Goal: Task Accomplishment & Management: Use online tool/utility

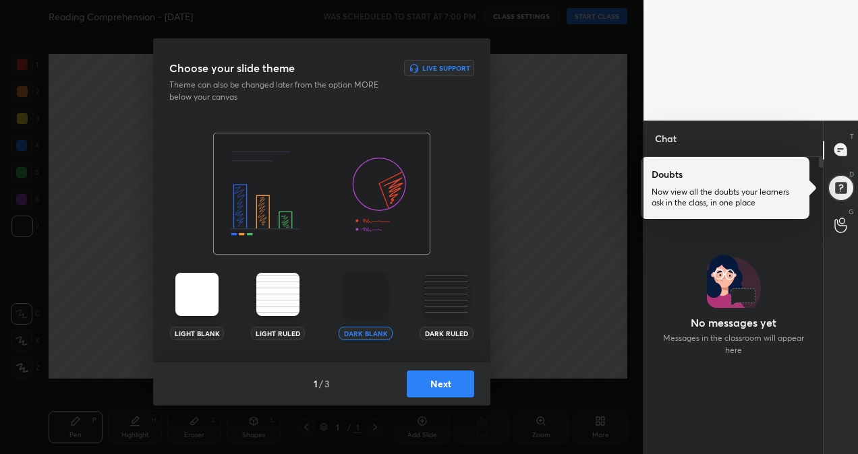
click at [202, 305] on img at bounding box center [196, 294] width 43 height 43
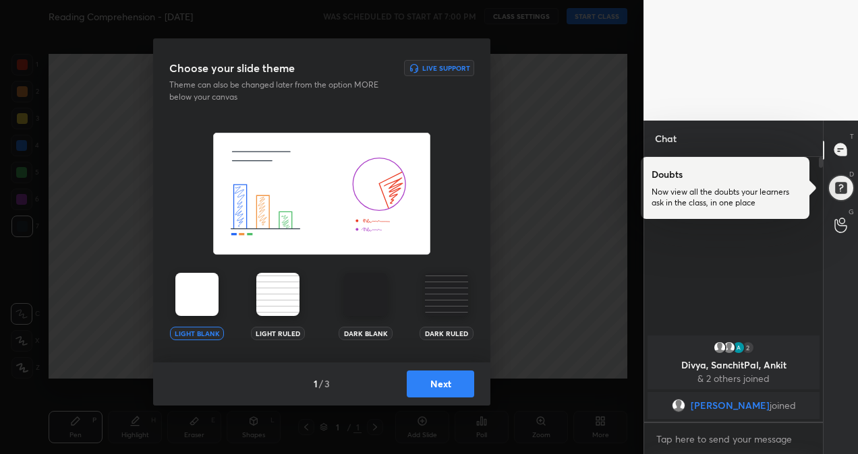
click at [455, 388] on button "Next" at bounding box center [440, 384] width 67 height 27
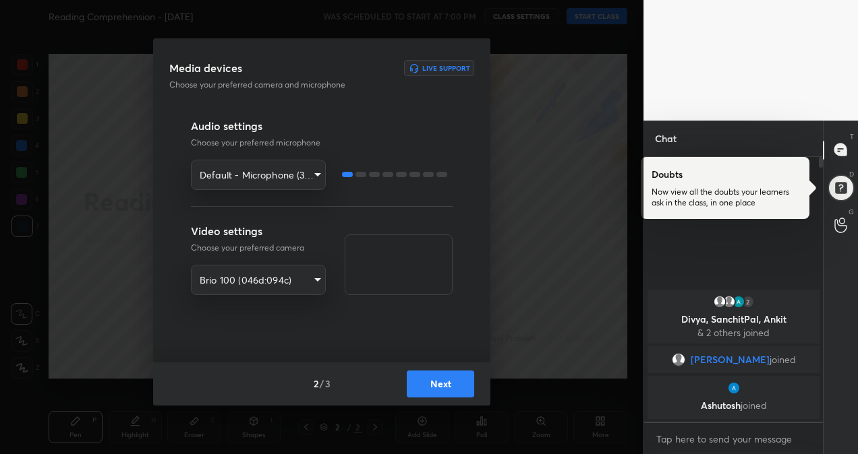
click at [315, 173] on body "1 2 3 4 5 6 7 R O A L C X Z Erase all C X Z Reading Comprehension - [DATE] WAS …" at bounding box center [429, 227] width 858 height 454
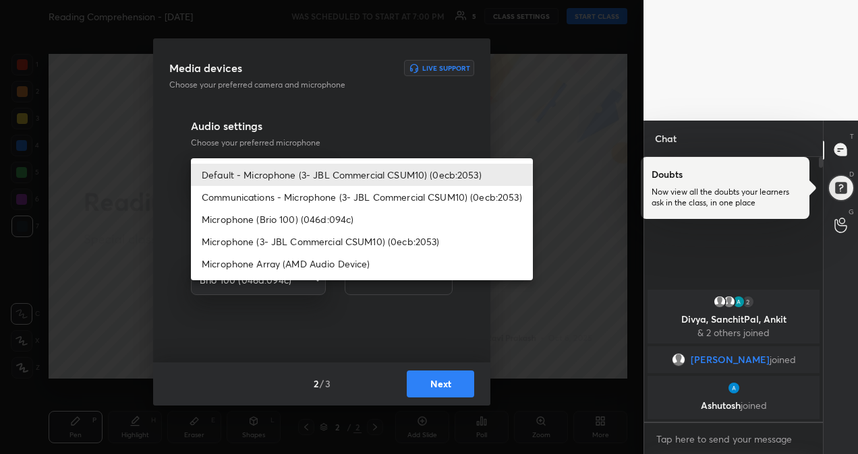
click at [309, 197] on li "Communications - Microphone (3- JBL Commercial CSUM10) (0ecb:2053)" at bounding box center [362, 197] width 342 height 22
type input "communications"
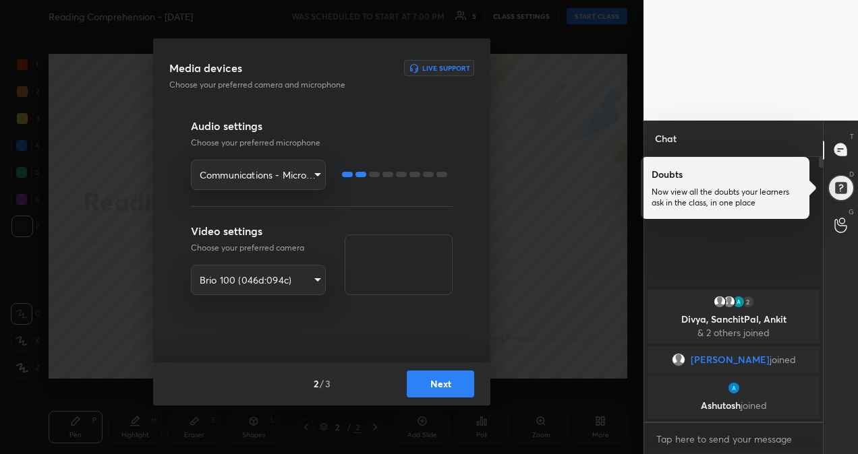
click at [461, 390] on button "Next" at bounding box center [440, 384] width 67 height 27
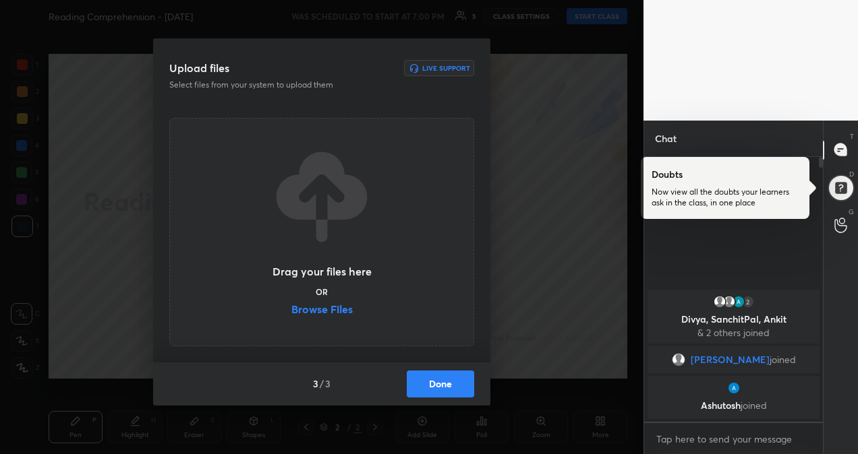
click at [301, 310] on label "Browse Files" at bounding box center [321, 311] width 61 height 14
click at [291, 310] on input "Browse Files" at bounding box center [291, 311] width 0 height 14
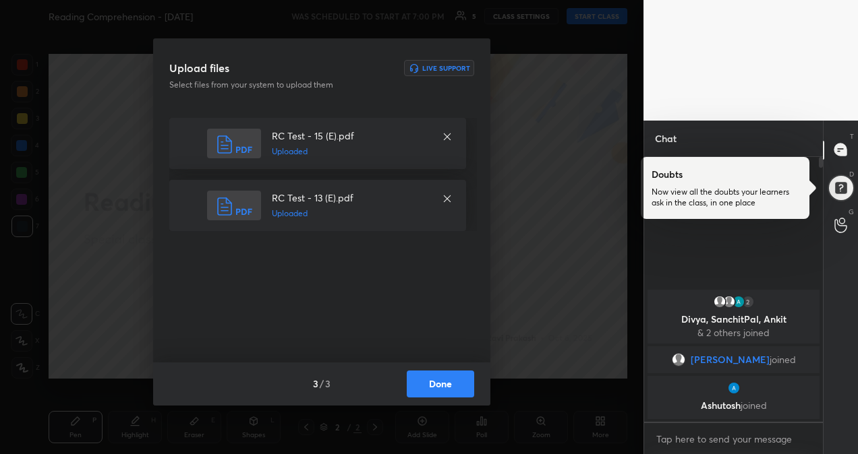
click at [452, 386] on button "Done" at bounding box center [440, 384] width 67 height 27
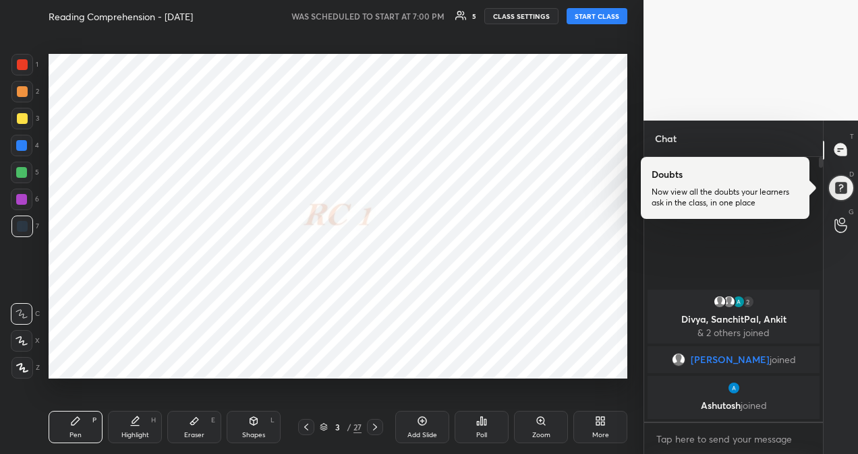
click at [593, 18] on button "START CLASS" at bounding box center [596, 16] width 61 height 16
click at [597, 19] on button "START CLASS" at bounding box center [596, 16] width 61 height 16
click at [470, 18] on span "mute" at bounding box center [463, 15] width 19 height 9
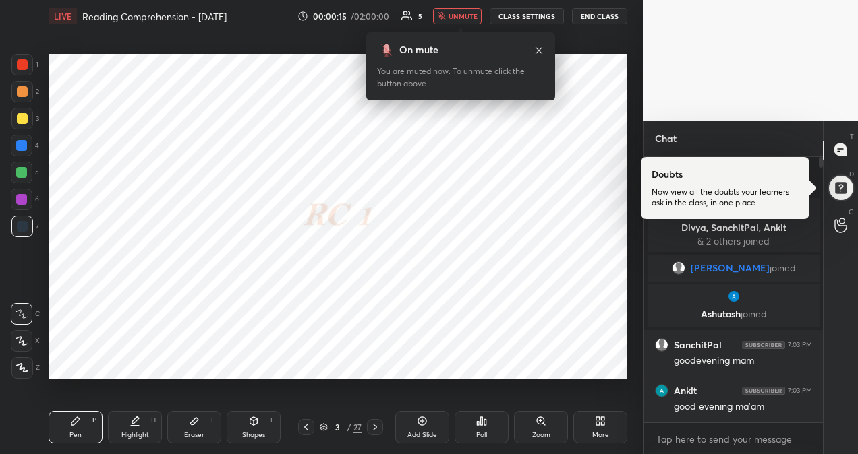
click at [467, 16] on span "unmute" at bounding box center [462, 15] width 29 height 9
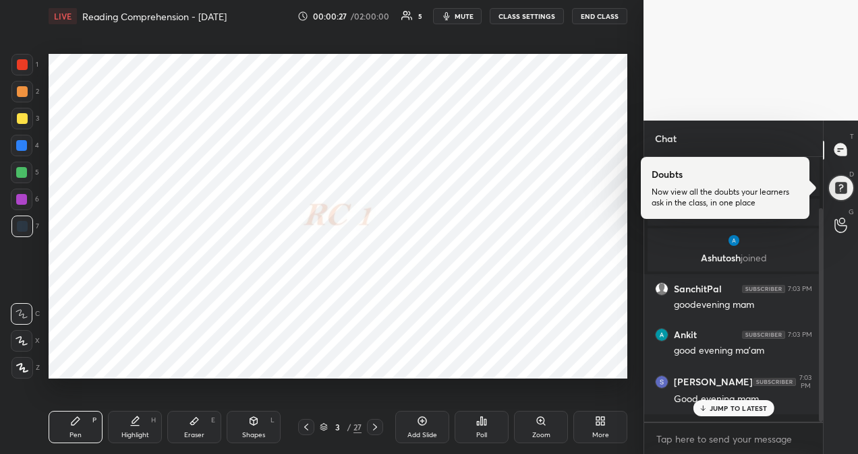
scroll to position [63, 0]
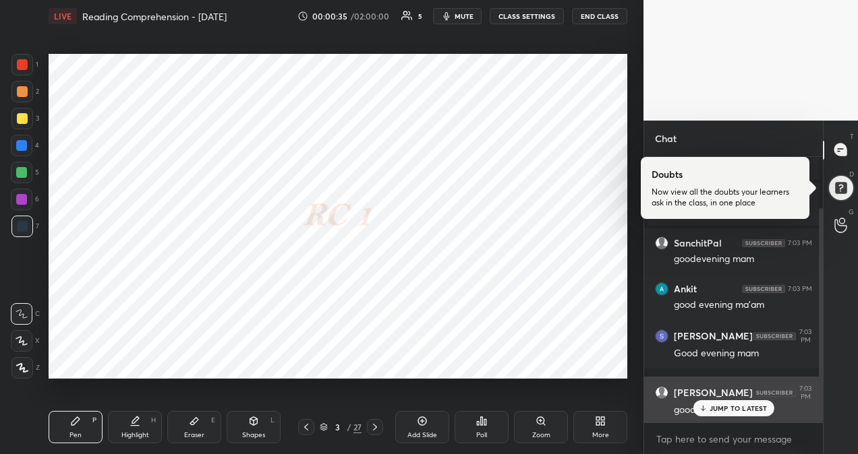
click at [764, 410] on p "JUMP TO LATEST" at bounding box center [738, 409] width 58 height 8
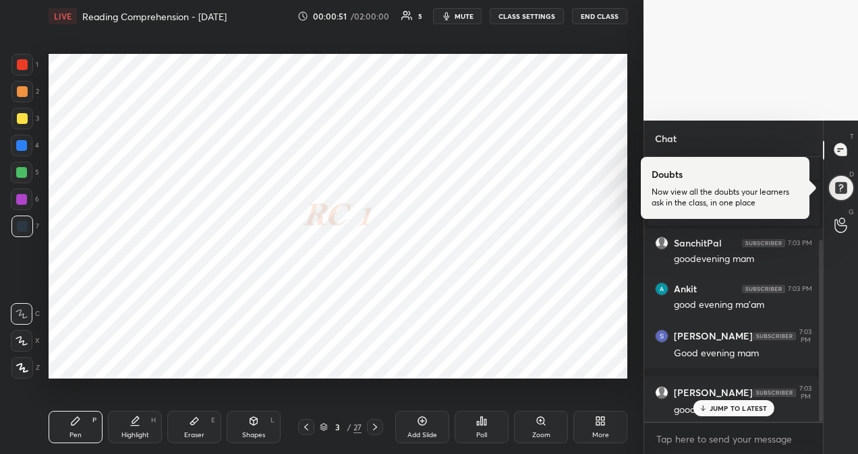
scroll to position [120, 0]
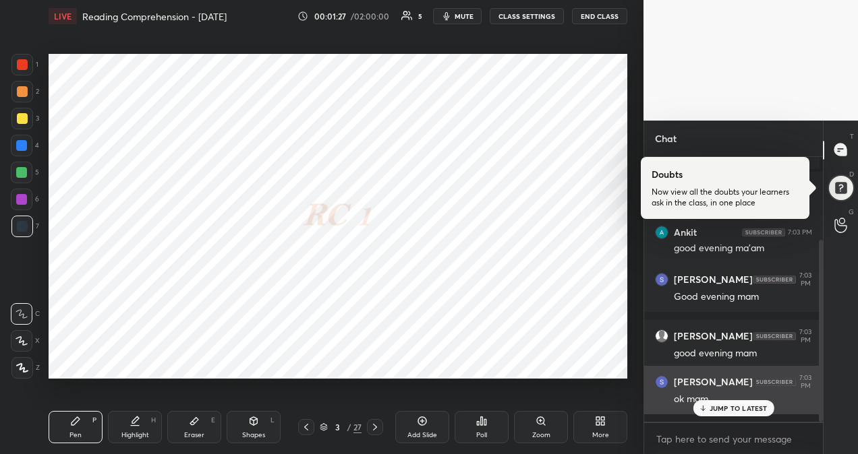
click at [759, 409] on p "JUMP TO LATEST" at bounding box center [738, 409] width 58 height 8
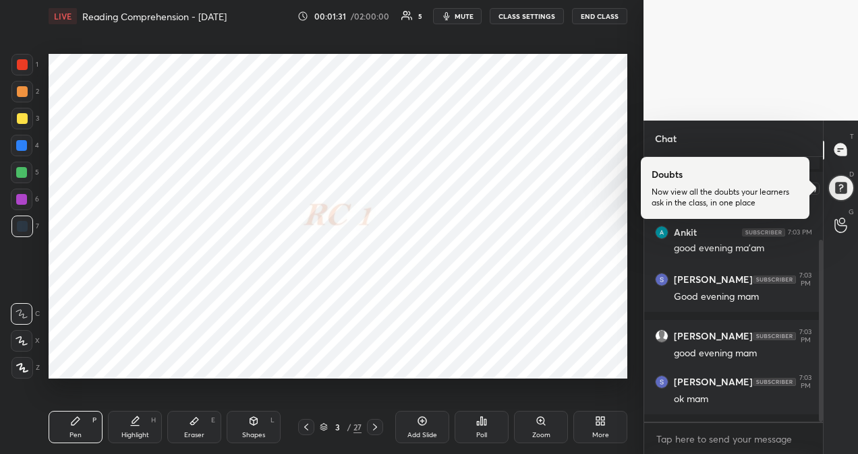
click at [839, 187] on div at bounding box center [840, 188] width 27 height 27
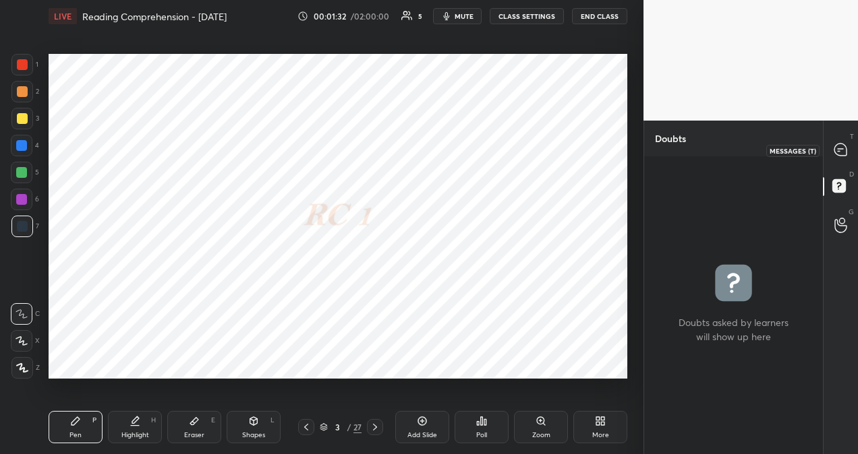
click at [840, 147] on icon at bounding box center [840, 150] width 12 height 12
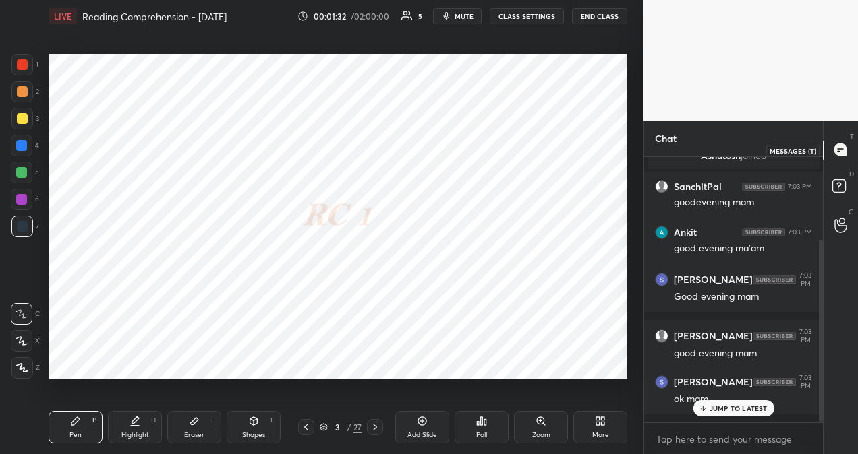
scroll to position [260, 175]
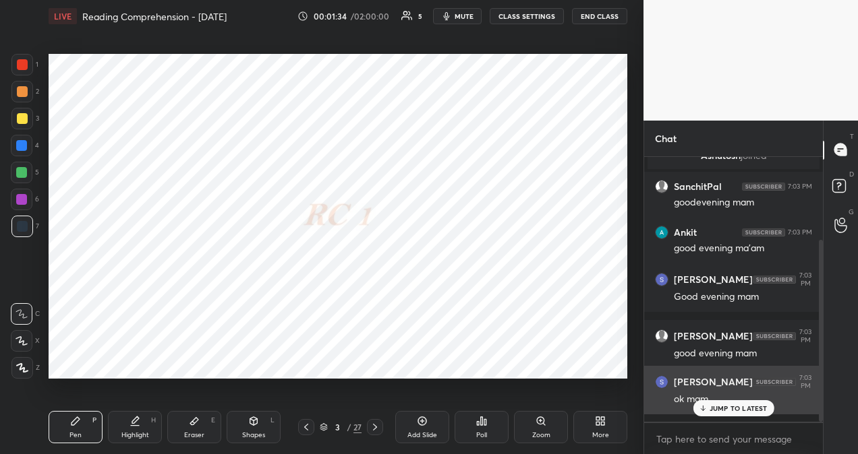
click at [738, 411] on p "JUMP TO LATEST" at bounding box center [738, 409] width 58 height 8
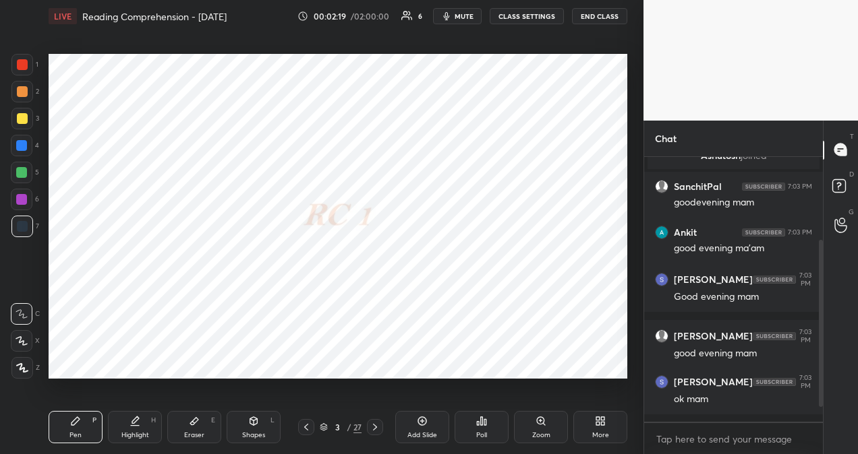
scroll to position [177, 0]
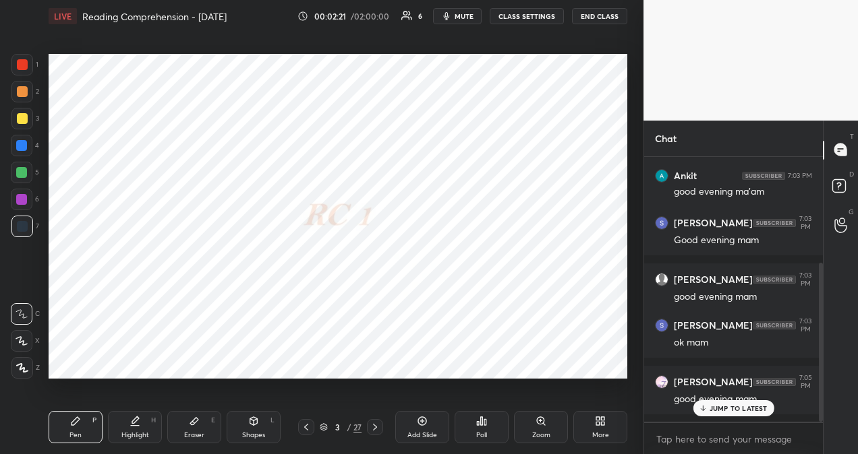
click at [751, 410] on p "JUMP TO LATEST" at bounding box center [738, 409] width 58 height 8
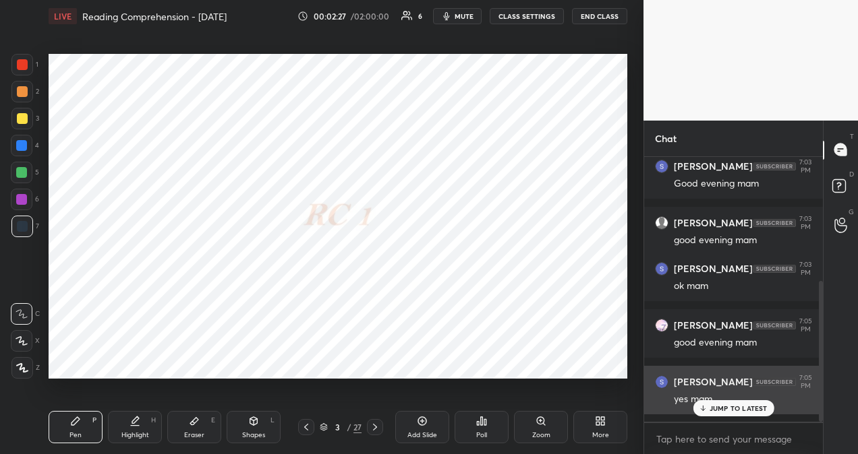
click at [731, 409] on p "JUMP TO LATEST" at bounding box center [738, 409] width 58 height 8
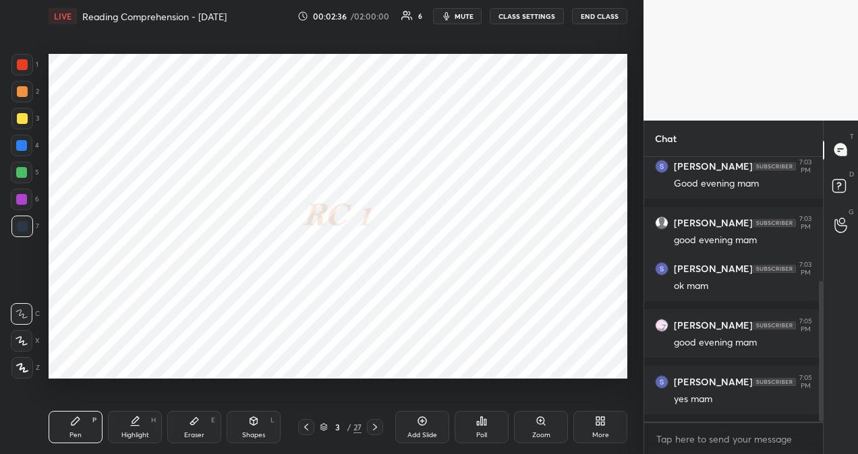
click at [375, 424] on icon at bounding box center [374, 427] width 11 height 11
click at [22, 342] on icon at bounding box center [22, 340] width 12 height 9
click at [22, 64] on div at bounding box center [22, 64] width 11 height 11
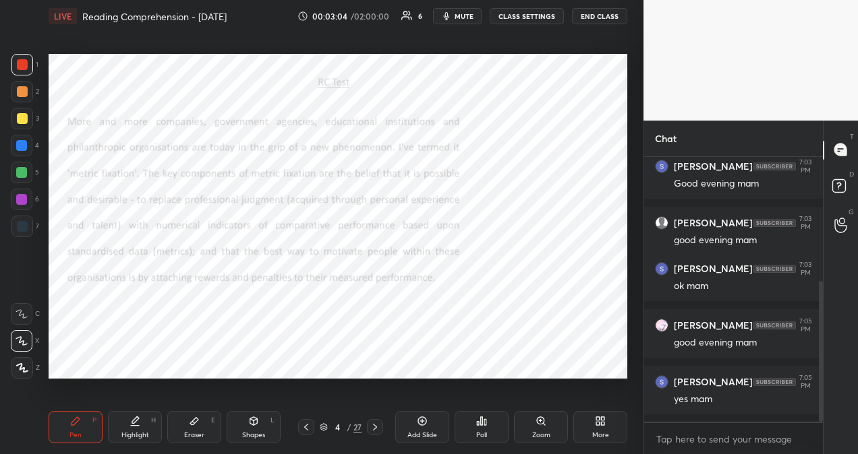
click at [604, 429] on div "More" at bounding box center [600, 427] width 54 height 32
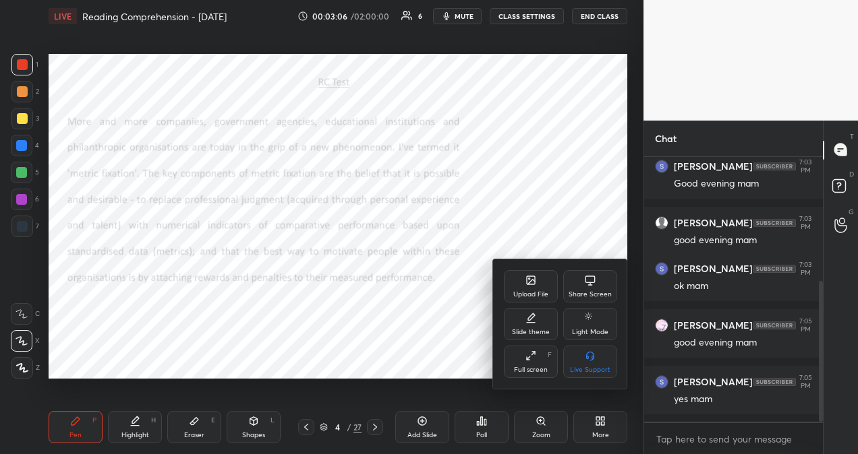
click at [453, 398] on div at bounding box center [429, 227] width 858 height 454
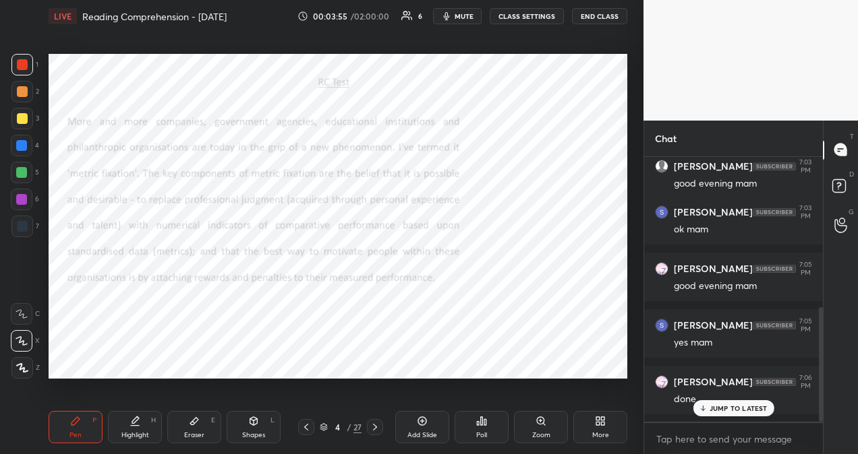
scroll to position [347, 0]
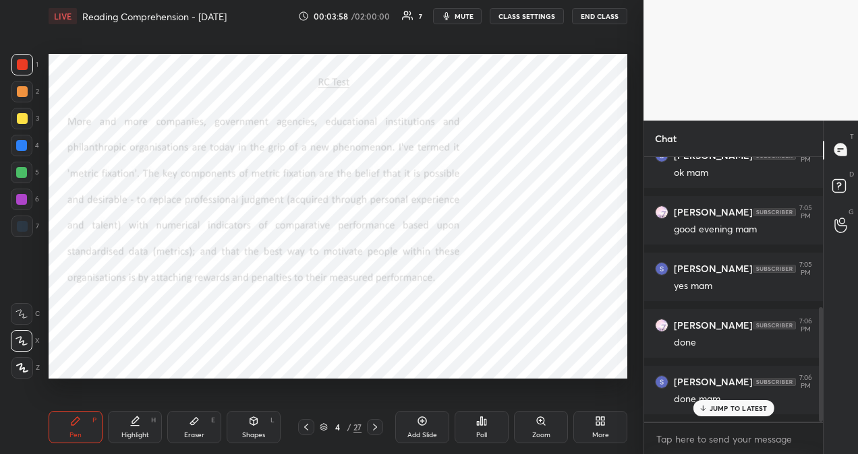
click at [760, 410] on p "JUMP TO LATEST" at bounding box center [738, 409] width 58 height 8
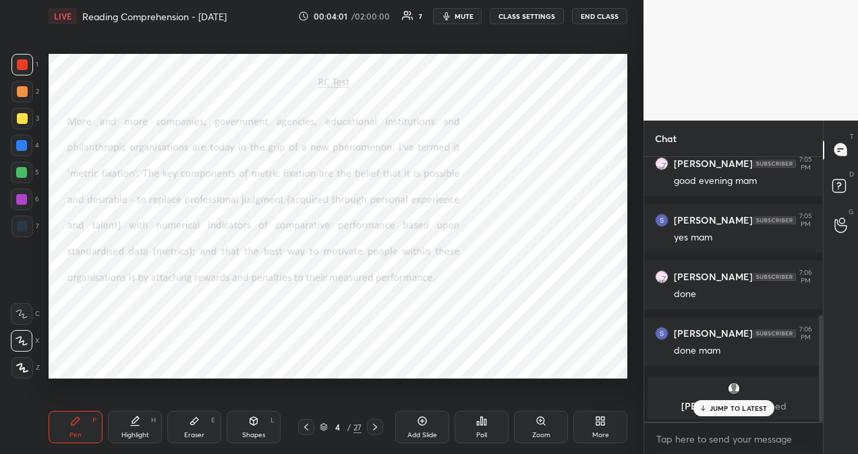
click at [756, 411] on p "JUMP TO LATEST" at bounding box center [738, 409] width 58 height 8
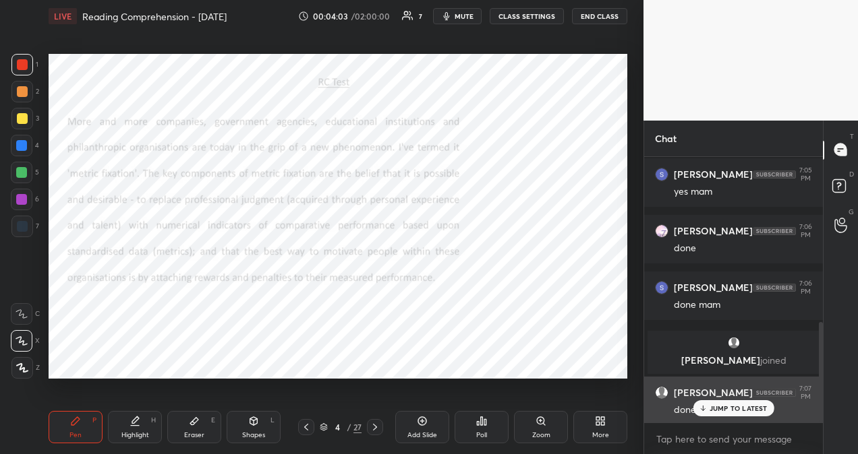
click at [717, 406] on p "JUMP TO LATEST" at bounding box center [738, 409] width 58 height 8
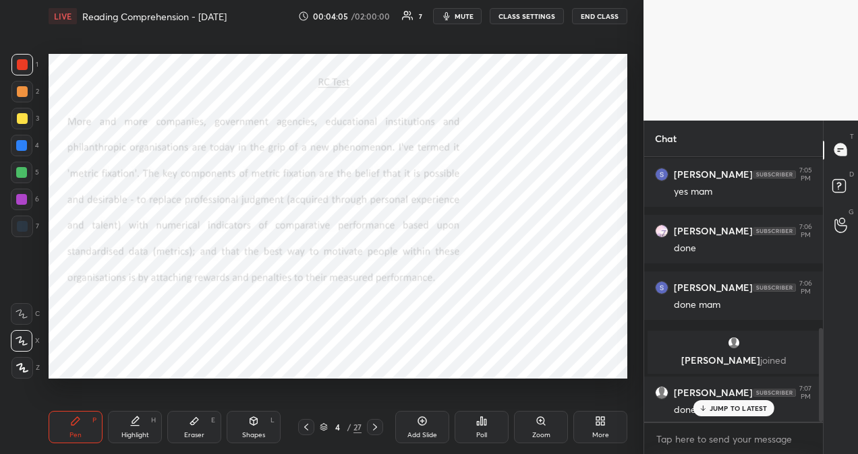
scroll to position [487, 0]
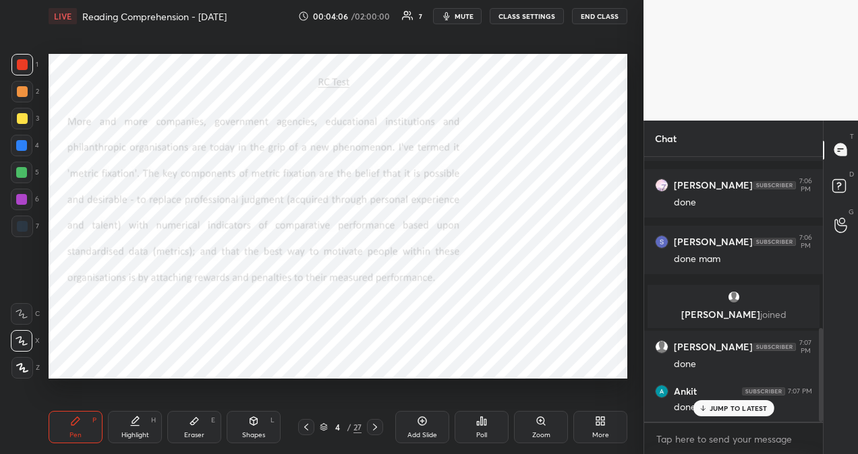
click at [376, 429] on icon at bounding box center [374, 427] width 11 height 11
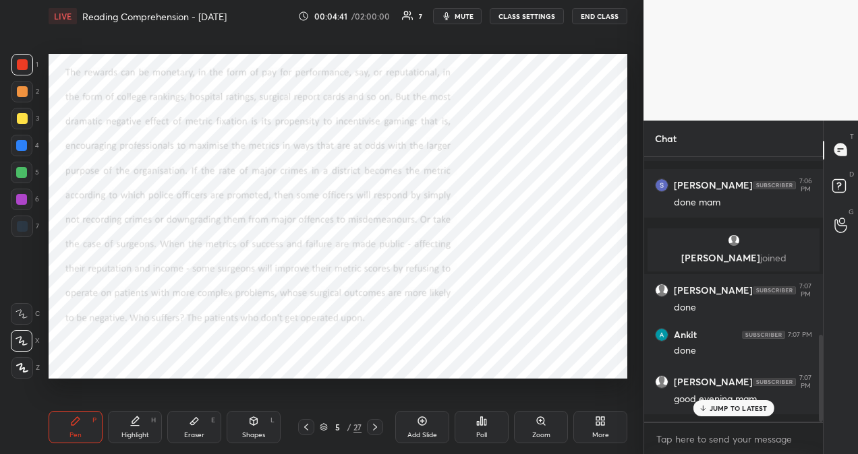
scroll to position [557, 0]
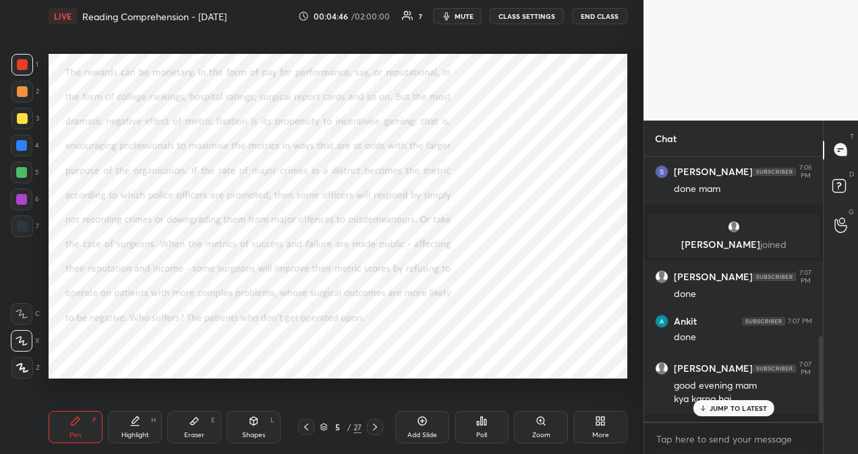
click at [746, 411] on p "JUMP TO LATEST" at bounding box center [738, 409] width 58 height 8
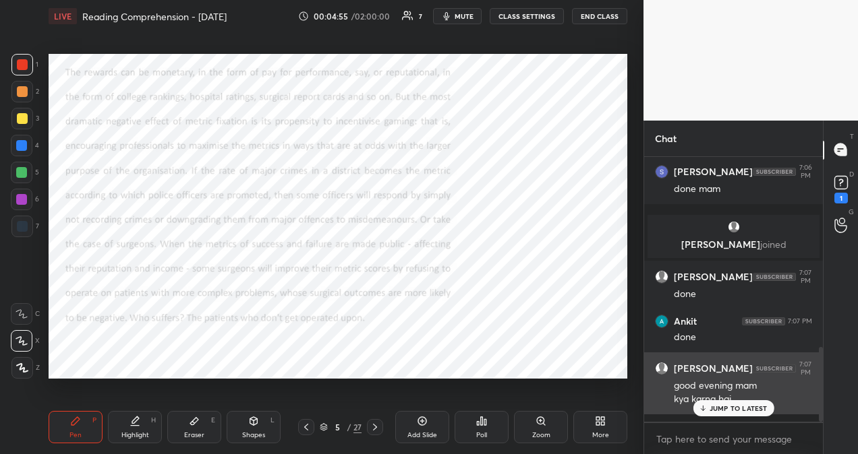
scroll to position [671, 0]
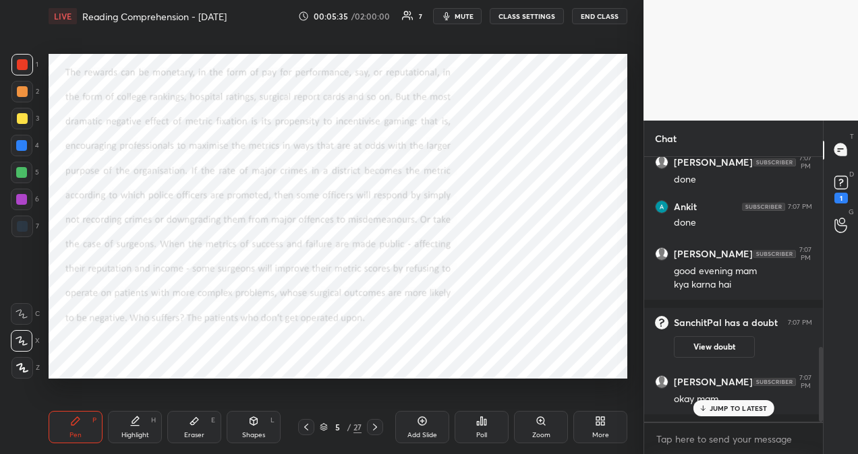
click at [719, 413] on div "JUMP TO LATEST" at bounding box center [732, 408] width 81 height 16
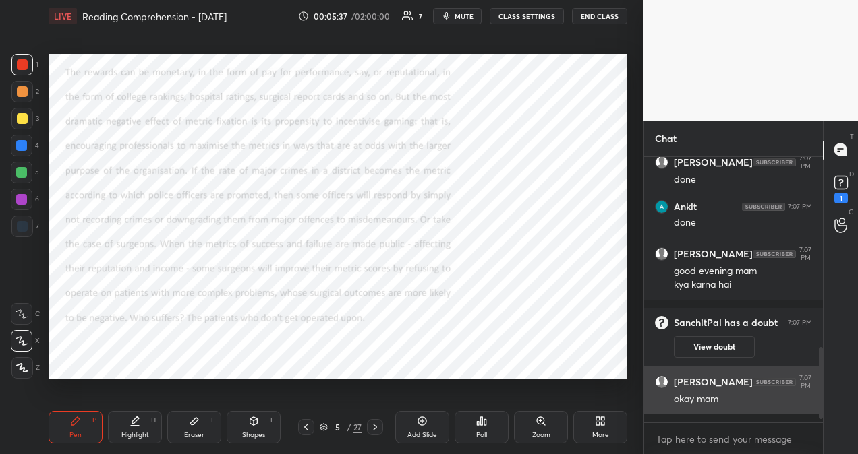
scroll to position [728, 0]
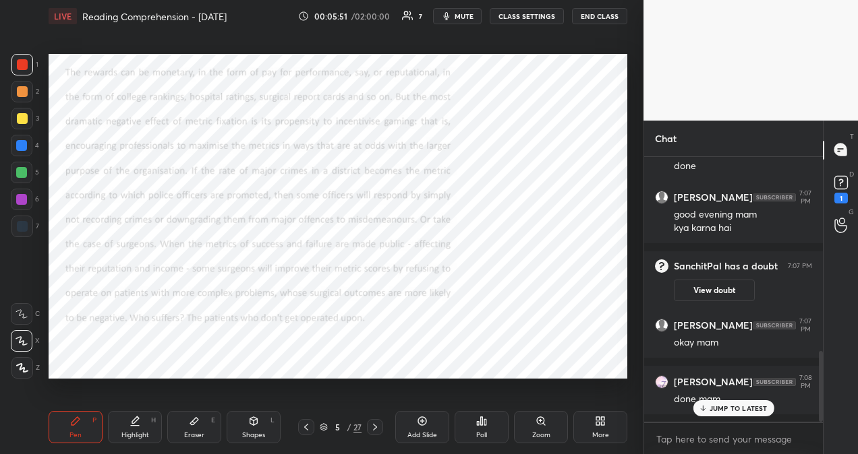
click at [719, 409] on p "JUMP TO LATEST" at bounding box center [738, 409] width 58 height 8
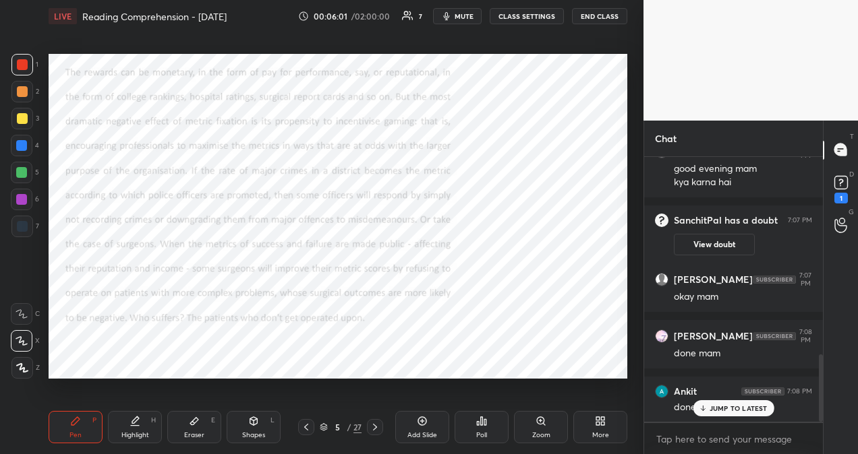
scroll to position [831, 0]
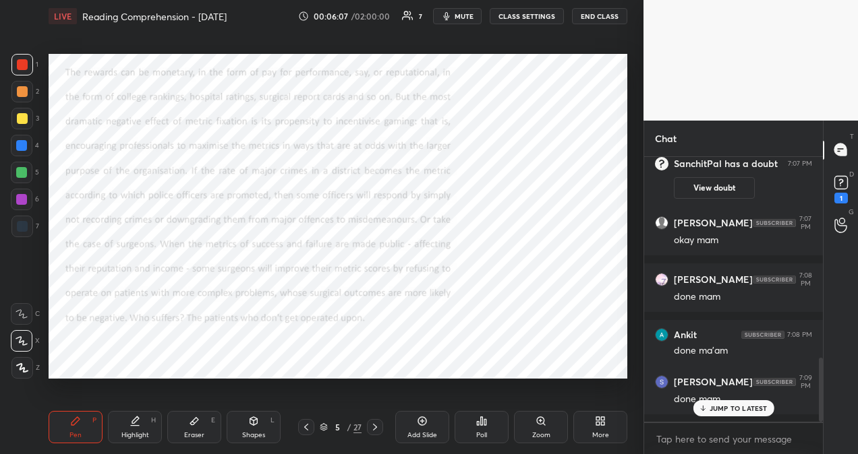
click at [729, 411] on p "JUMP TO LATEST" at bounding box center [738, 409] width 58 height 8
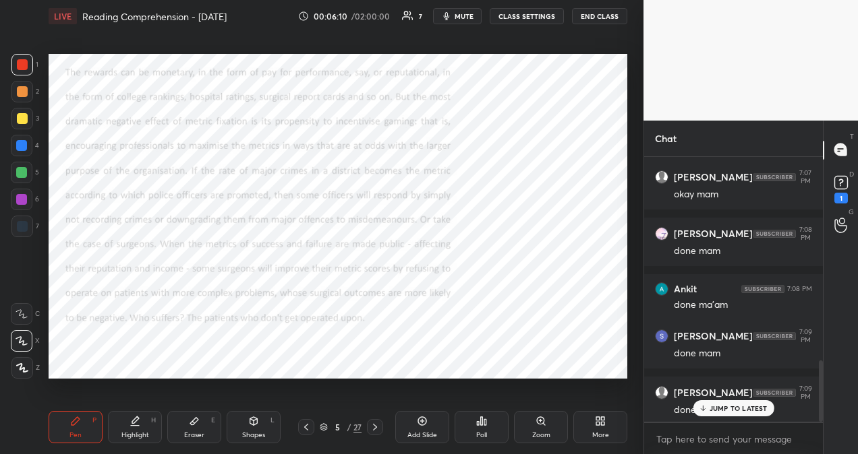
click at [717, 413] on p "JUMP TO LATEST" at bounding box center [738, 409] width 58 height 8
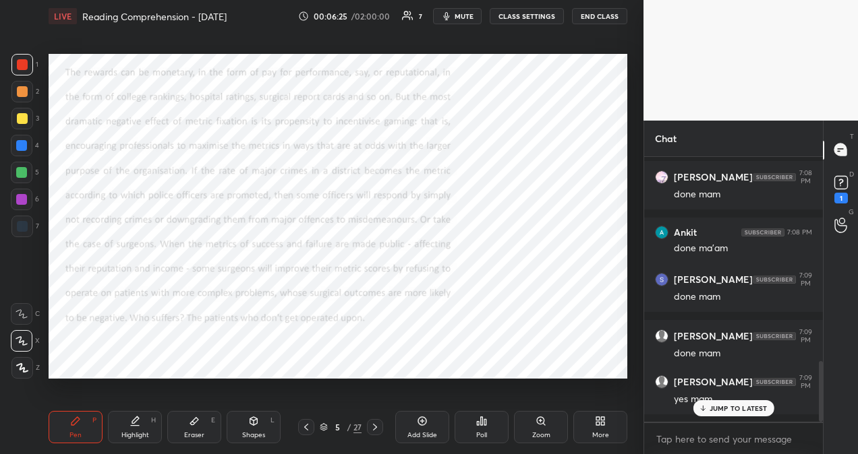
click at [375, 429] on icon at bounding box center [375, 427] width 4 height 7
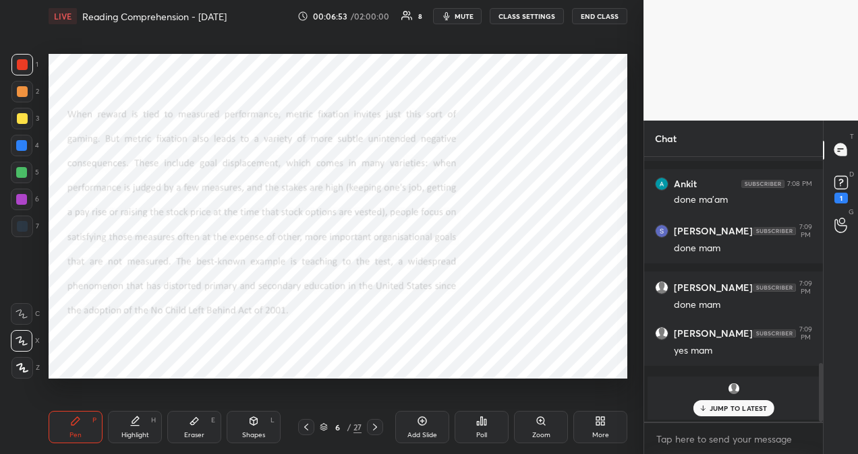
scroll to position [982, 0]
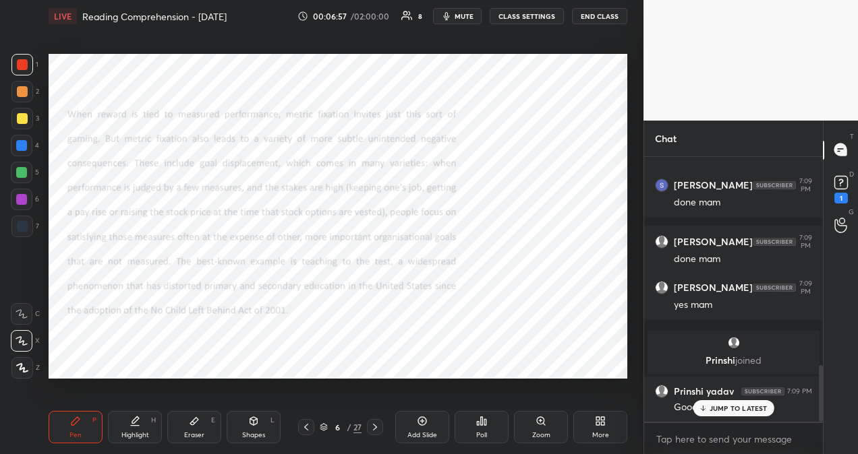
click at [723, 407] on p "JUMP TO LATEST" at bounding box center [738, 409] width 58 height 8
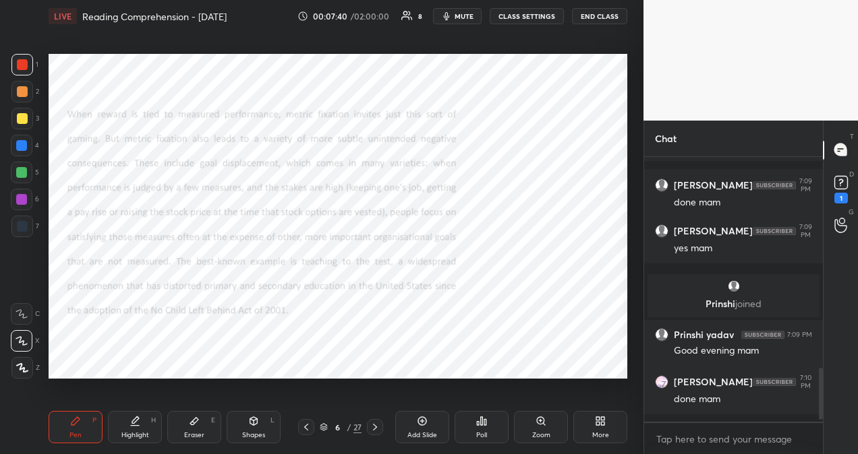
click at [735, 448] on p "JUMP TO LATEST" at bounding box center [738, 452] width 58 height 8
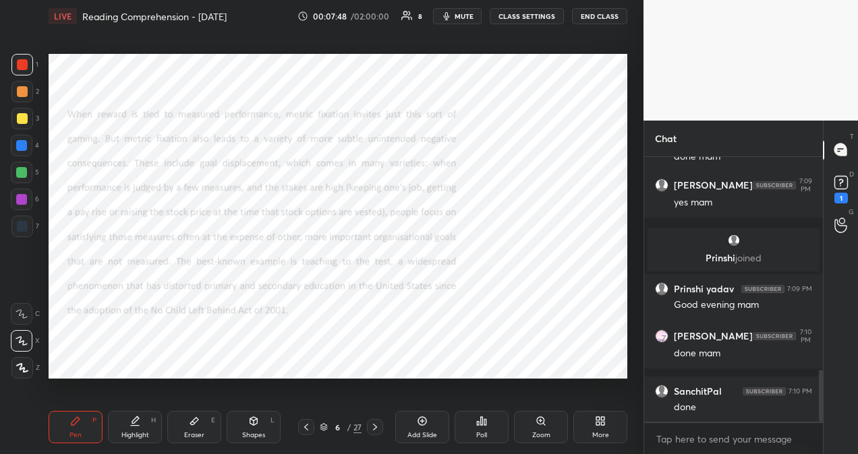
scroll to position [1141, 0]
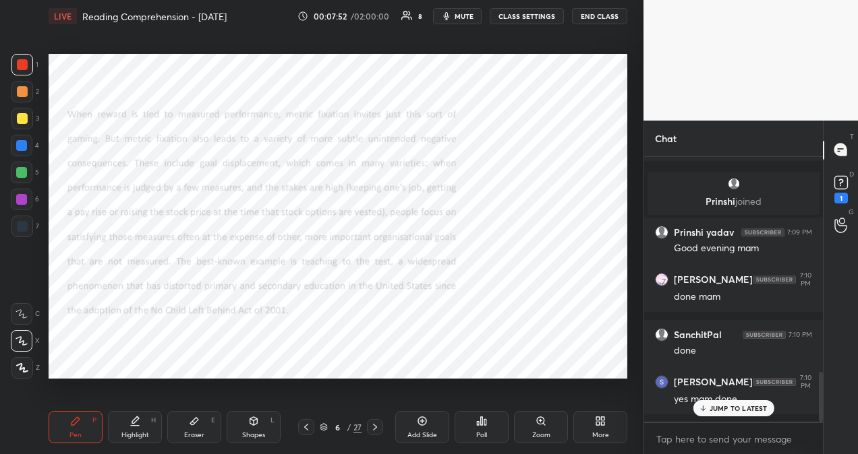
click at [372, 429] on icon at bounding box center [374, 427] width 11 height 11
click at [721, 411] on p "JUMP TO LATEST" at bounding box center [738, 409] width 58 height 8
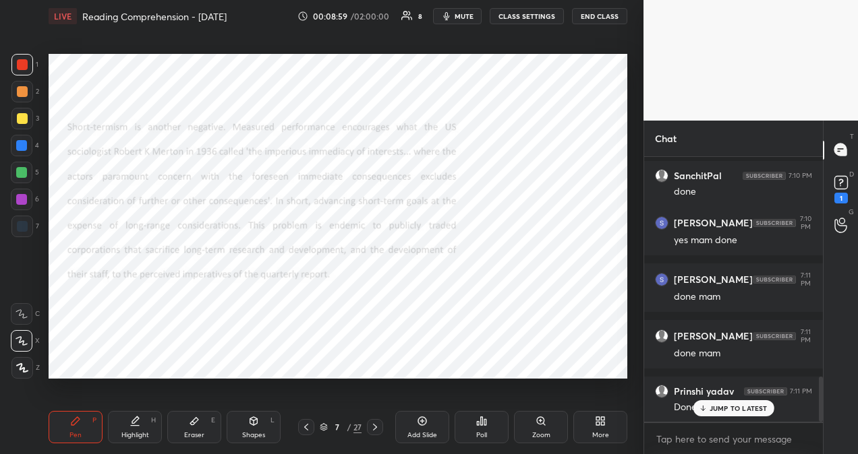
scroll to position [1348, 0]
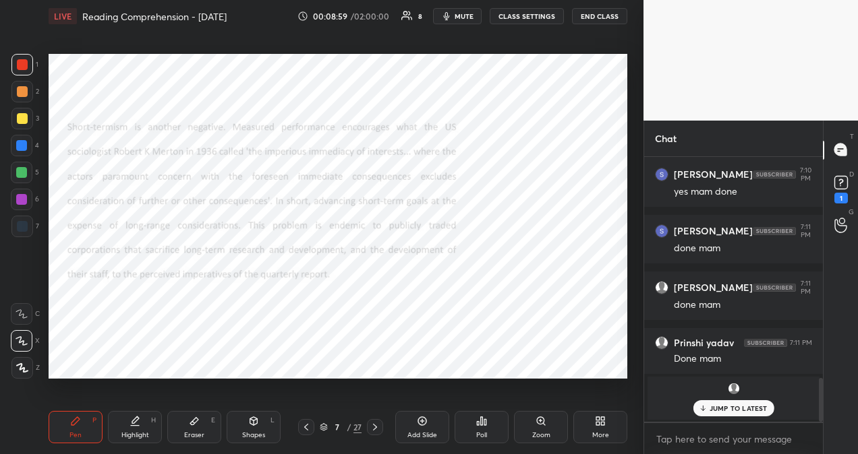
click at [733, 405] on p "JUMP TO LATEST" at bounding box center [738, 409] width 58 height 8
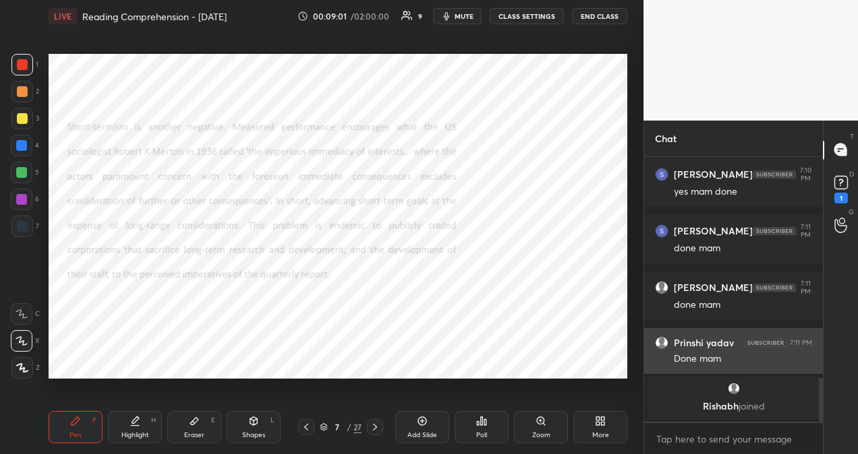
scroll to position [1405, 0]
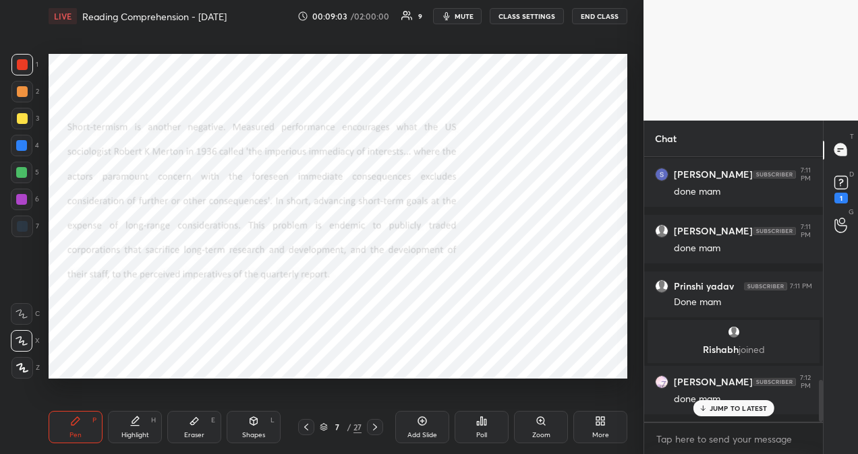
click at [715, 407] on p "JUMP TO LATEST" at bounding box center [738, 409] width 58 height 8
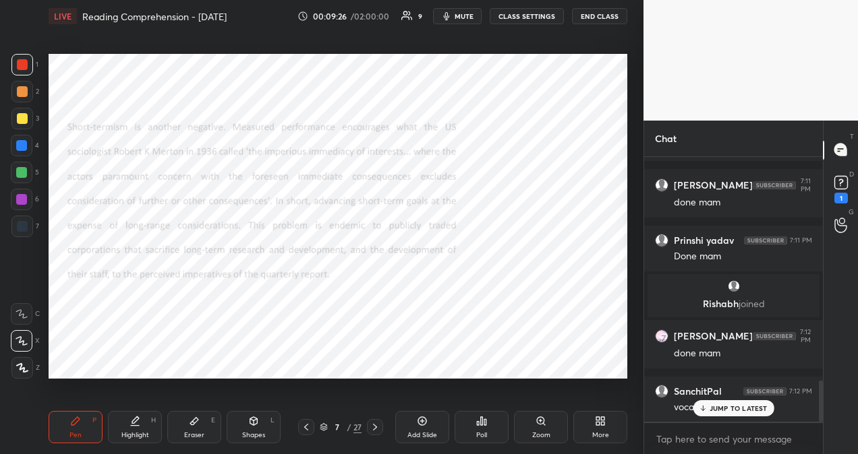
click at [717, 412] on p "JUMP TO LATEST" at bounding box center [738, 409] width 58 height 8
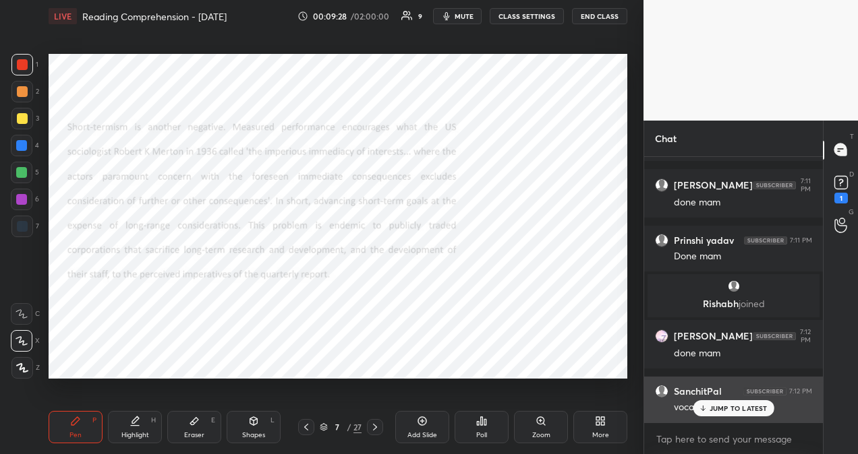
scroll to position [1507, 0]
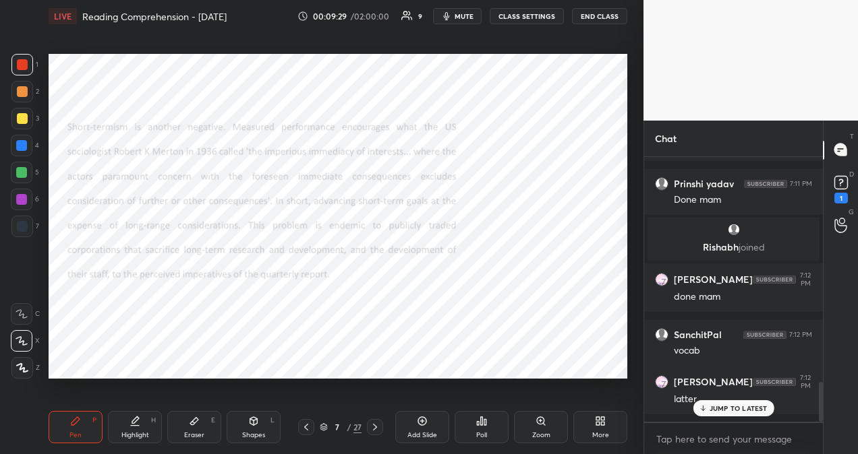
click at [717, 405] on p "JUMP TO LATEST" at bounding box center [738, 409] width 58 height 8
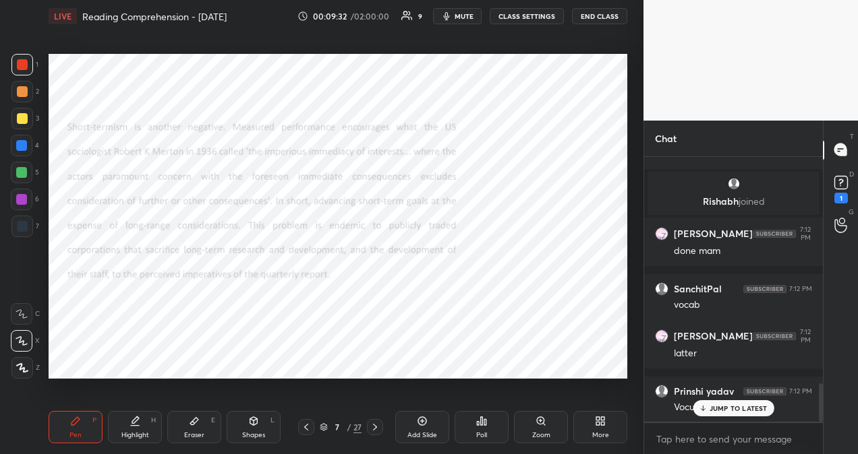
click at [760, 405] on p "JUMP TO LATEST" at bounding box center [738, 409] width 58 height 8
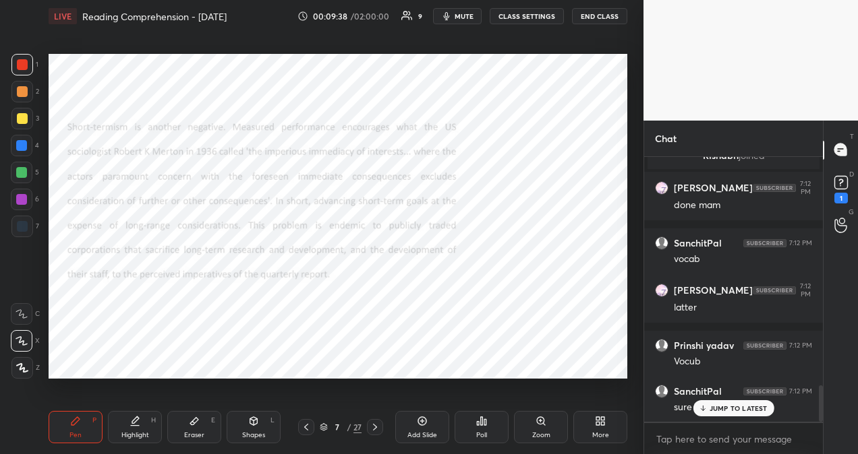
scroll to position [1656, 0]
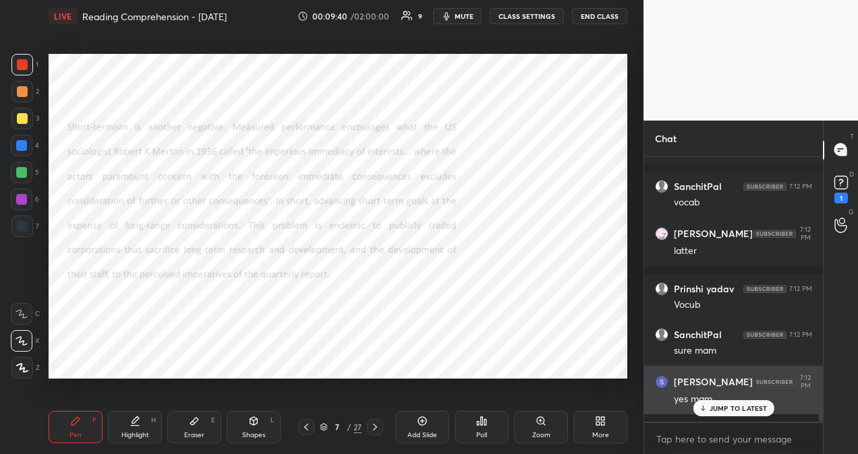
click at [738, 409] on p "JUMP TO LATEST" at bounding box center [738, 409] width 58 height 8
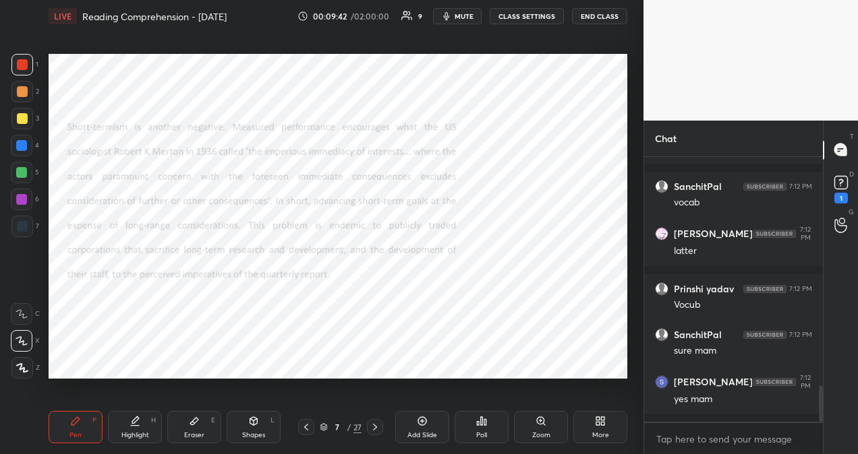
click at [307, 430] on icon at bounding box center [306, 427] width 4 height 7
click at [308, 429] on icon at bounding box center [306, 427] width 11 height 11
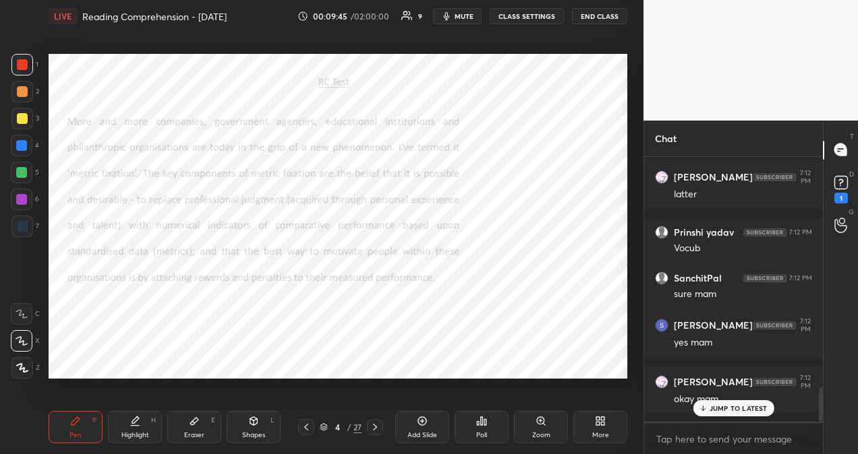
scroll to position [1769, 0]
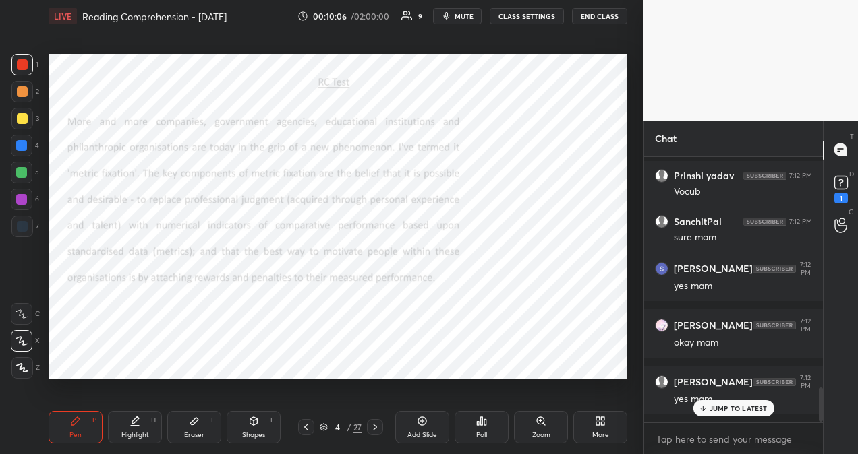
click at [376, 429] on icon at bounding box center [374, 427] width 11 height 11
click at [376, 430] on icon at bounding box center [374, 427] width 11 height 11
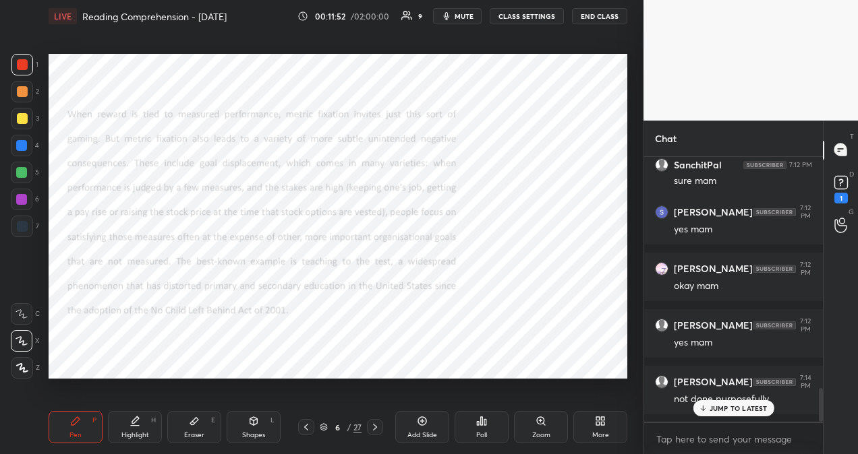
click at [375, 430] on icon at bounding box center [374, 427] width 11 height 11
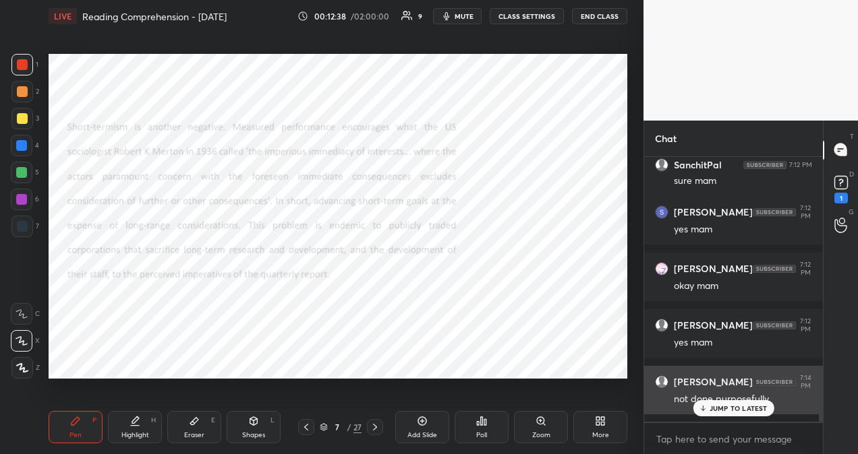
click at [744, 412] on p "JUMP TO LATEST" at bounding box center [738, 409] width 58 height 8
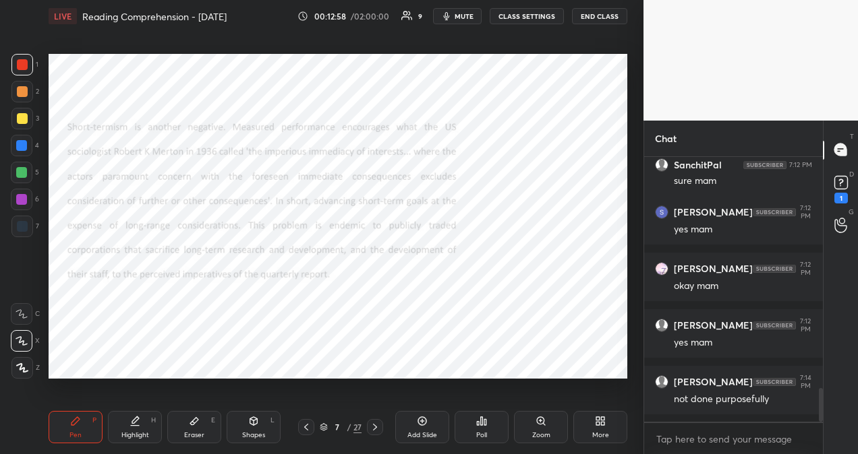
scroll to position [1882, 0]
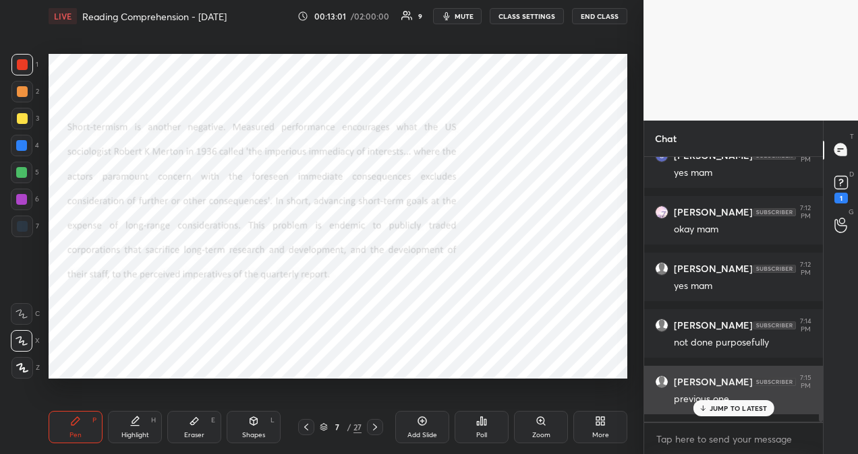
click at [739, 407] on p "JUMP TO LATEST" at bounding box center [738, 409] width 58 height 8
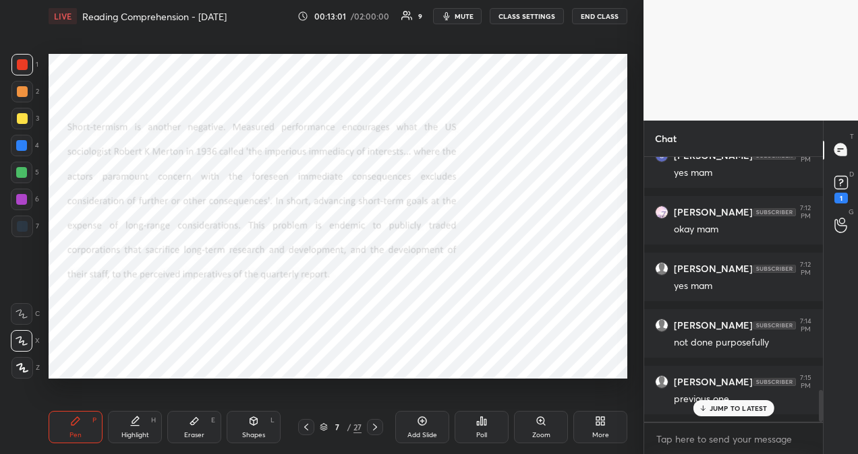
scroll to position [1939, 0]
click at [737, 408] on p "JUMP TO LATEST" at bounding box center [738, 409] width 58 height 8
click at [716, 407] on p "JUMP TO LATEST" at bounding box center [738, 409] width 58 height 8
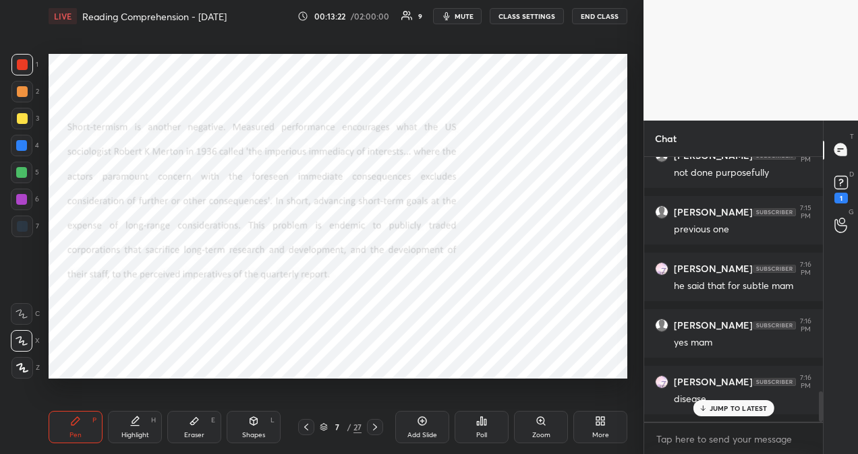
click at [735, 409] on p "JUMP TO LATEST" at bounding box center [738, 409] width 58 height 8
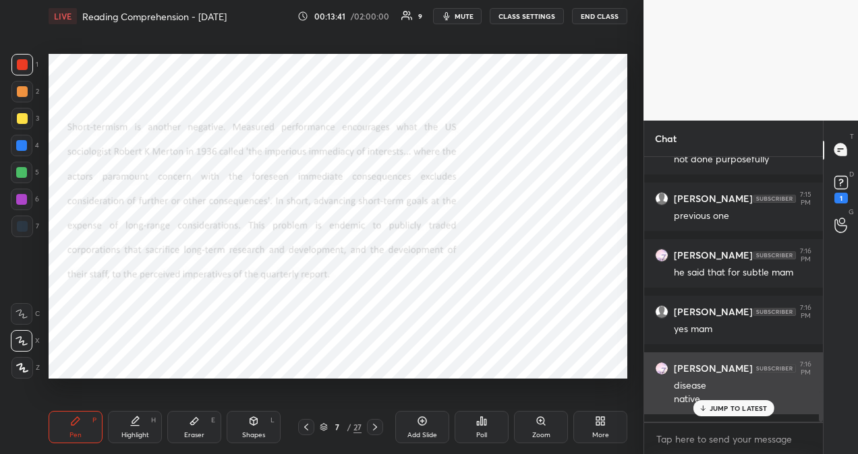
click at [717, 409] on p "JUMP TO LATEST" at bounding box center [738, 409] width 58 height 8
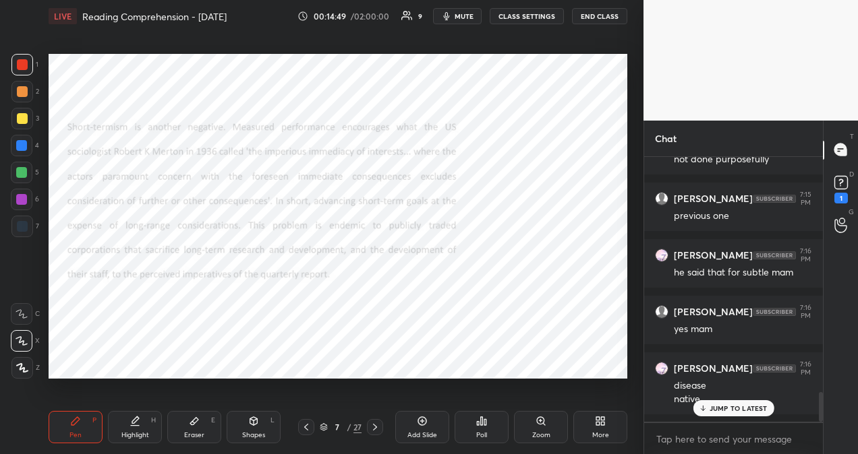
scroll to position [2122, 0]
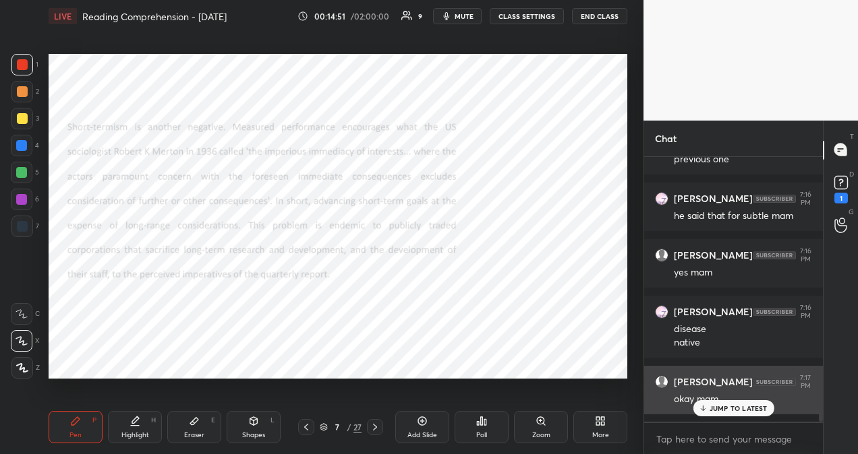
click at [765, 407] on p "JUMP TO LATEST" at bounding box center [738, 409] width 58 height 8
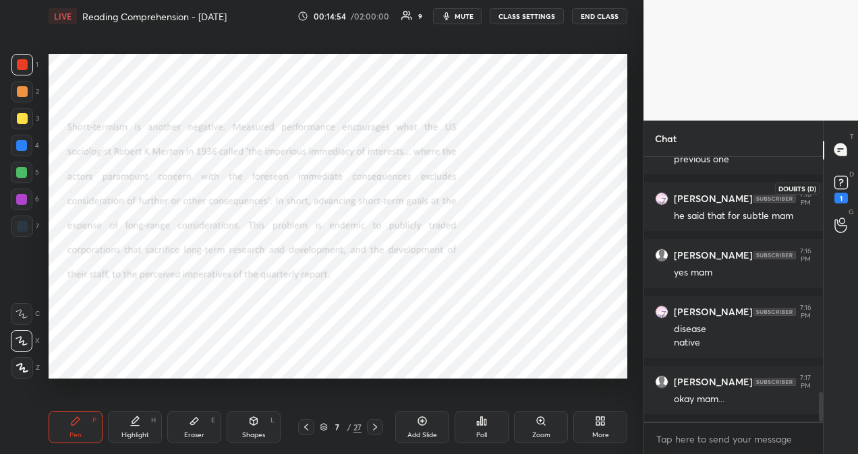
click at [839, 183] on icon at bounding box center [840, 181] width 5 height 5
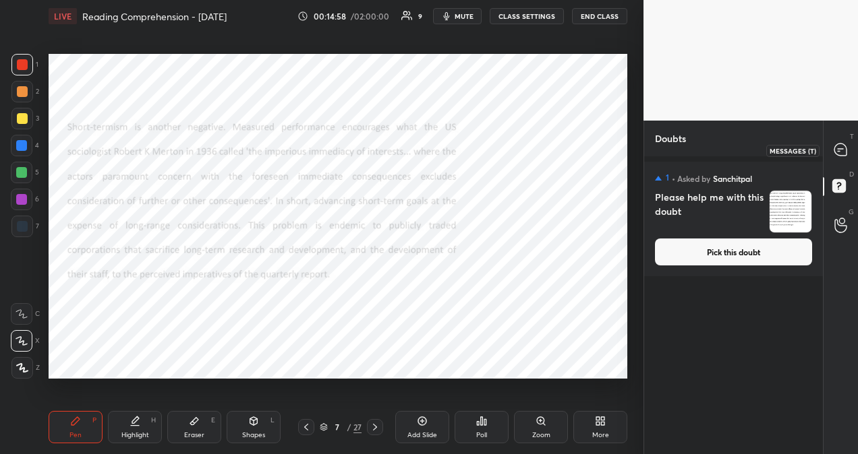
click at [839, 152] on icon at bounding box center [838, 152] width 2 height 0
type textarea "x"
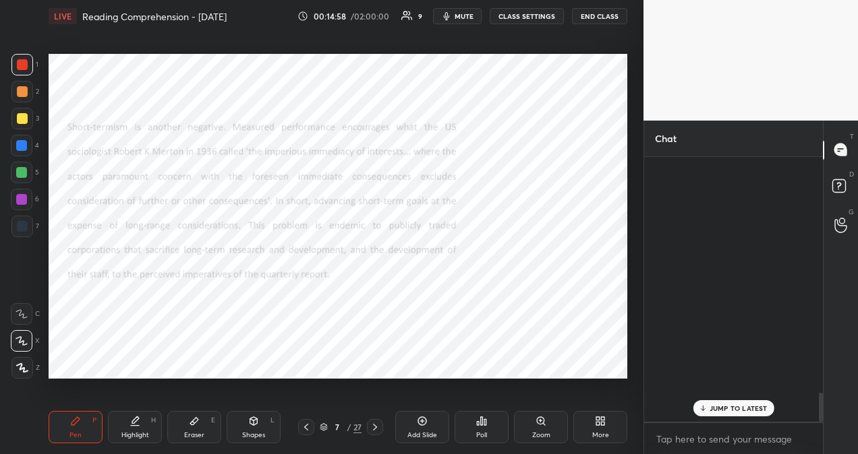
scroll to position [260, 175]
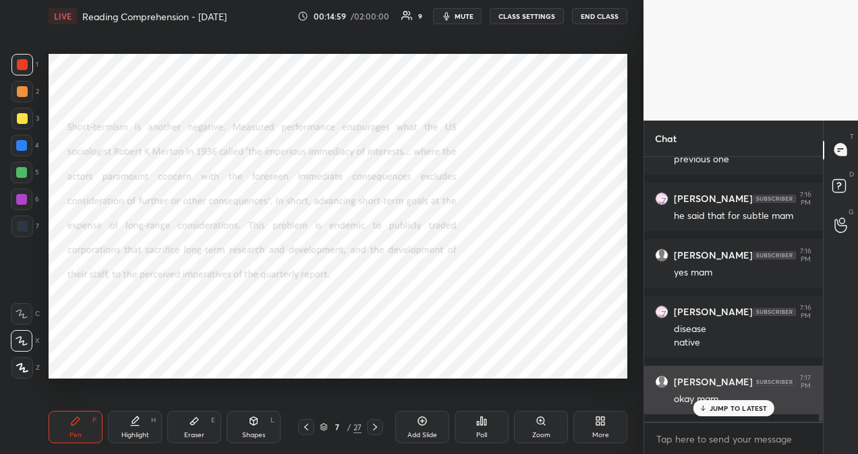
click at [735, 409] on p "JUMP TO LATEST" at bounding box center [738, 409] width 58 height 8
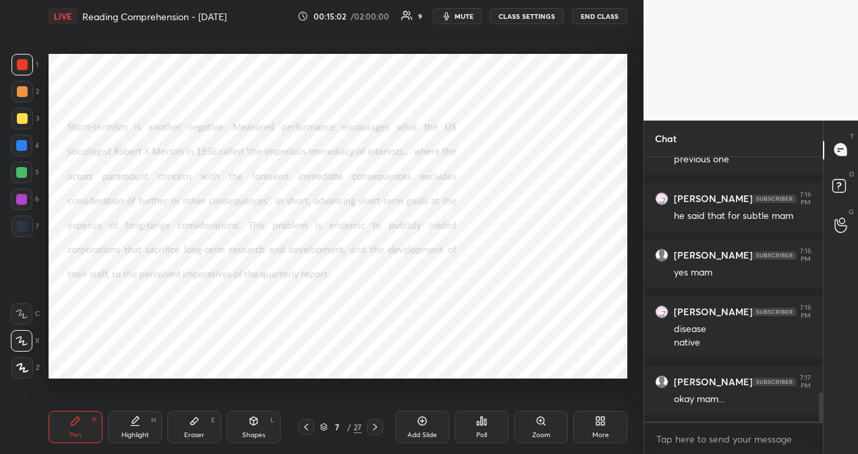
click at [307, 429] on icon at bounding box center [306, 427] width 4 height 7
click at [307, 426] on icon at bounding box center [306, 427] width 11 height 11
click at [375, 427] on icon at bounding box center [374, 427] width 11 height 11
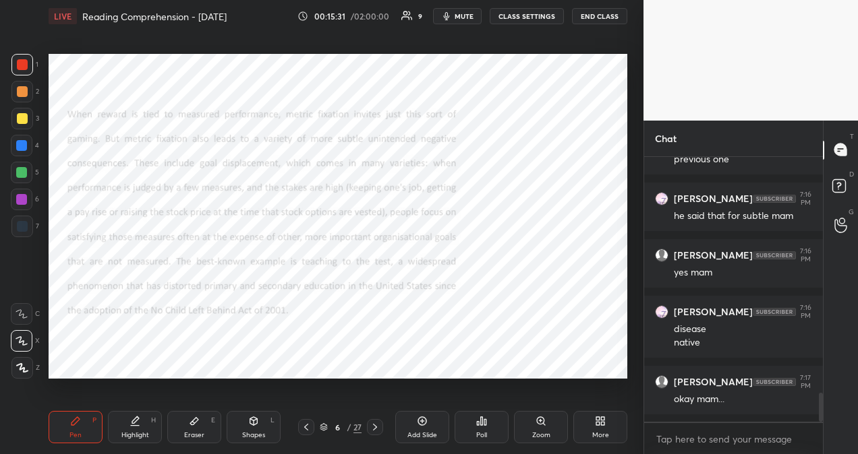
scroll to position [2225, 0]
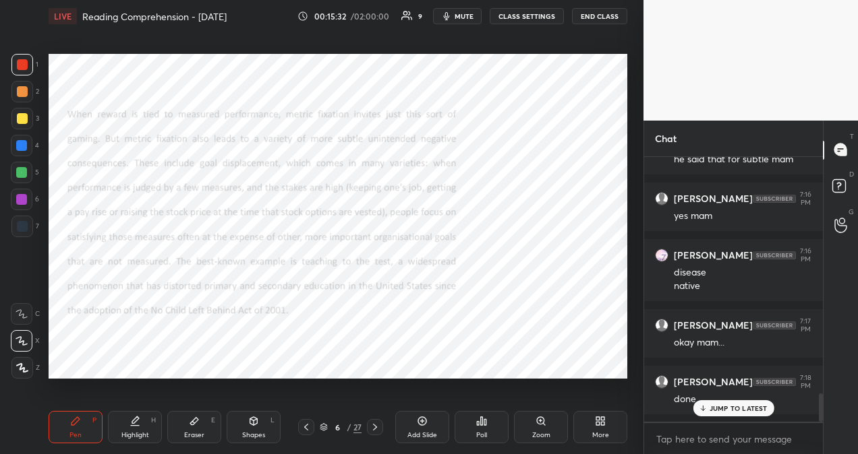
click at [376, 428] on icon at bounding box center [374, 427] width 11 height 11
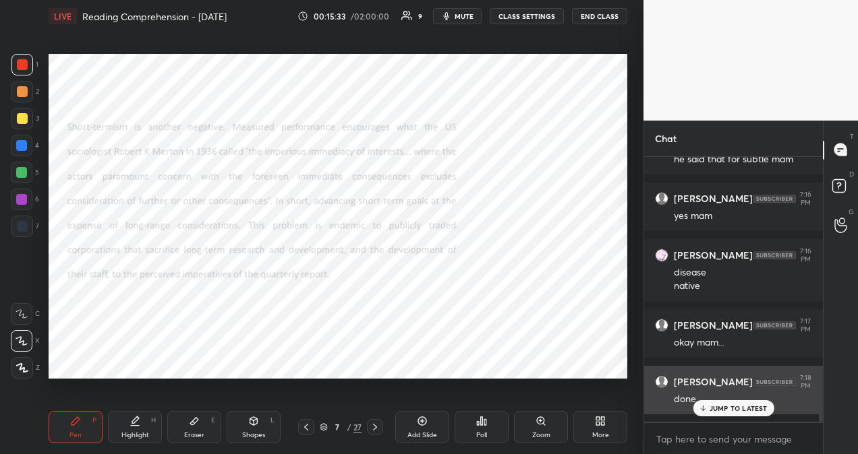
click at [748, 398] on div "done" at bounding box center [743, 398] width 138 height 16
click at [746, 406] on p "JUMP TO LATEST" at bounding box center [738, 409] width 58 height 8
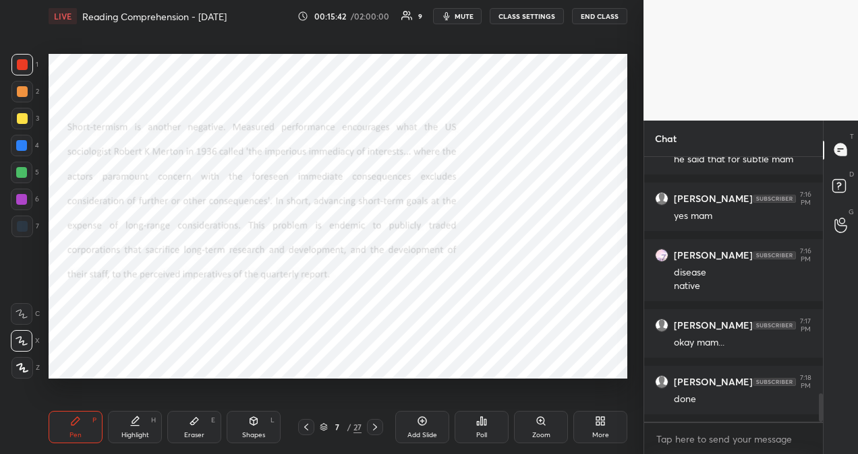
click at [376, 428] on icon at bounding box center [374, 427] width 11 height 11
click at [376, 429] on icon at bounding box center [374, 427] width 11 height 11
click at [305, 427] on icon at bounding box center [306, 427] width 11 height 11
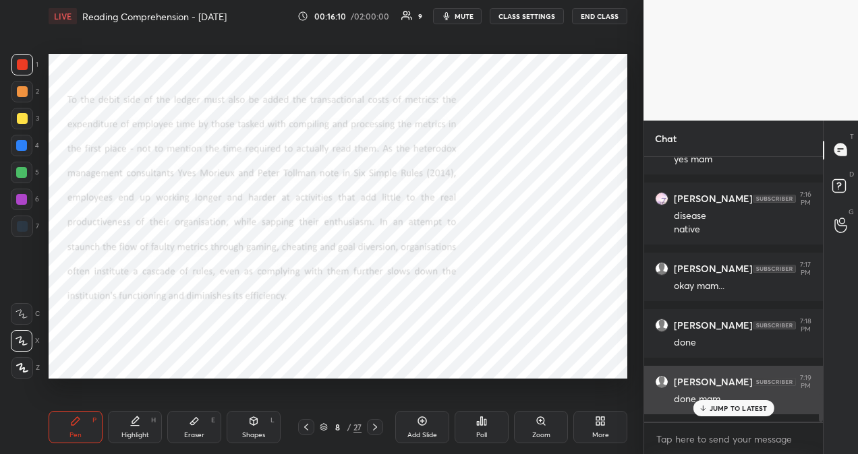
click at [720, 410] on p "JUMP TO LATEST" at bounding box center [738, 409] width 58 height 8
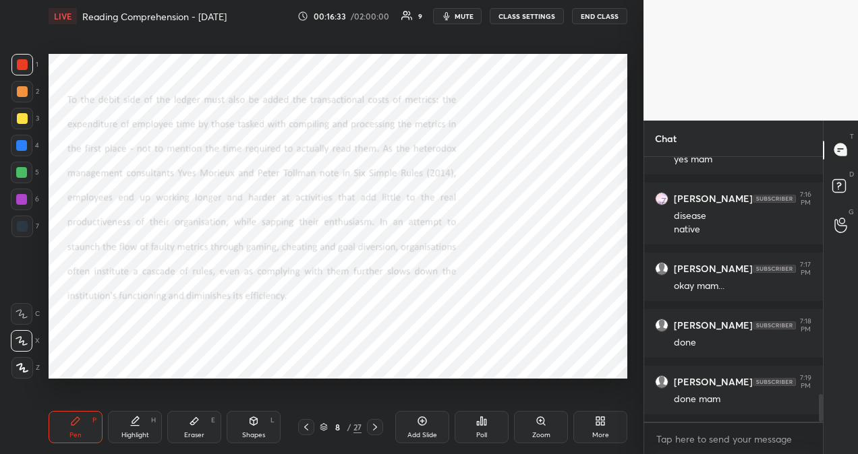
scroll to position [2327, 0]
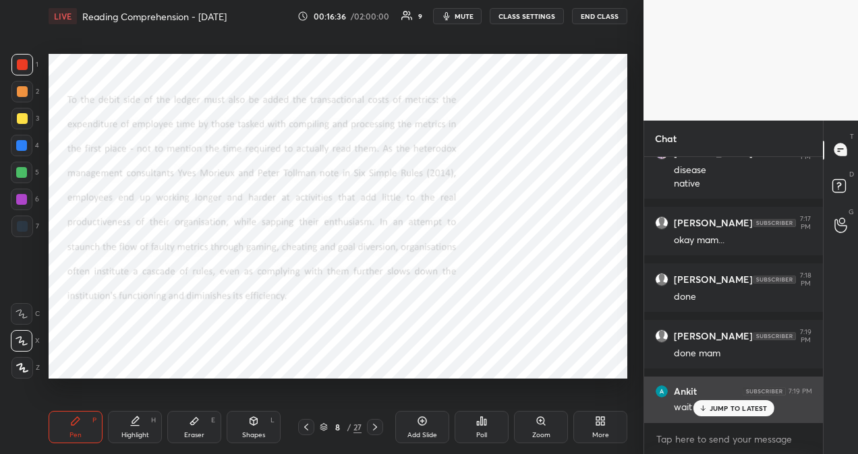
click at [758, 411] on p "JUMP TO LATEST" at bounding box center [738, 409] width 58 height 8
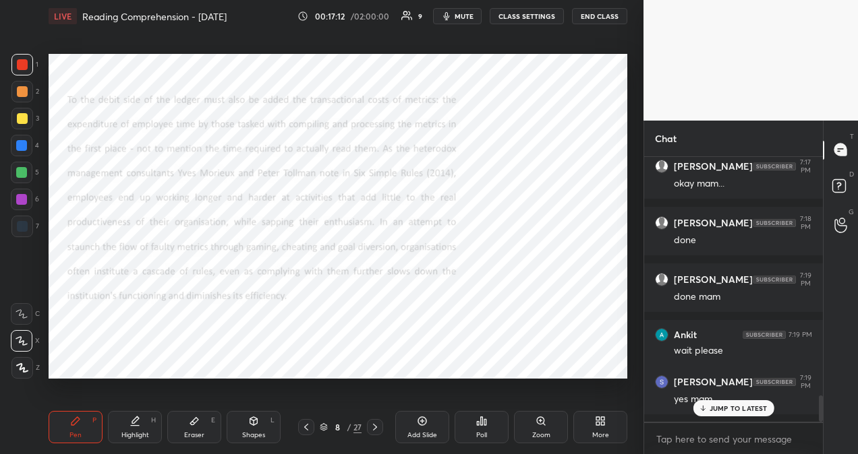
scroll to position [2441, 0]
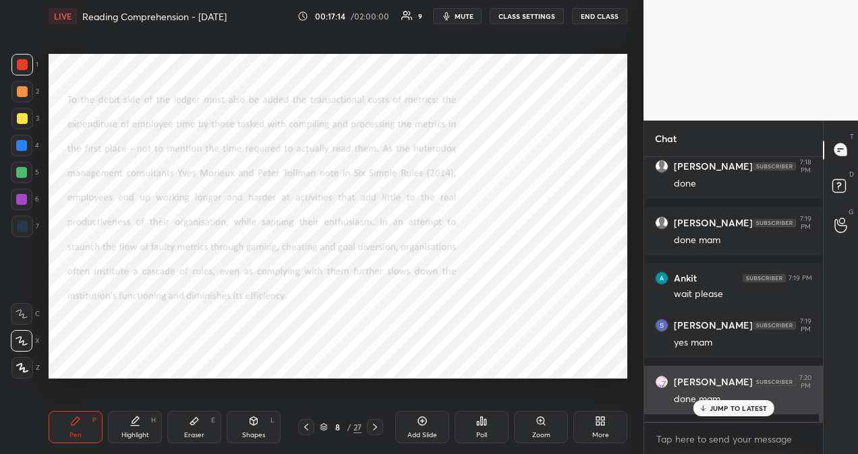
click at [748, 407] on p "JUMP TO LATEST" at bounding box center [738, 409] width 58 height 8
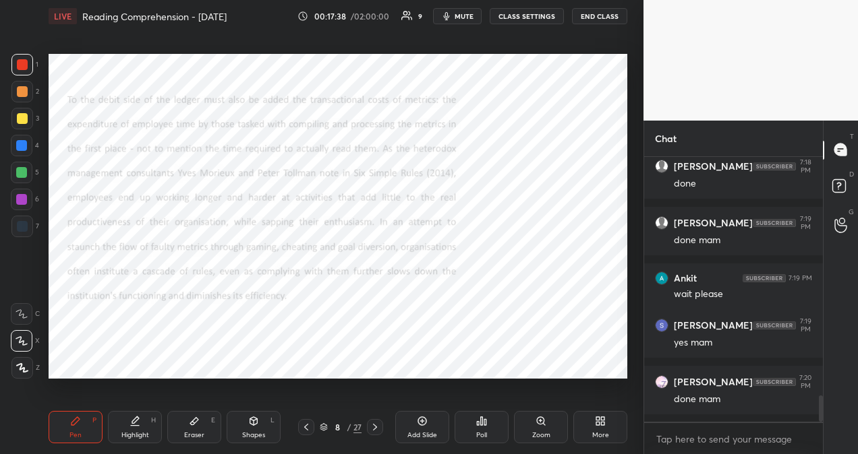
scroll to position [2486, 0]
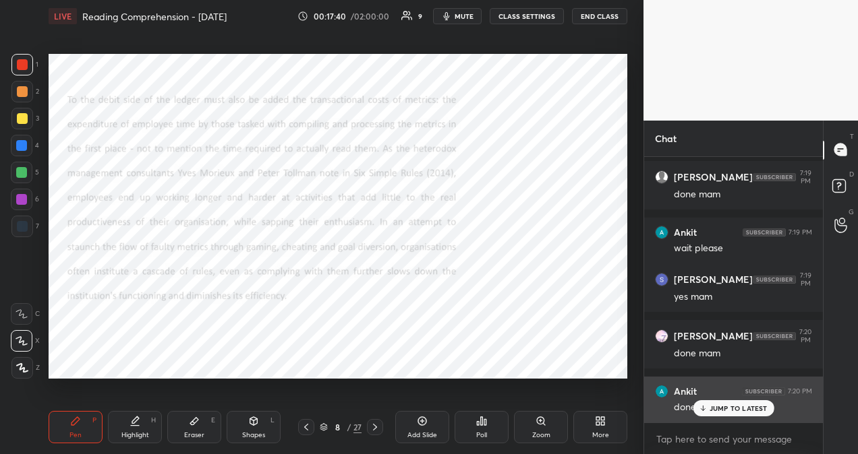
click at [763, 407] on p "JUMP TO LATEST" at bounding box center [738, 409] width 58 height 8
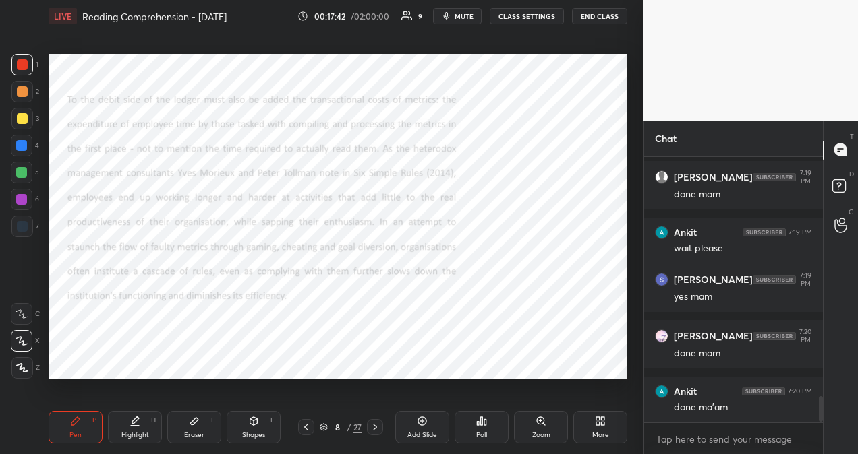
click at [376, 430] on icon at bounding box center [374, 427] width 11 height 11
click at [488, 427] on div "Poll" at bounding box center [481, 427] width 54 height 32
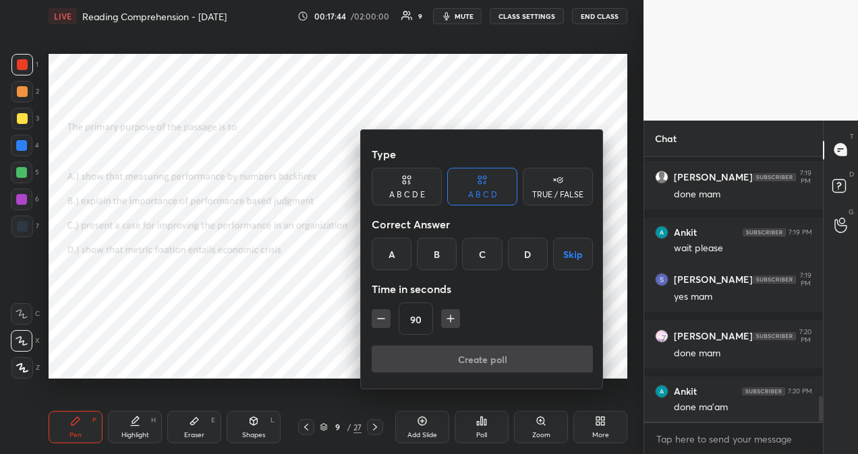
click at [390, 252] on div "A" at bounding box center [391, 254] width 40 height 32
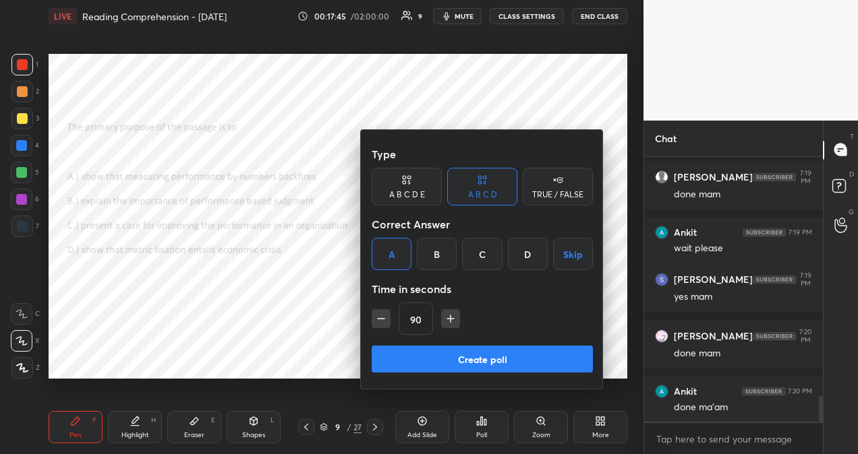
click at [450, 321] on icon "button" at bounding box center [450, 318] width 13 height 13
click at [451, 321] on icon "button" at bounding box center [456, 318] width 13 height 13
type input "120"
click at [472, 360] on button "Create poll" at bounding box center [481, 359] width 221 height 27
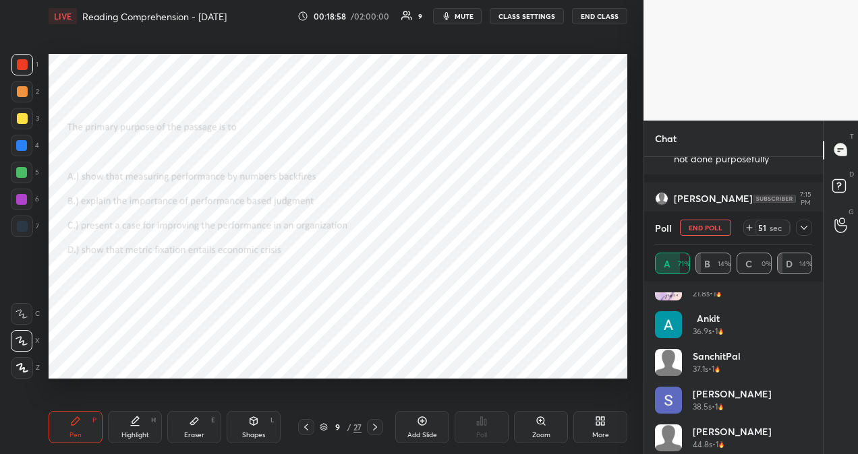
scroll to position [27, 0]
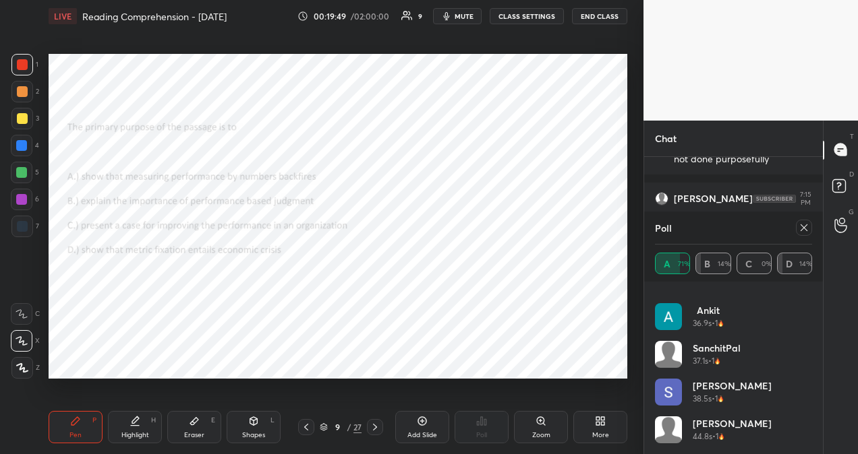
click at [802, 228] on icon at bounding box center [803, 227] width 11 height 11
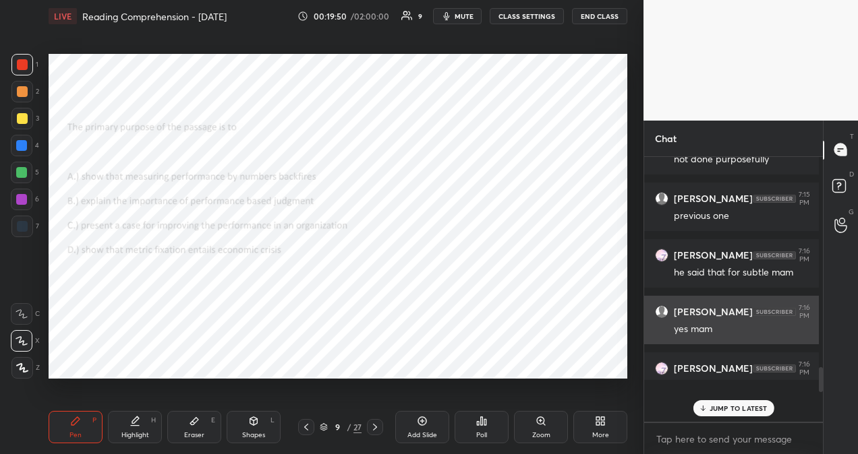
scroll to position [253, 171]
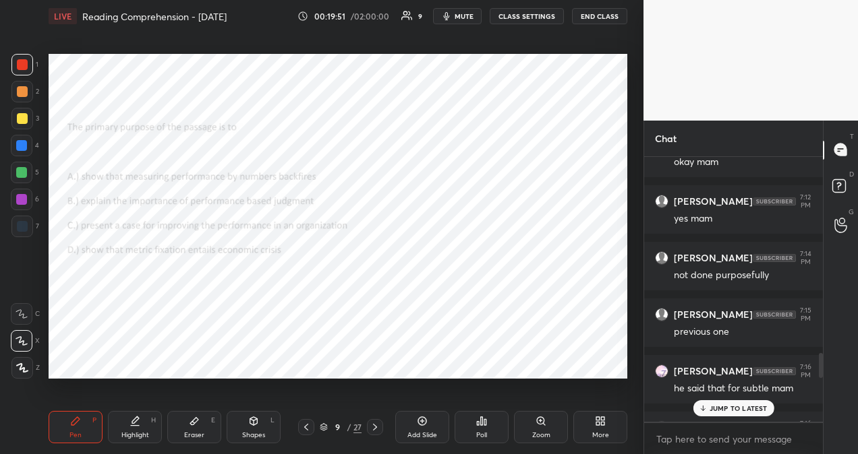
click at [732, 408] on p "JUMP TO LATEST" at bounding box center [738, 409] width 58 height 8
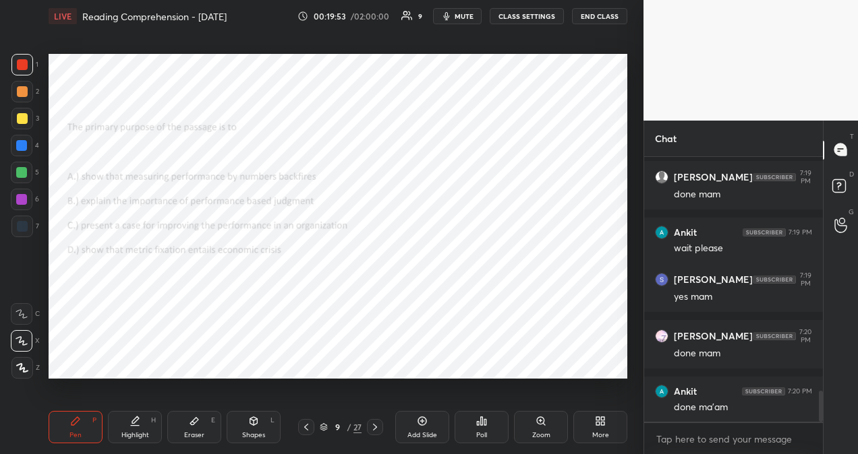
click at [376, 429] on icon at bounding box center [374, 427] width 11 height 11
click at [475, 425] on div "Poll" at bounding box center [481, 427] width 54 height 32
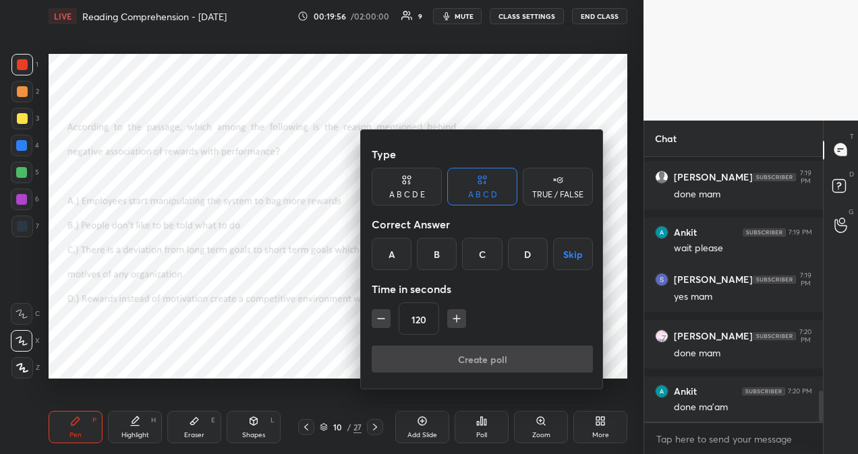
click at [391, 259] on div "A" at bounding box center [391, 254] width 40 height 32
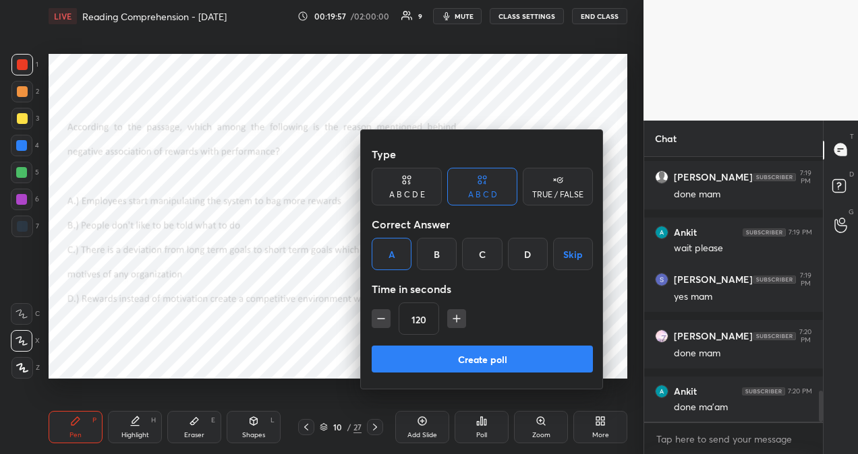
click at [461, 361] on button "Create poll" at bounding box center [481, 359] width 221 height 27
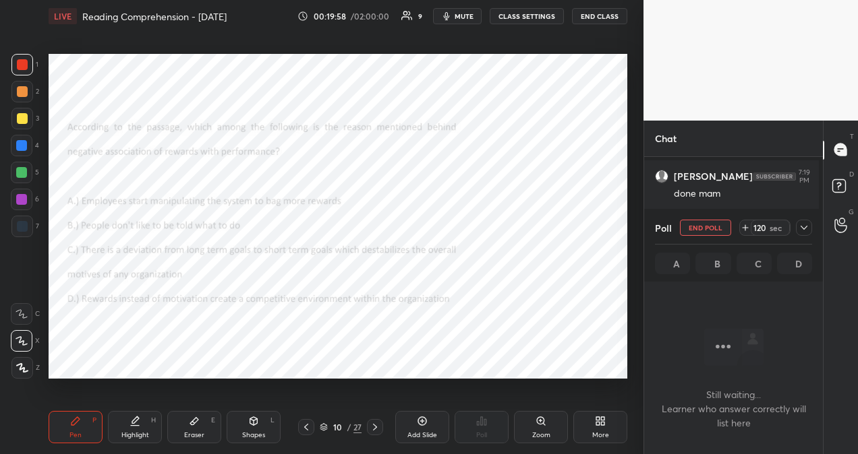
scroll to position [190, 175]
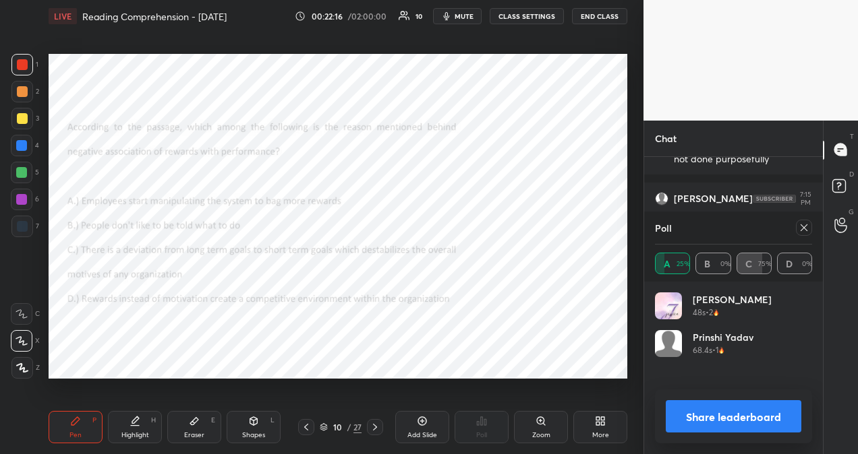
click at [801, 223] on icon at bounding box center [803, 227] width 11 height 11
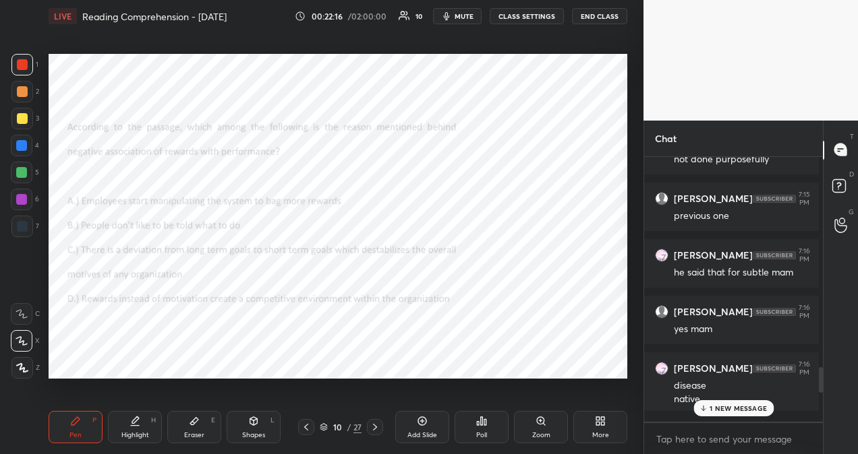
scroll to position [257, 171]
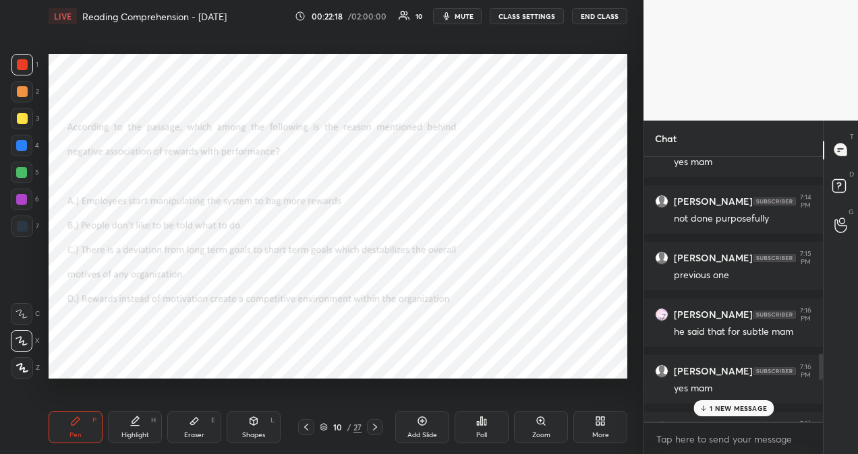
click at [727, 407] on p "1 NEW MESSAGE" at bounding box center [737, 409] width 57 height 8
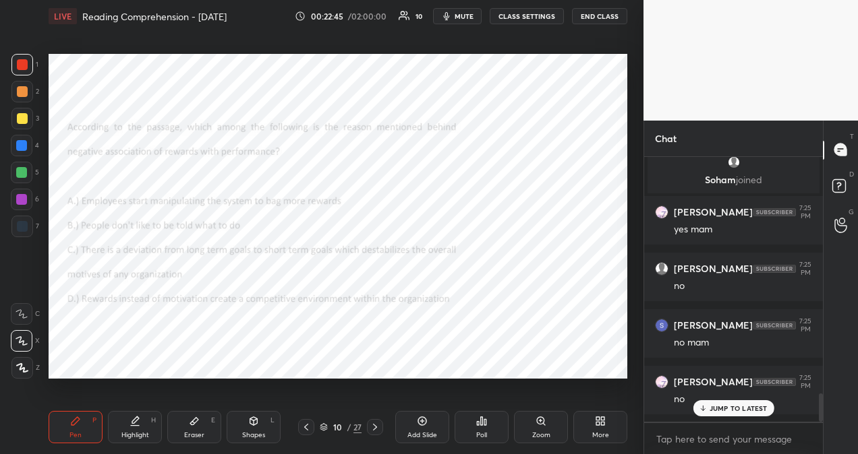
scroll to position [2276, 0]
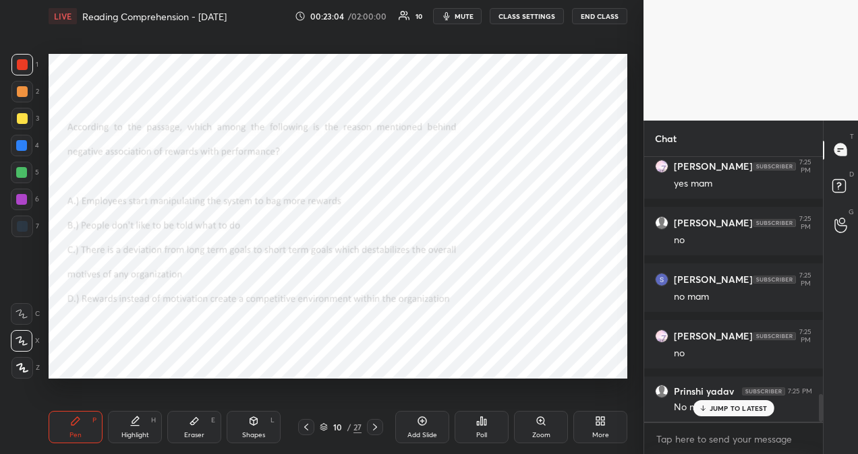
click at [751, 413] on p "JUMP TO LATEST" at bounding box center [738, 409] width 58 height 8
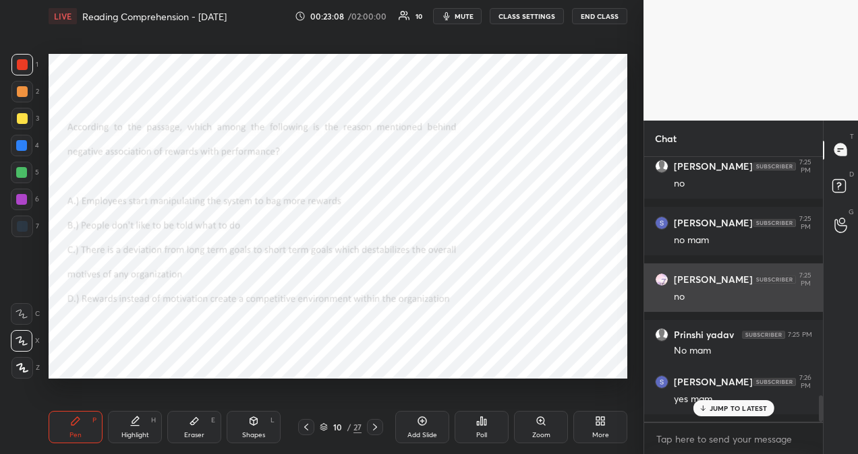
scroll to position [2389, 0]
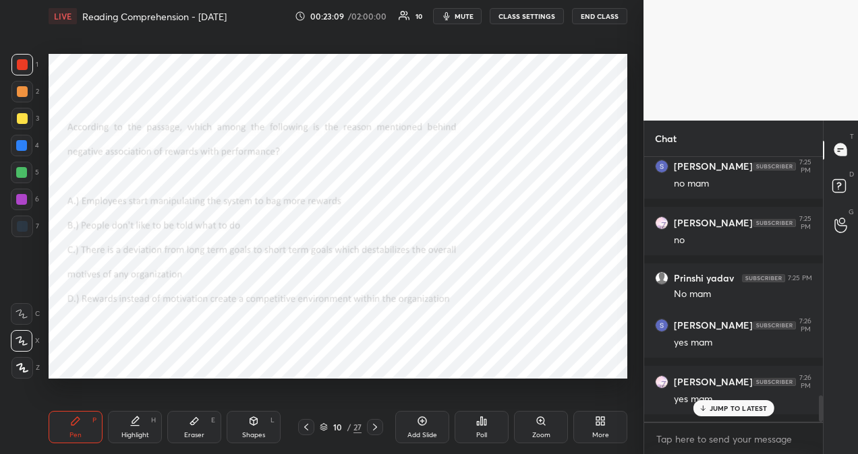
click at [747, 405] on p "JUMP TO LATEST" at bounding box center [738, 409] width 58 height 8
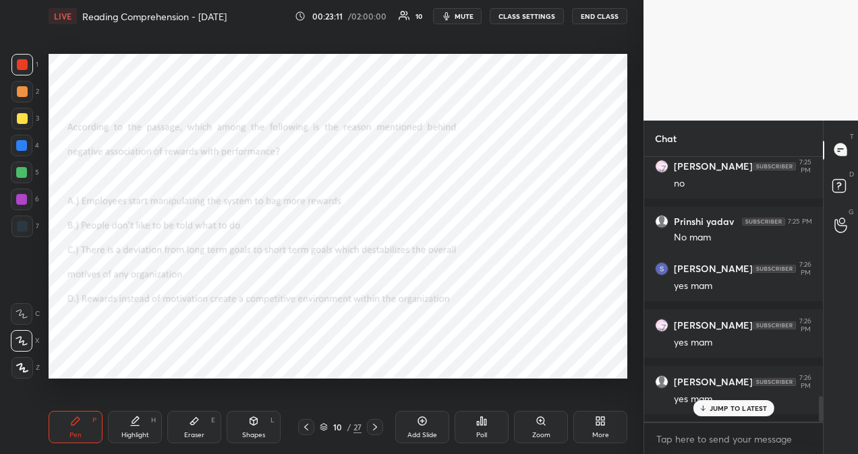
click at [375, 427] on icon at bounding box center [374, 427] width 11 height 11
click at [486, 430] on div "Poll" at bounding box center [481, 427] width 54 height 32
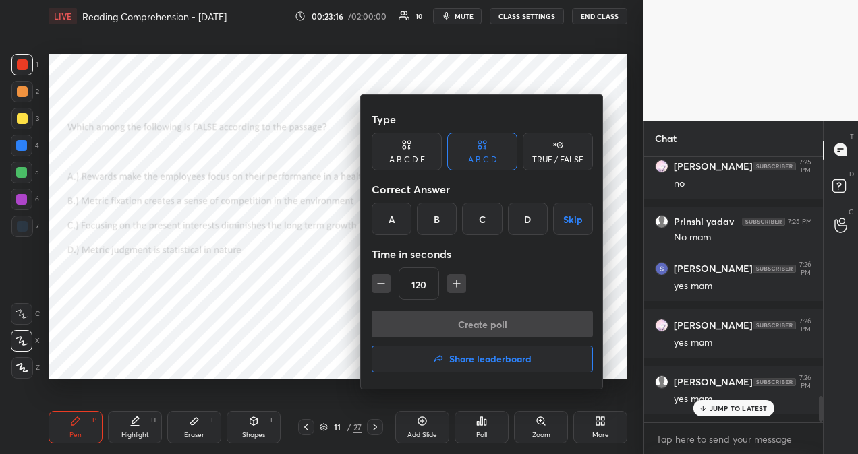
click at [393, 213] on div "A" at bounding box center [391, 219] width 40 height 32
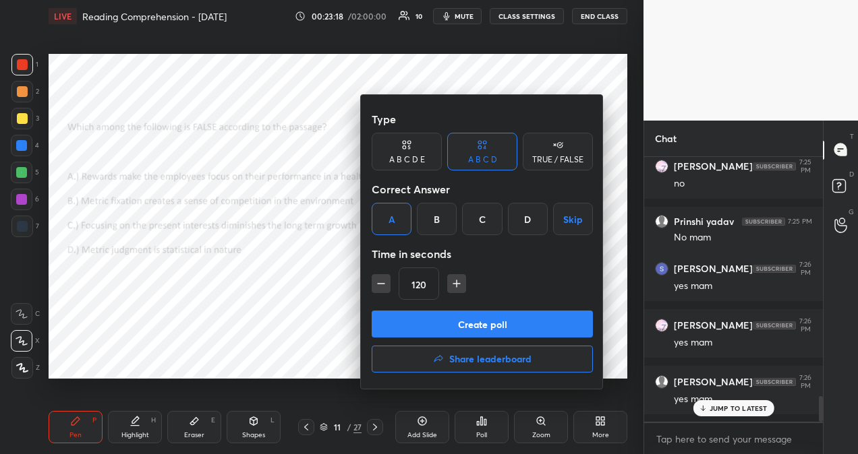
click at [559, 327] on button "Create poll" at bounding box center [481, 324] width 221 height 27
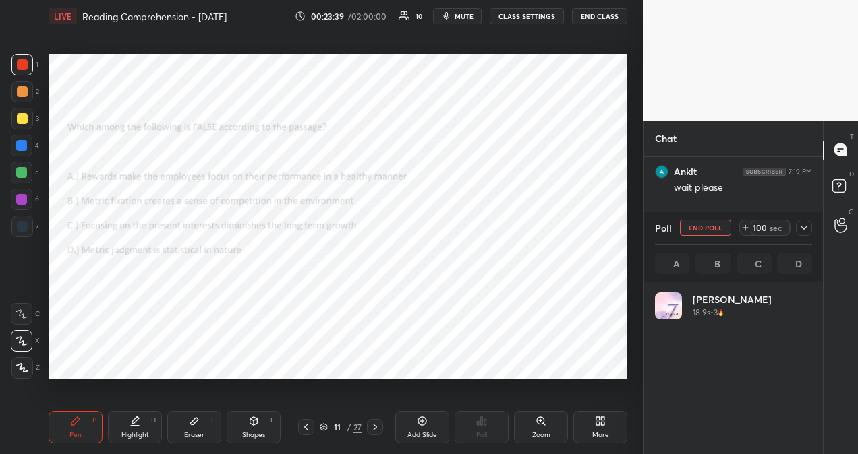
scroll to position [158, 153]
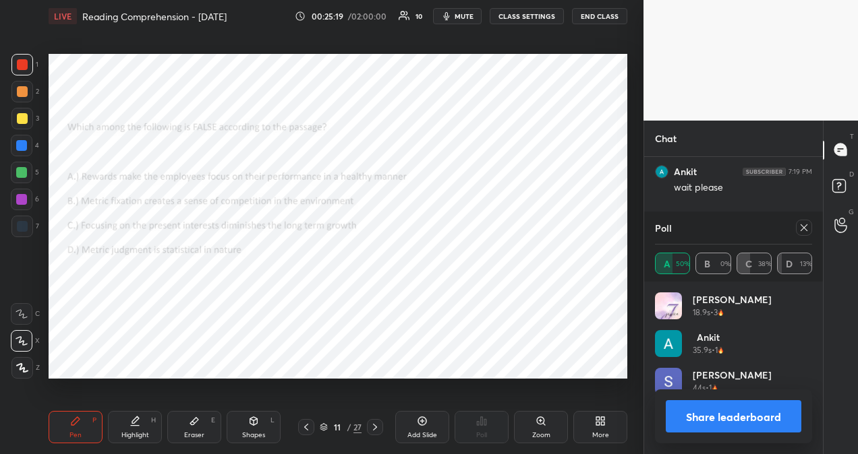
click at [805, 231] on icon at bounding box center [803, 227] width 11 height 11
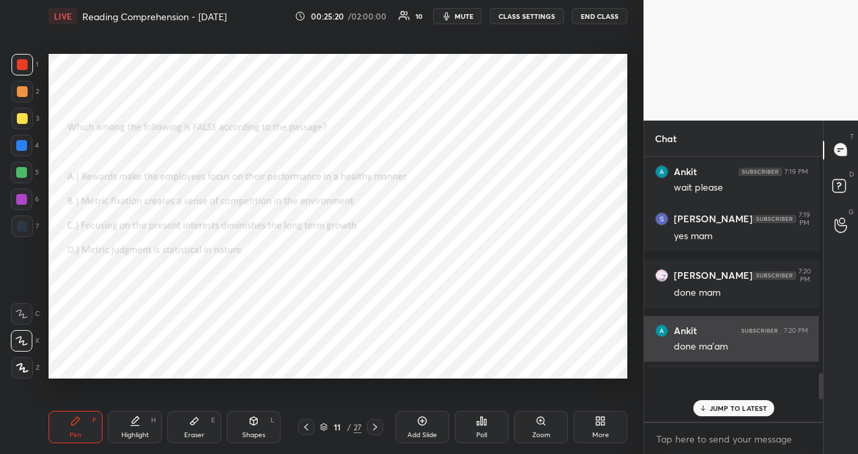
scroll to position [294, 175]
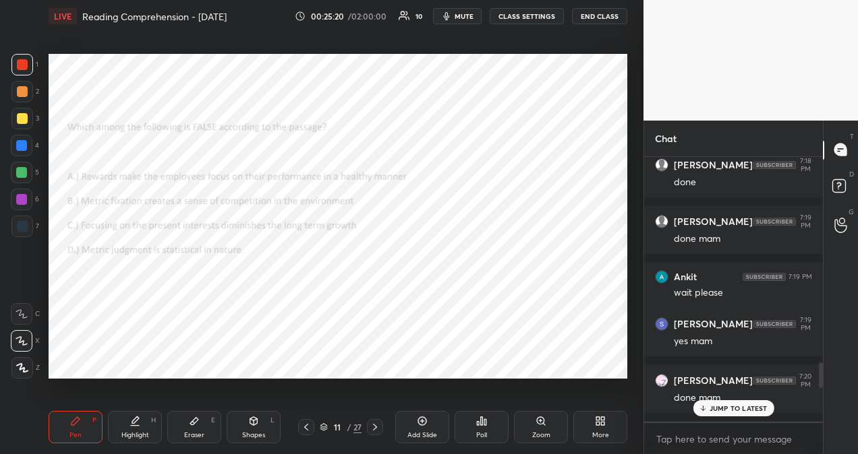
click at [735, 406] on p "JUMP TO LATEST" at bounding box center [738, 409] width 58 height 8
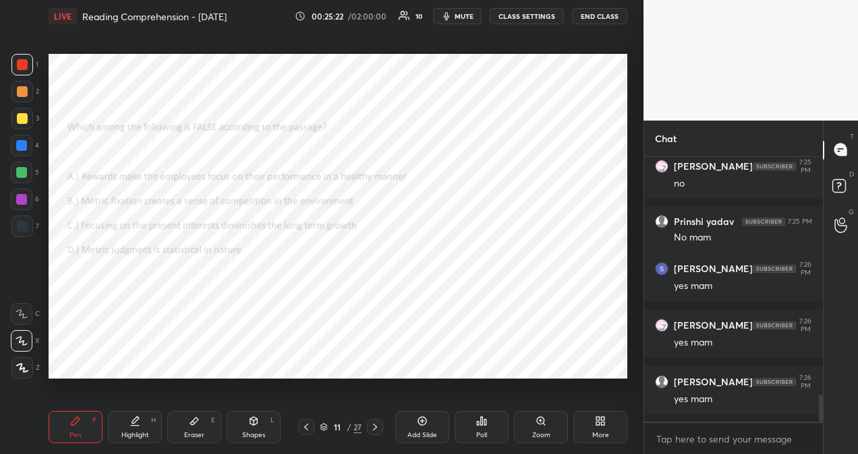
click at [376, 428] on icon at bounding box center [374, 427] width 11 height 11
click at [307, 430] on icon at bounding box center [306, 427] width 4 height 7
click at [375, 430] on icon at bounding box center [374, 427] width 11 height 11
click at [487, 427] on div "Poll" at bounding box center [481, 427] width 54 height 32
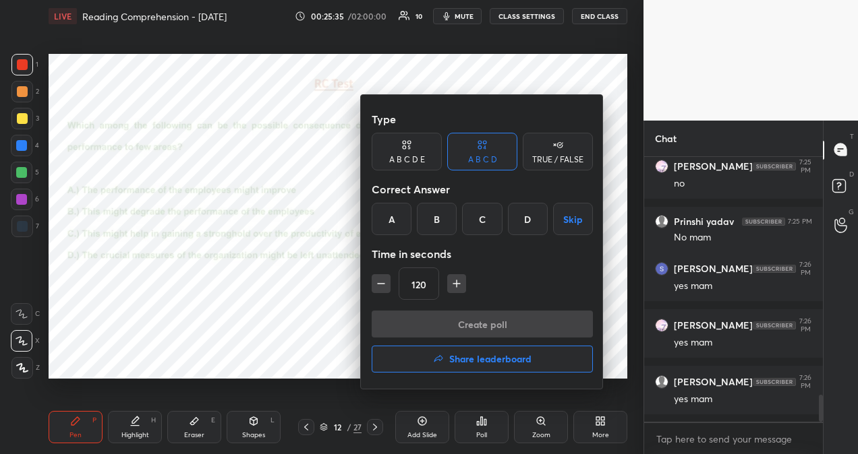
click at [527, 217] on div "D" at bounding box center [528, 219] width 40 height 32
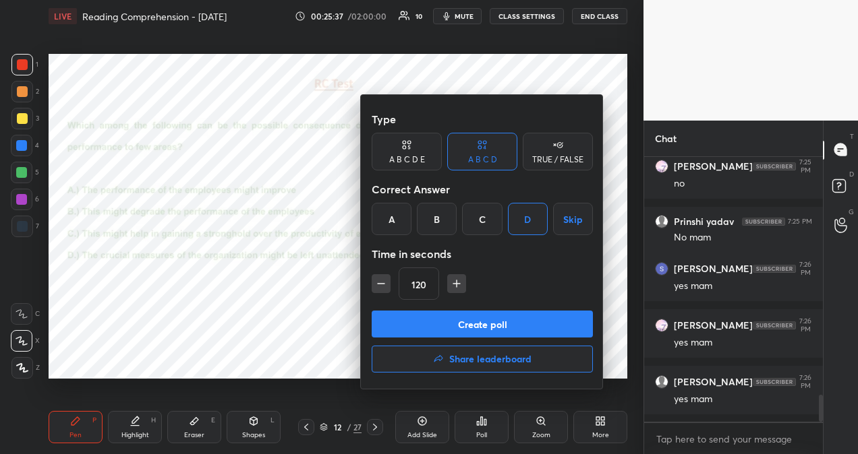
click at [520, 326] on button "Create poll" at bounding box center [481, 324] width 221 height 27
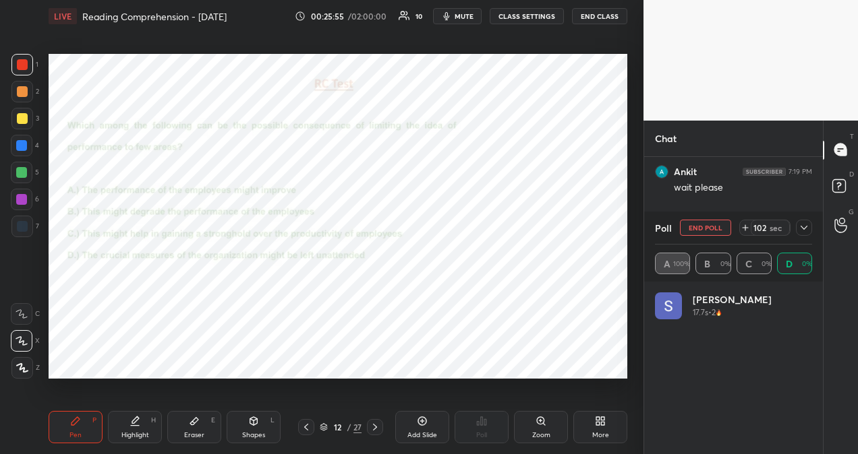
scroll to position [158, 153]
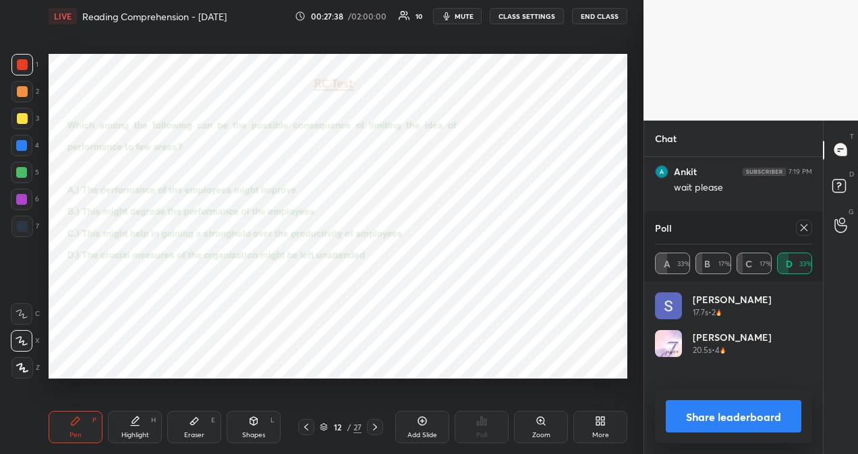
click at [804, 229] on icon at bounding box center [803, 227] width 11 height 11
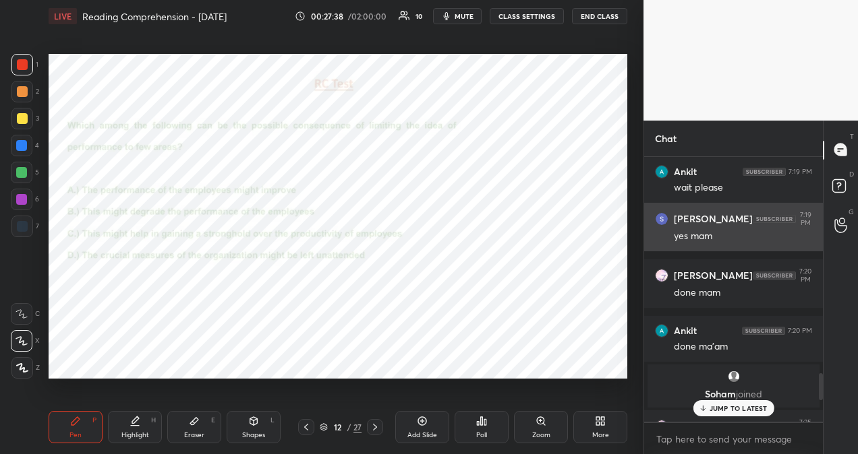
scroll to position [294, 175]
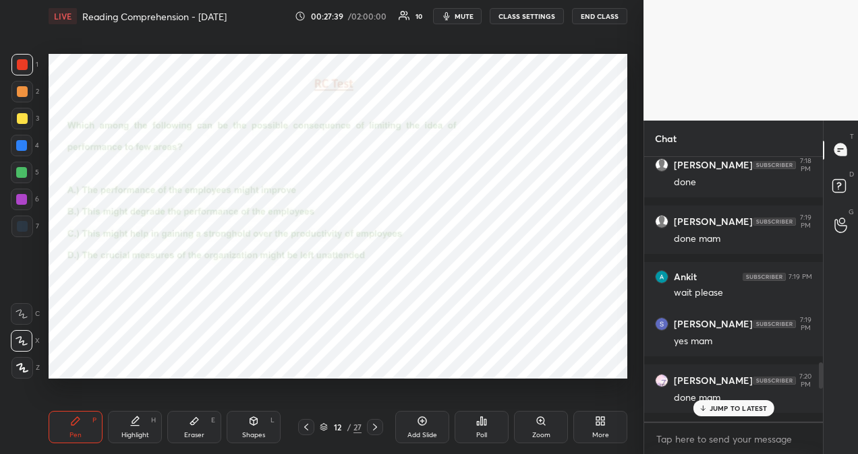
click at [485, 425] on icon at bounding box center [485, 422] width 2 height 6
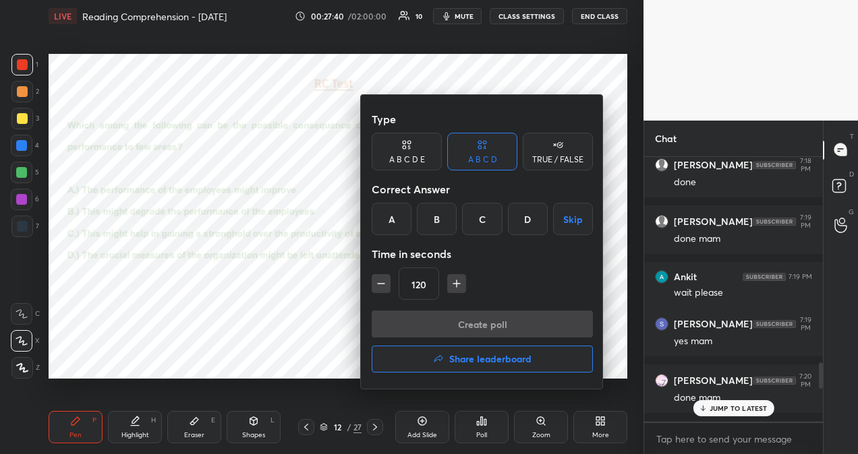
click at [468, 361] on h4 "Share leaderboard" at bounding box center [490, 359] width 82 height 9
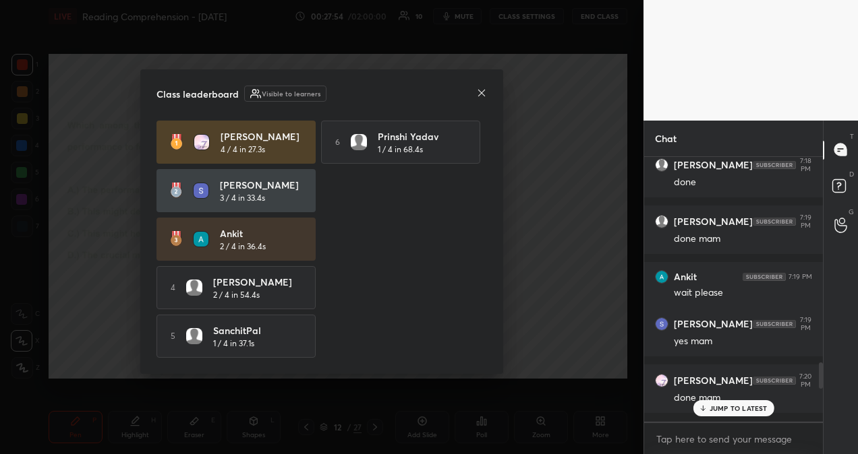
click at [744, 410] on p "JUMP TO LATEST" at bounding box center [738, 409] width 58 height 8
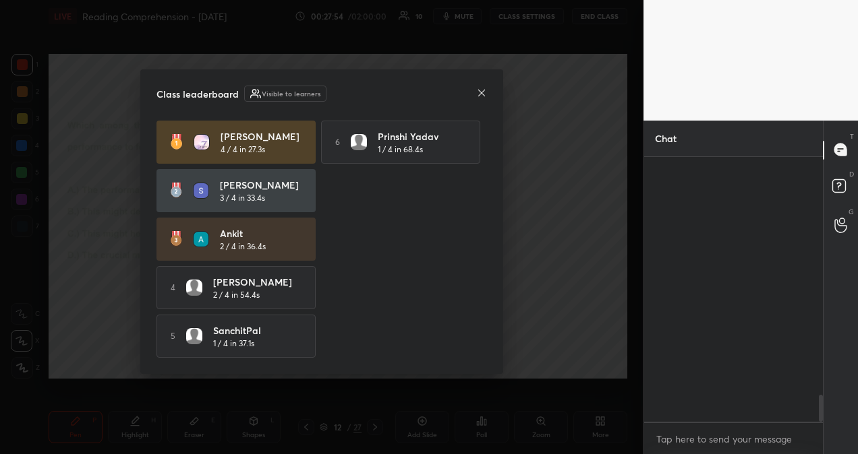
scroll to position [2326, 0]
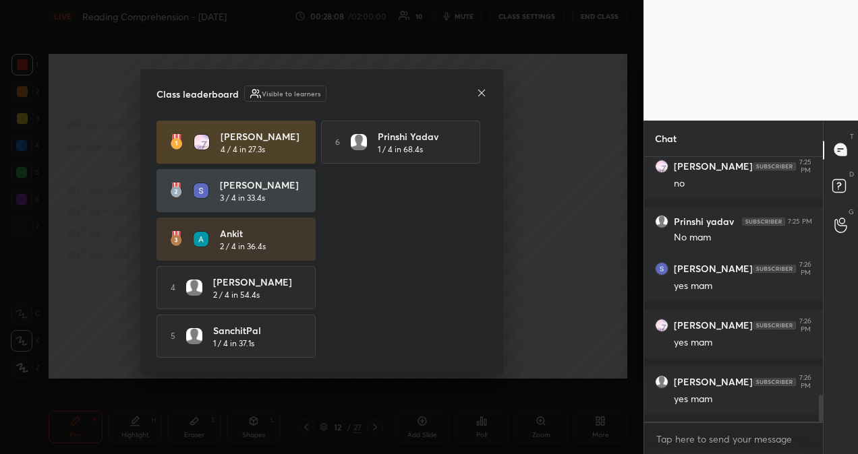
click at [483, 92] on icon at bounding box center [481, 92] width 7 height 7
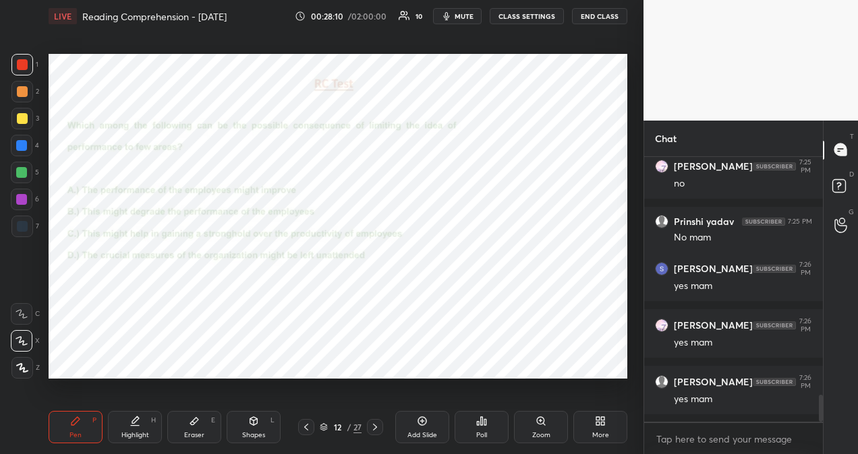
click at [305, 430] on icon at bounding box center [306, 427] width 11 height 11
click at [305, 431] on icon at bounding box center [306, 427] width 11 height 11
click at [306, 431] on icon at bounding box center [306, 427] width 11 height 11
click at [307, 431] on icon at bounding box center [306, 427] width 11 height 11
click at [307, 430] on icon at bounding box center [306, 427] width 4 height 7
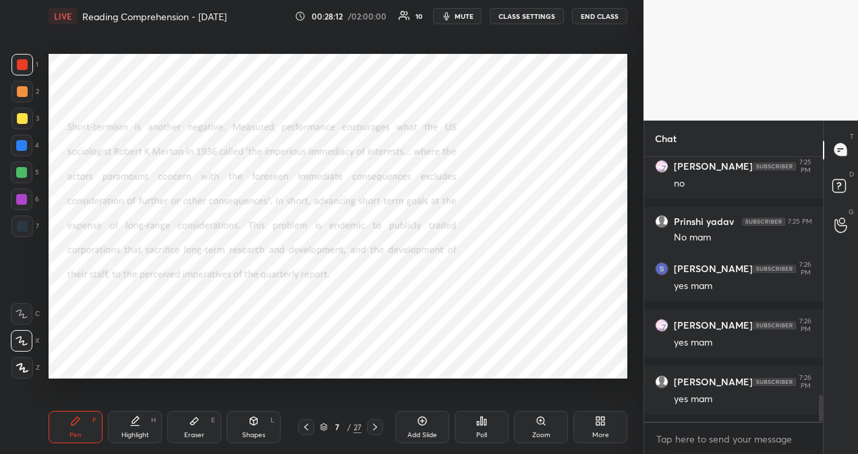
click at [308, 430] on icon at bounding box center [306, 427] width 11 height 11
click at [309, 429] on icon at bounding box center [306, 427] width 11 height 11
click at [373, 430] on icon at bounding box center [375, 427] width 4 height 7
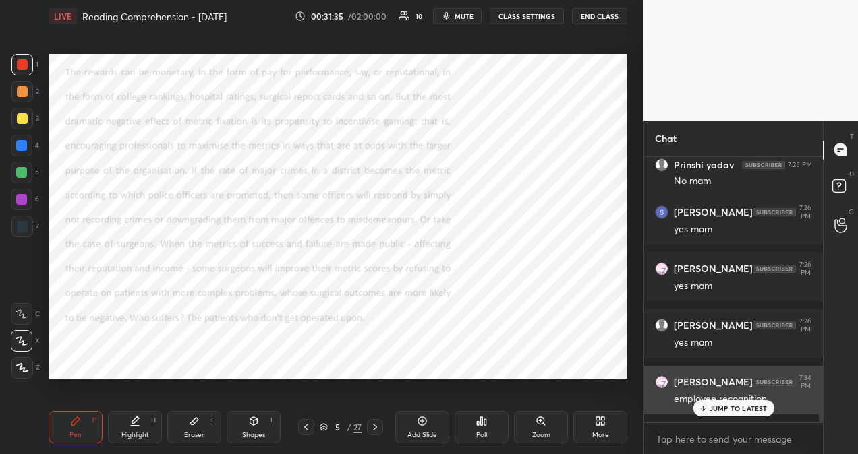
click at [731, 406] on p "JUMP TO LATEST" at bounding box center [738, 409] width 58 height 8
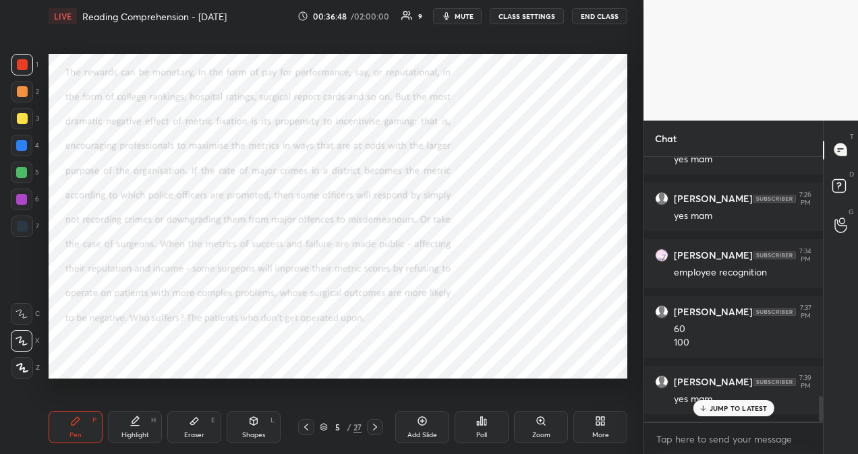
scroll to position [2555, 0]
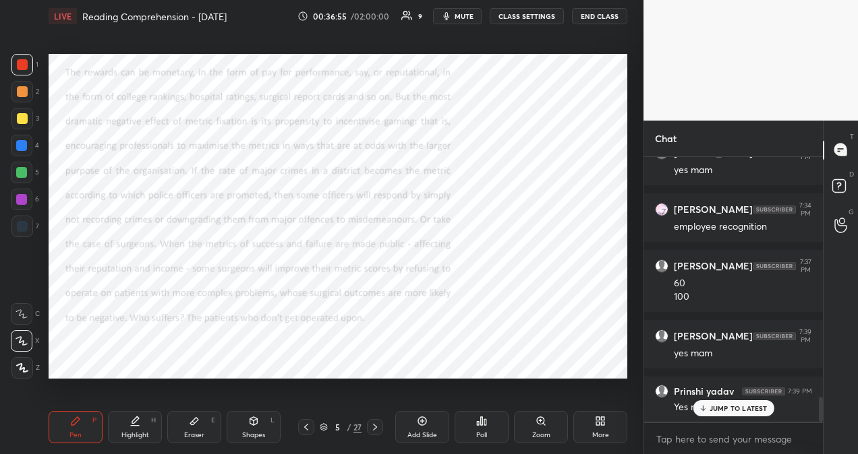
click at [375, 431] on icon at bounding box center [374, 427] width 11 height 11
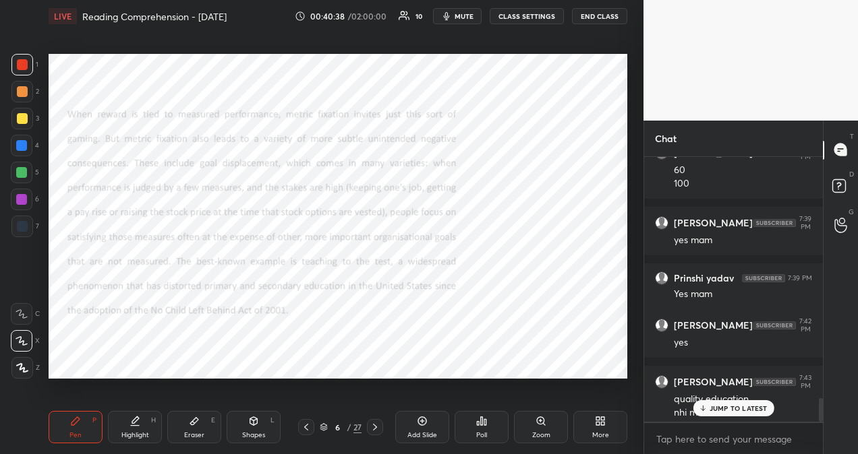
scroll to position [2682, 0]
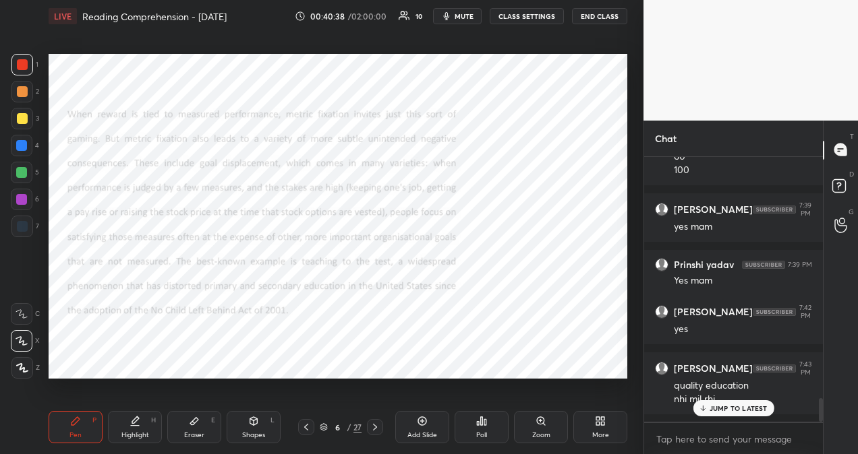
click at [376, 429] on icon at bounding box center [374, 427] width 11 height 11
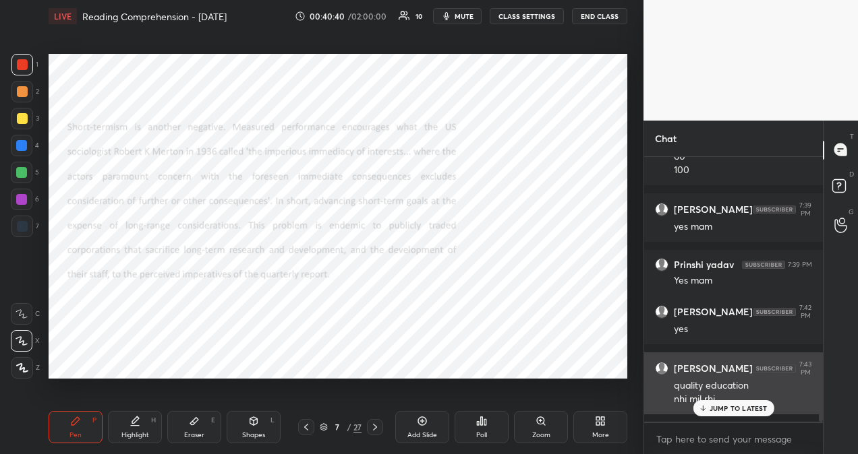
click at [720, 405] on p "JUMP TO LATEST" at bounding box center [738, 409] width 58 height 8
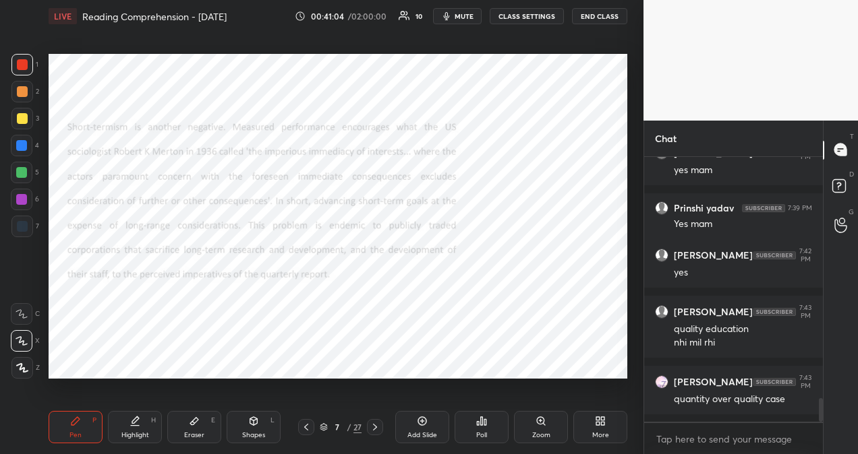
scroll to position [2795, 0]
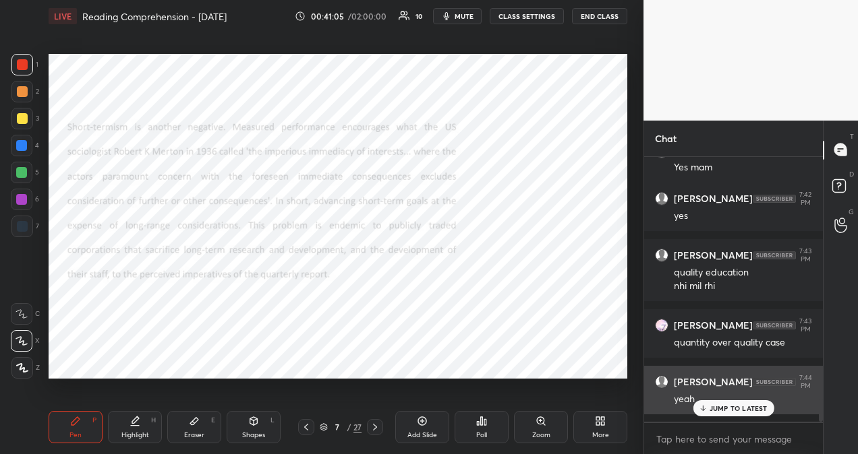
click at [727, 409] on p "JUMP TO LATEST" at bounding box center [738, 409] width 58 height 8
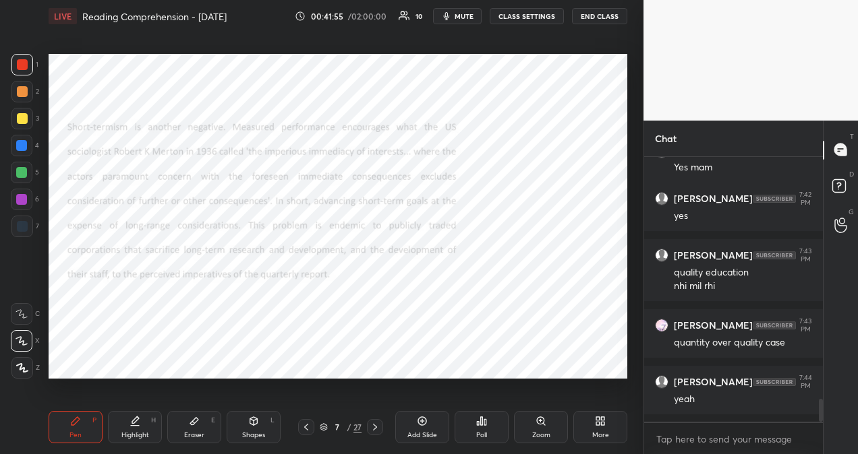
scroll to position [2821, 0]
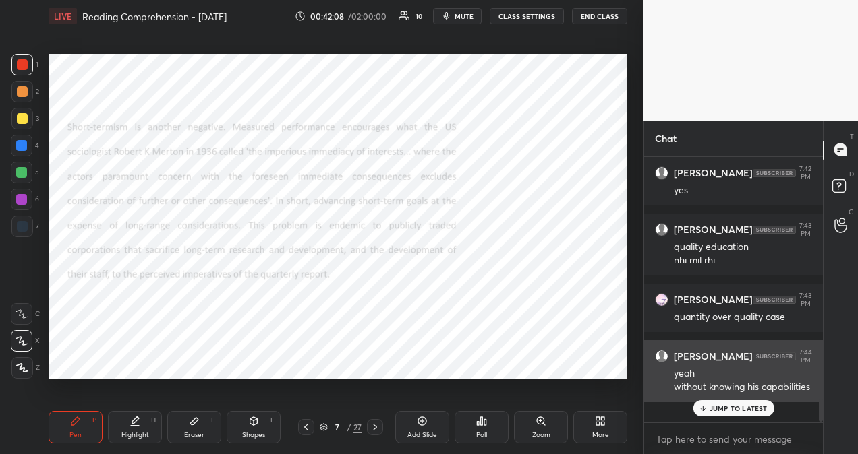
click at [742, 410] on p "JUMP TO LATEST" at bounding box center [738, 409] width 58 height 8
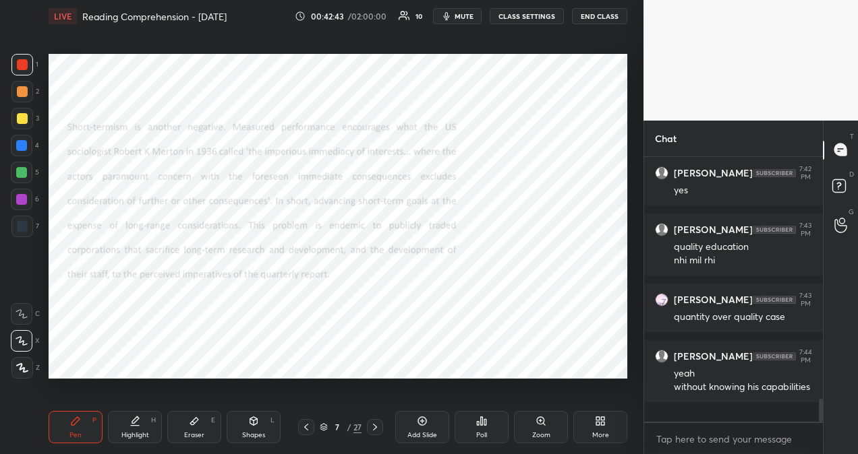
click at [376, 430] on icon at bounding box center [374, 427] width 11 height 11
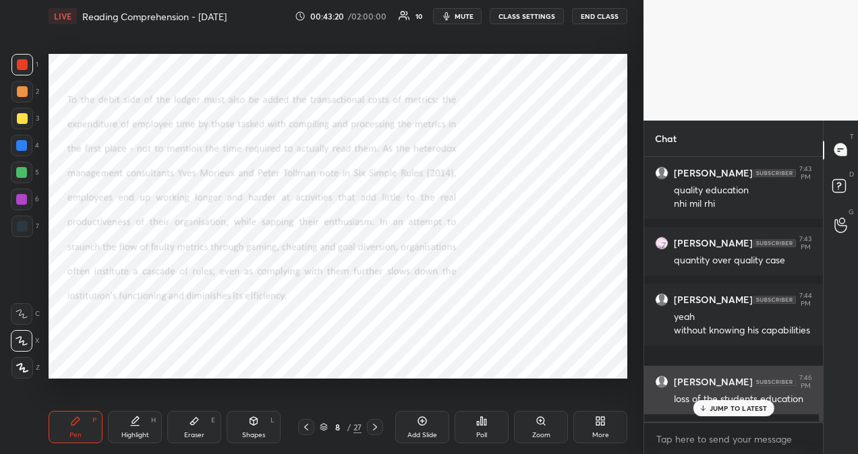
click at [729, 405] on p "JUMP TO LATEST" at bounding box center [738, 409] width 58 height 8
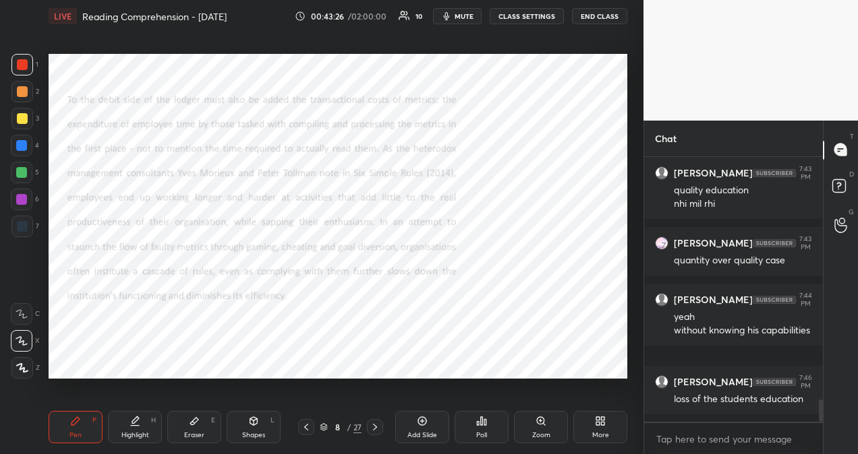
scroll to position [2934, 0]
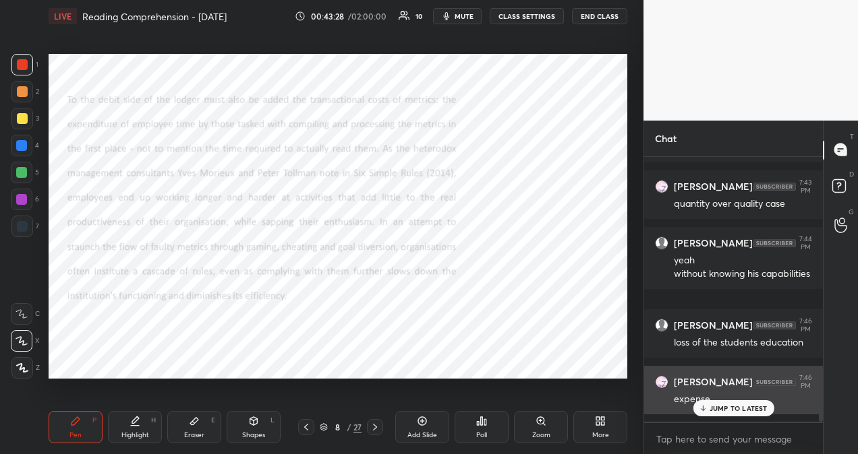
click at [716, 409] on p "JUMP TO LATEST" at bounding box center [738, 409] width 58 height 8
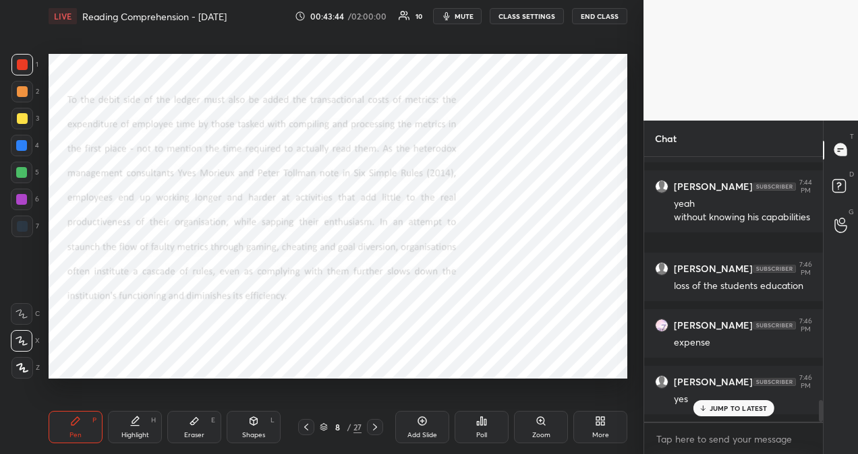
scroll to position [3047, 0]
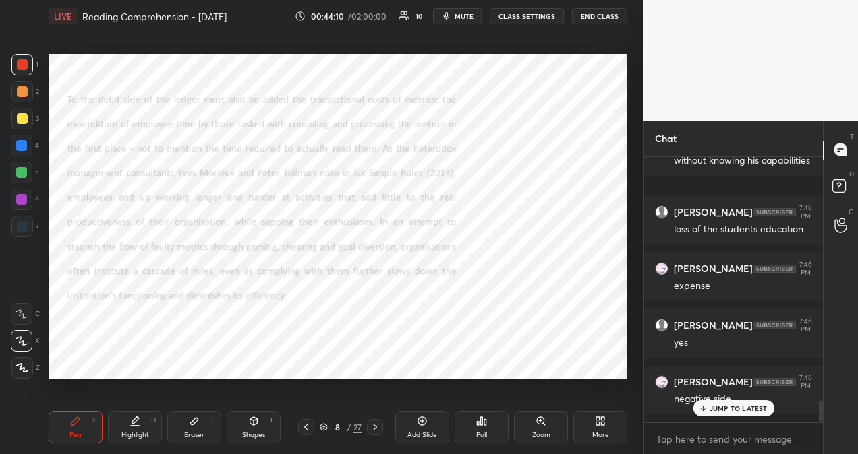
click at [744, 409] on p "JUMP TO LATEST" at bounding box center [738, 409] width 58 height 8
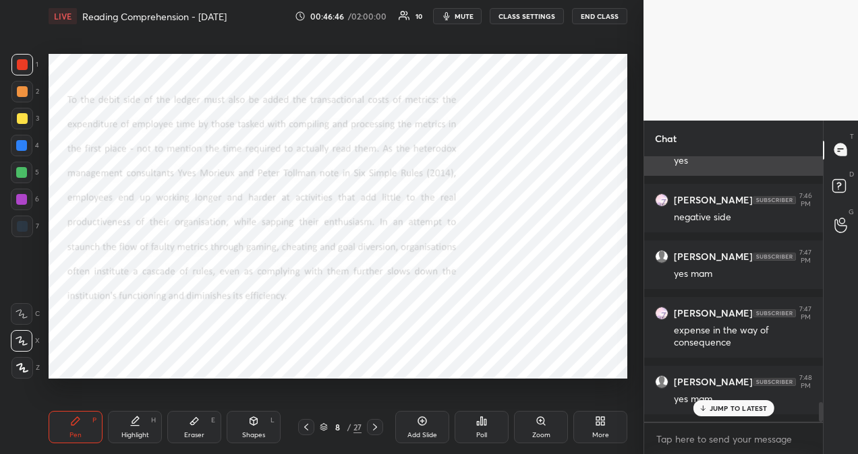
scroll to position [3298, 0]
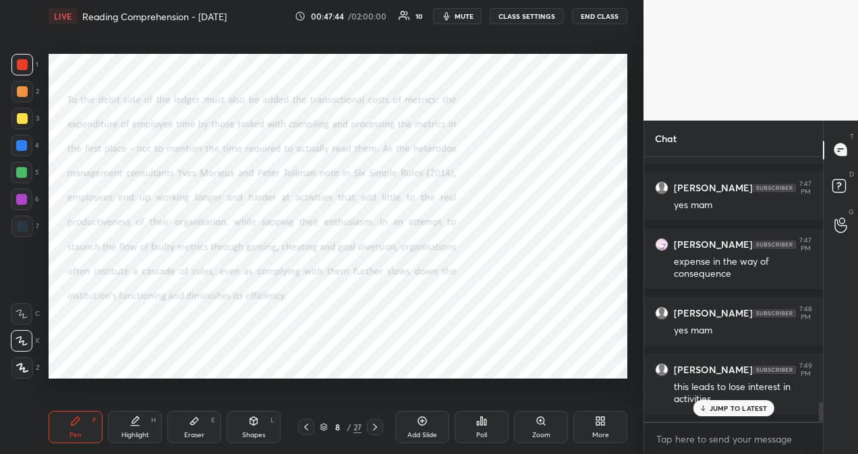
click at [734, 406] on p "JUMP TO LATEST" at bounding box center [738, 409] width 58 height 8
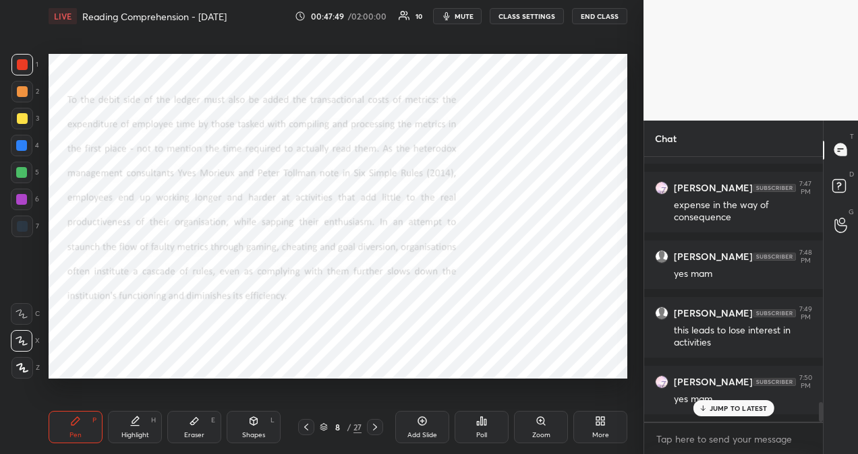
scroll to position [3401, 0]
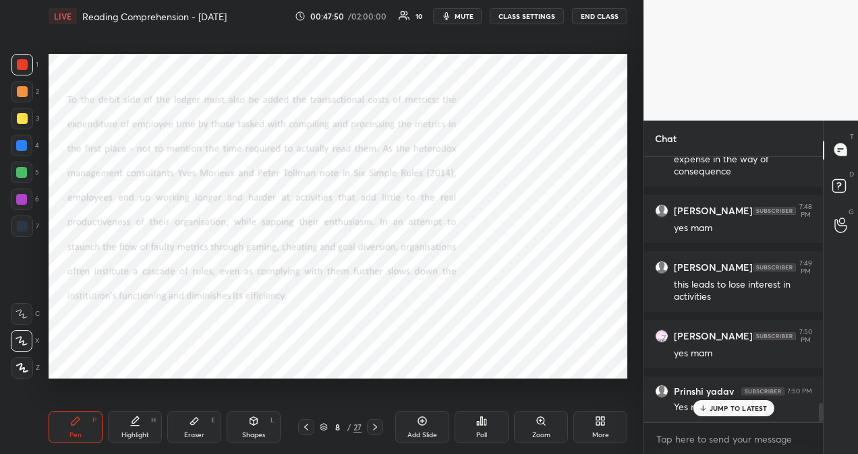
click at [376, 432] on icon at bounding box center [374, 427] width 11 height 11
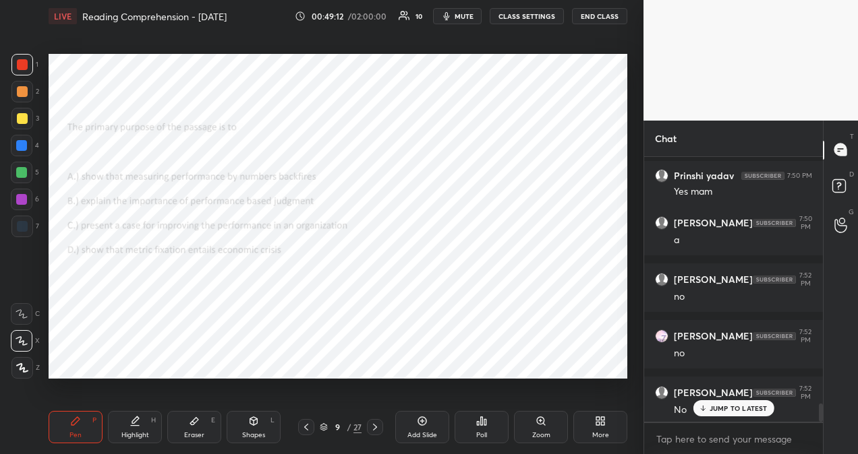
scroll to position [3662, 0]
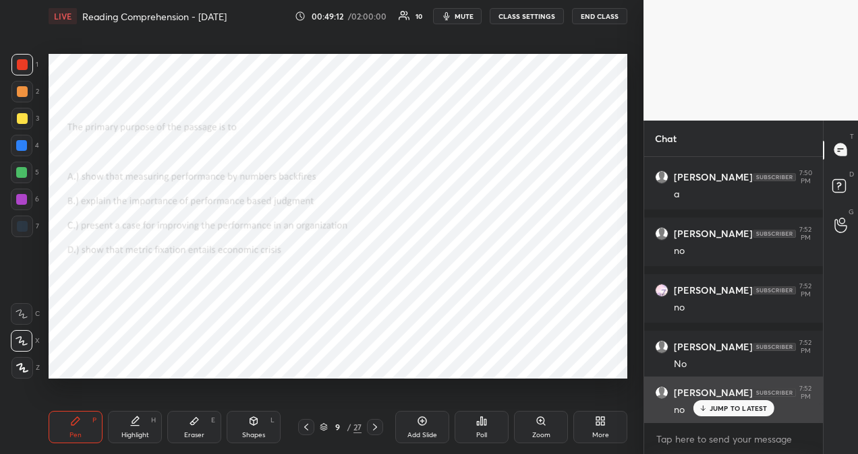
click at [756, 411] on p "JUMP TO LATEST" at bounding box center [738, 409] width 58 height 8
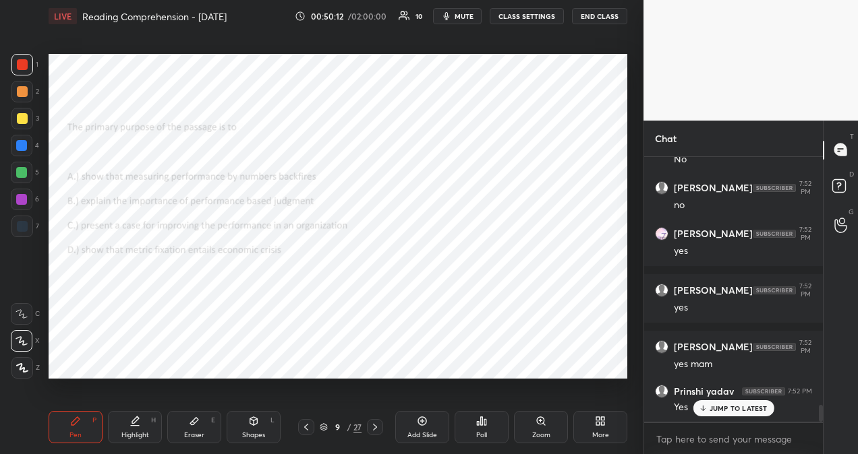
scroll to position [3924, 0]
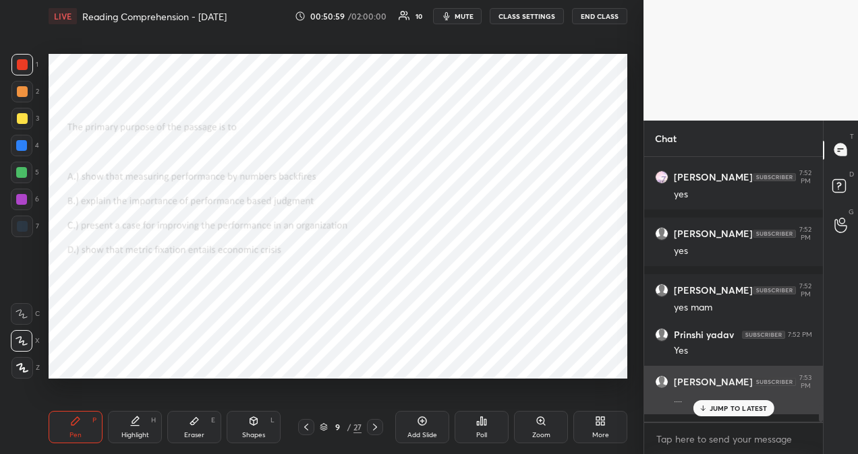
click at [760, 410] on p "JUMP TO LATEST" at bounding box center [738, 409] width 58 height 8
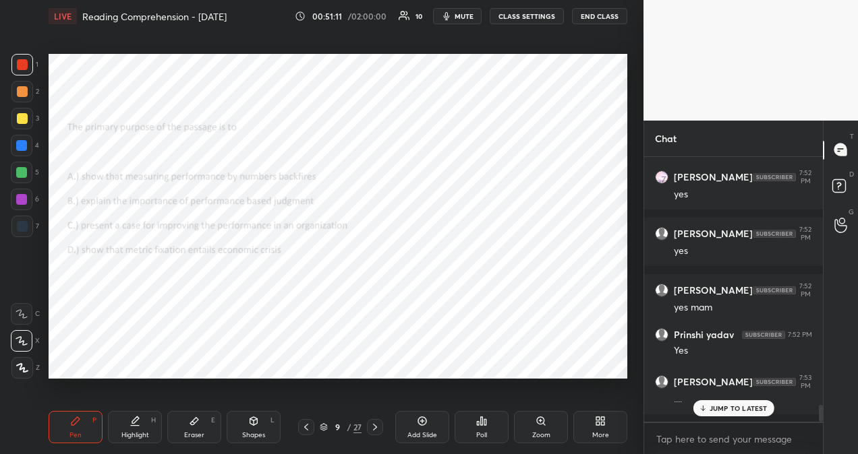
scroll to position [3980, 0]
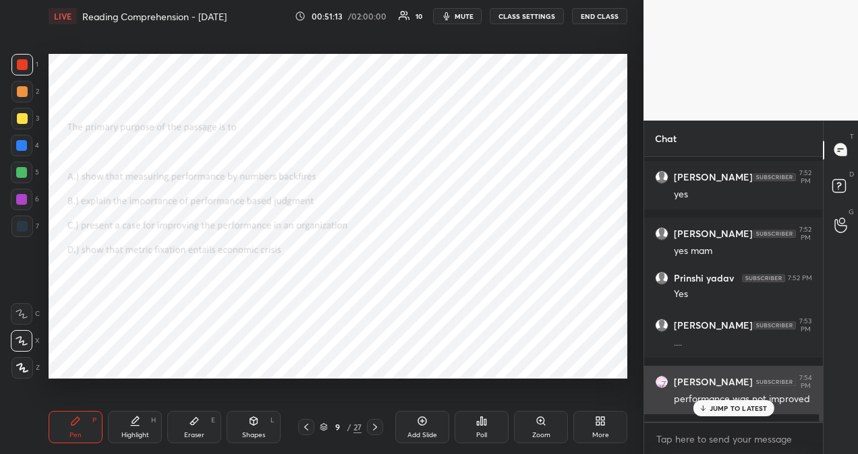
click at [763, 410] on p "JUMP TO LATEST" at bounding box center [738, 409] width 58 height 8
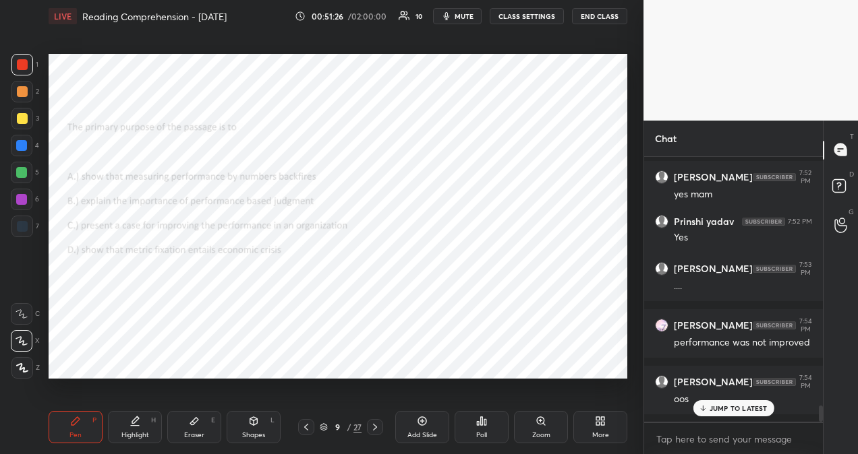
scroll to position [4094, 0]
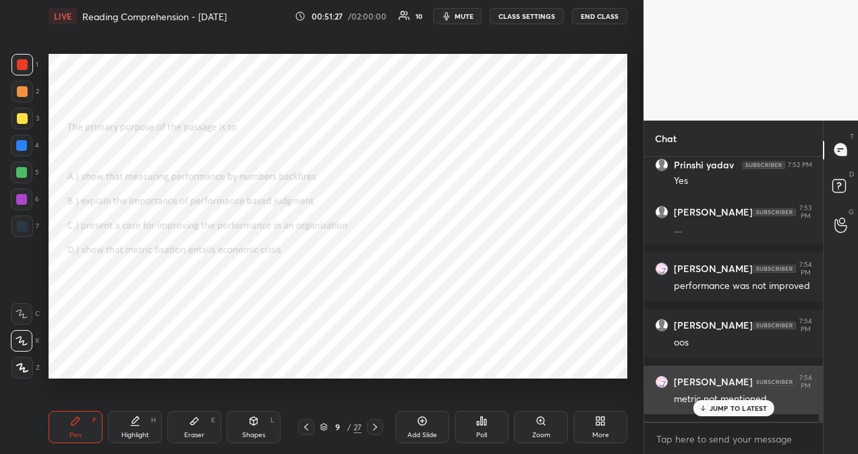
click at [738, 407] on p "JUMP TO LATEST" at bounding box center [738, 409] width 58 height 8
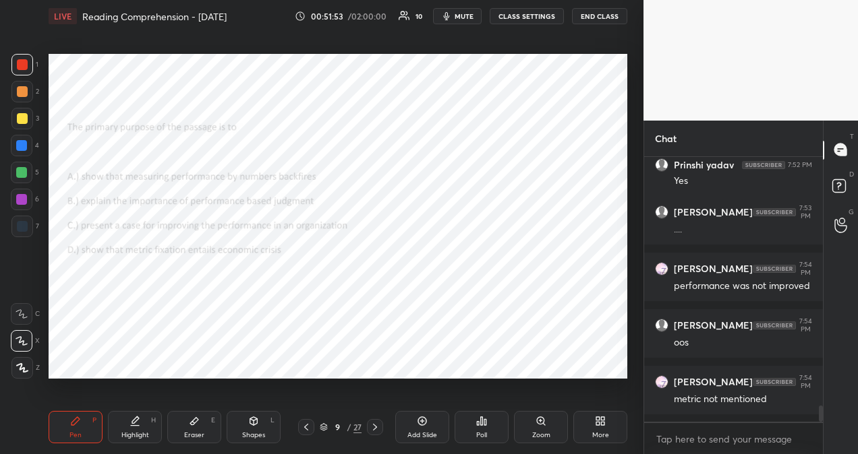
scroll to position [4107, 0]
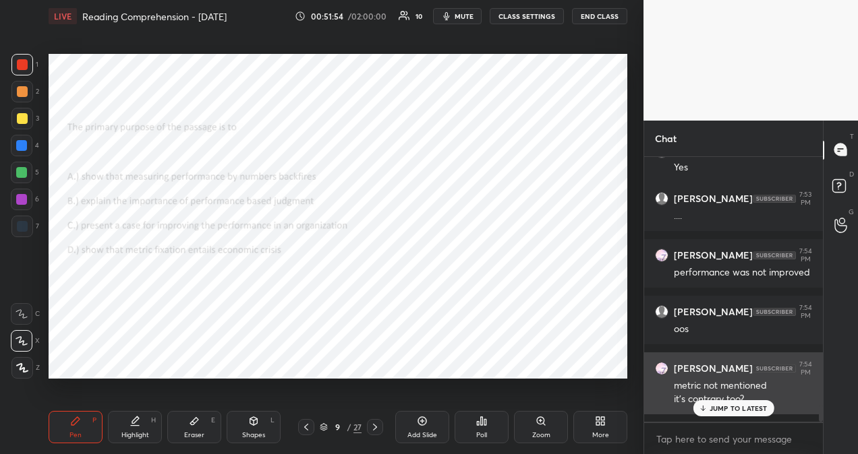
click at [744, 407] on p "JUMP TO LATEST" at bounding box center [738, 409] width 58 height 8
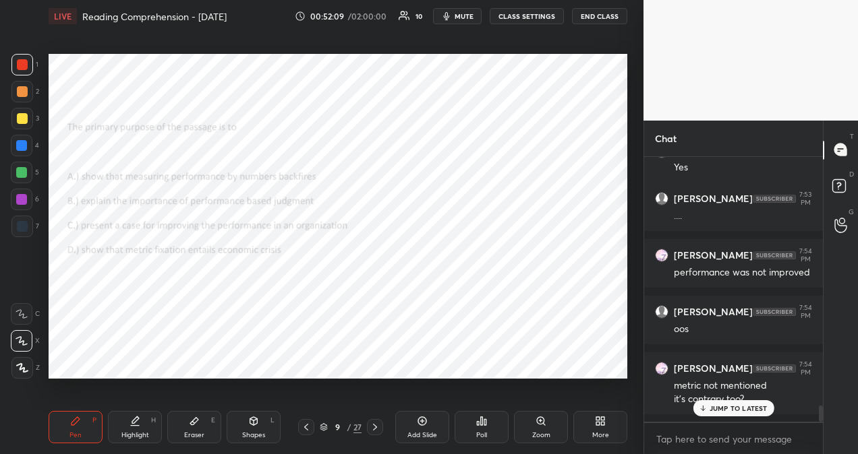
scroll to position [4164, 0]
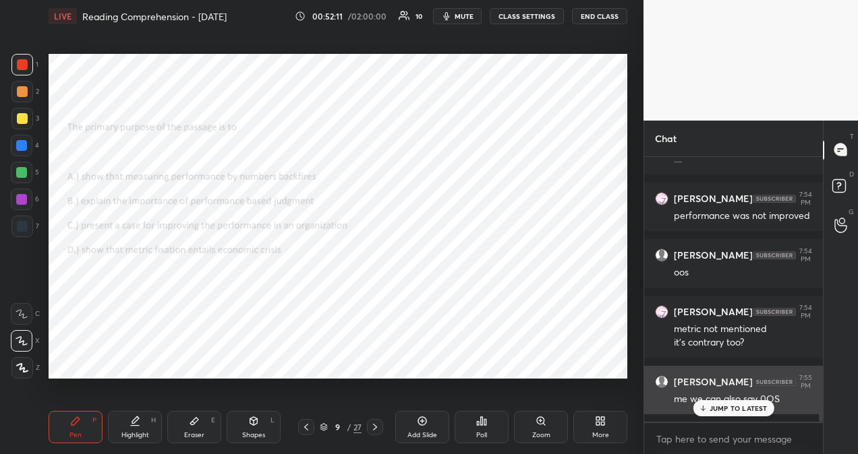
click at [719, 407] on p "JUMP TO LATEST" at bounding box center [738, 409] width 58 height 8
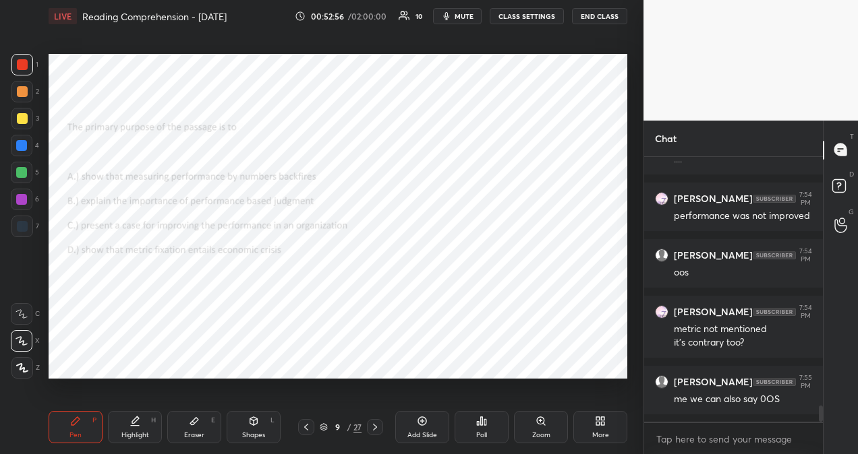
scroll to position [4220, 0]
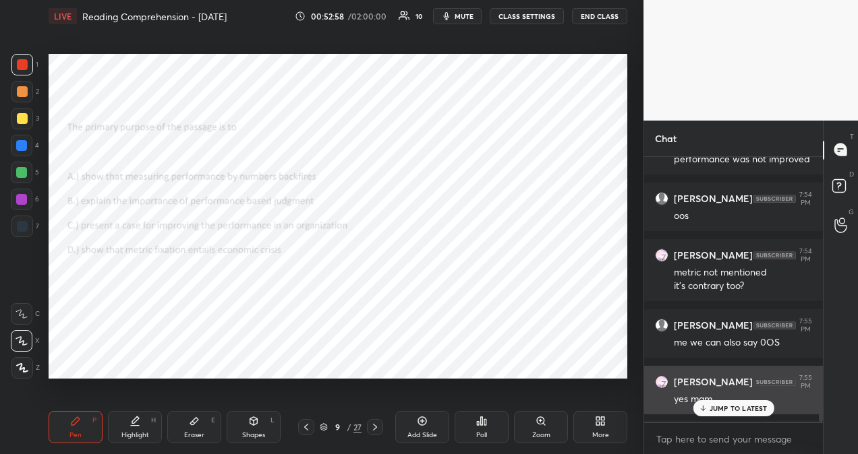
click at [748, 407] on p "JUMP TO LATEST" at bounding box center [738, 409] width 58 height 8
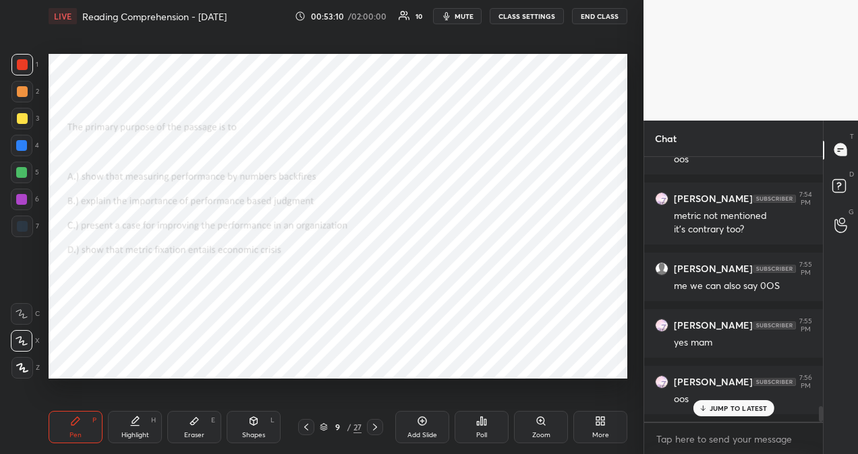
scroll to position [4334, 0]
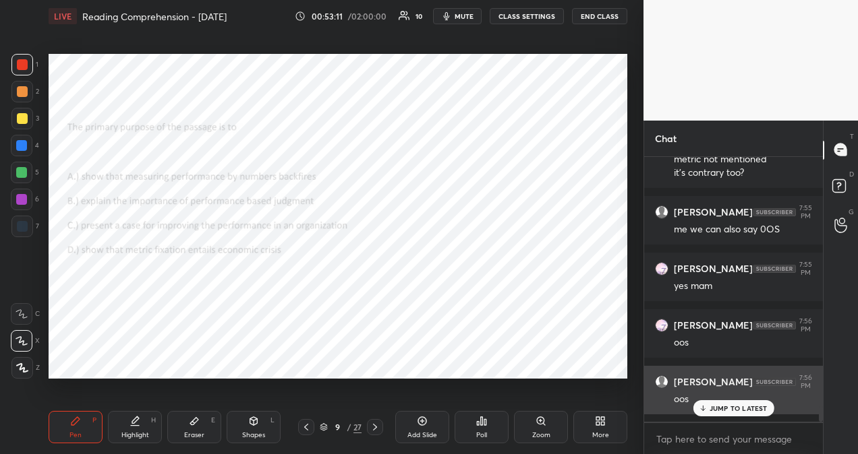
click at [712, 408] on p "JUMP TO LATEST" at bounding box center [738, 409] width 58 height 8
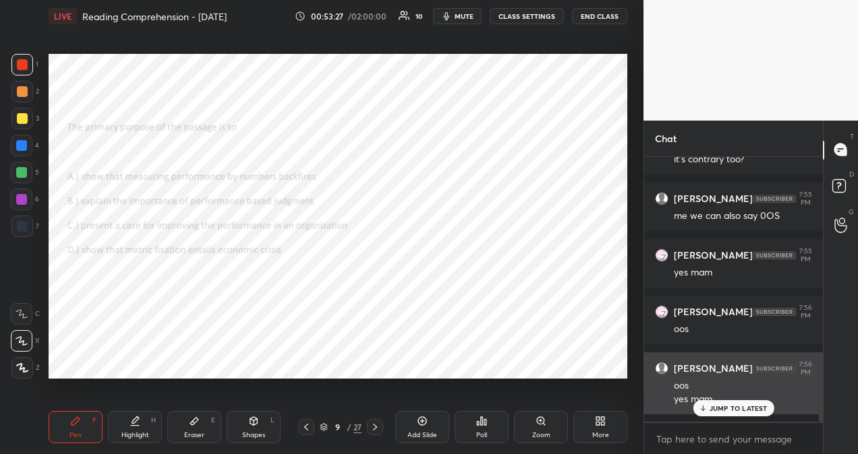
scroll to position [4393, 0]
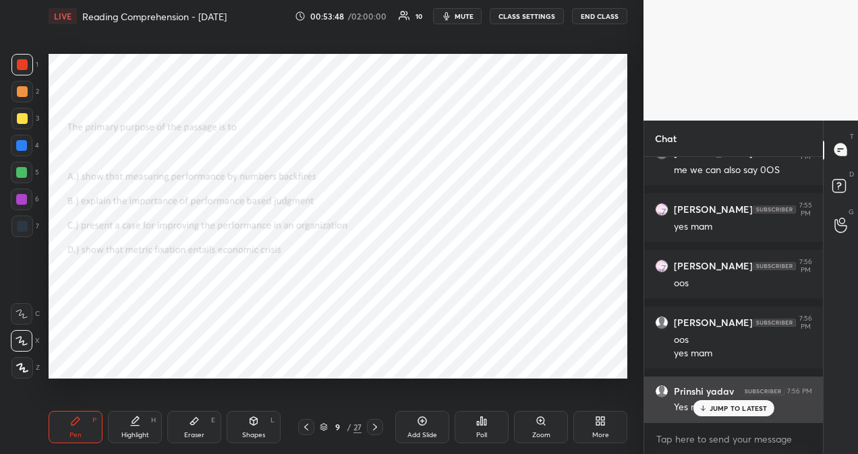
click at [706, 410] on icon at bounding box center [702, 409] width 9 height 8
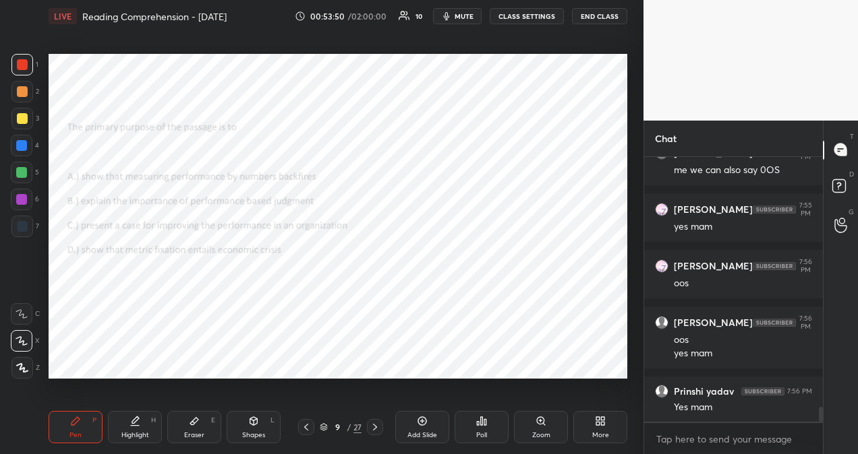
click at [376, 429] on icon at bounding box center [374, 427] width 11 height 11
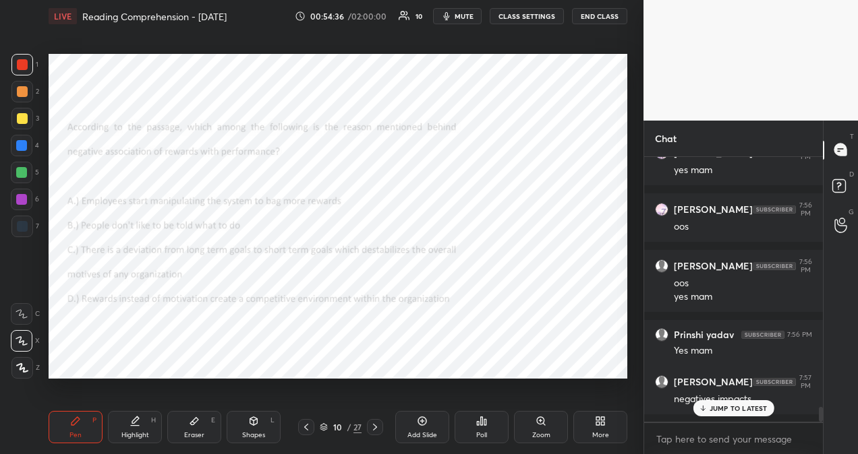
scroll to position [4463, 0]
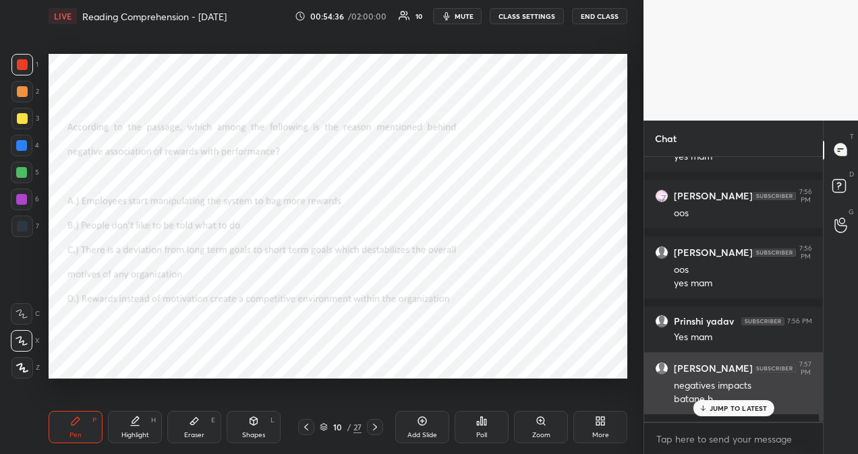
click at [720, 411] on p "JUMP TO LATEST" at bounding box center [738, 409] width 58 height 8
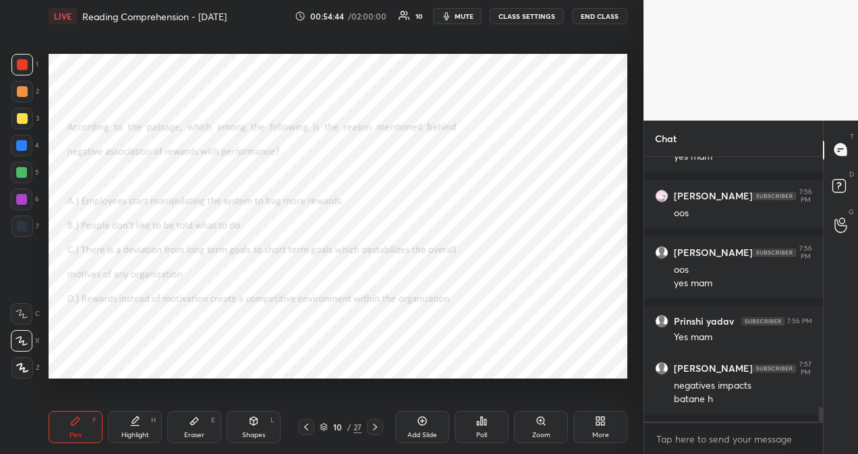
scroll to position [4520, 0]
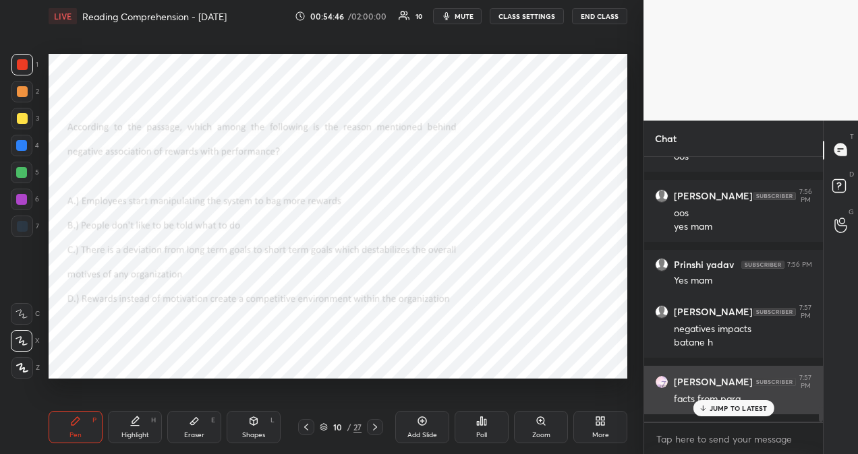
click at [730, 416] on div "JUMP TO LATEST" at bounding box center [732, 408] width 81 height 16
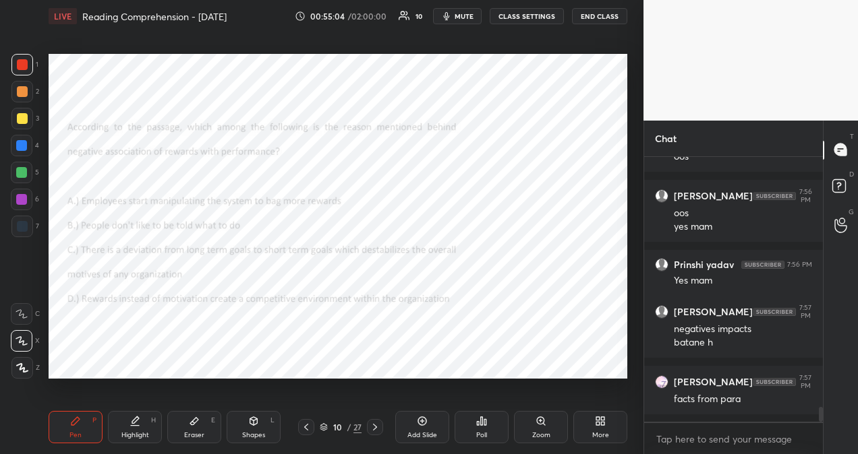
click at [307, 427] on icon at bounding box center [306, 427] width 11 height 11
click at [308, 426] on icon at bounding box center [306, 427] width 11 height 11
click at [308, 425] on icon at bounding box center [306, 427] width 11 height 11
click at [309, 426] on icon at bounding box center [306, 427] width 11 height 11
click at [310, 425] on icon at bounding box center [306, 427] width 11 height 11
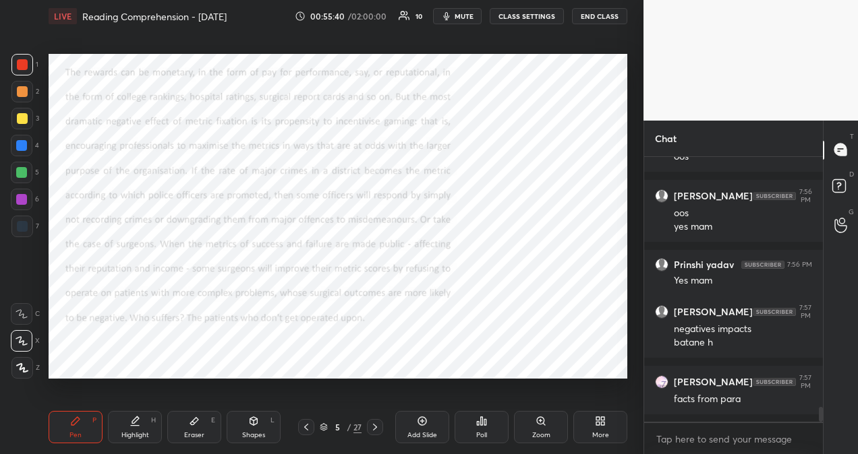
click at [376, 430] on icon at bounding box center [374, 427] width 11 height 11
click at [378, 429] on icon at bounding box center [374, 427] width 11 height 11
click at [379, 429] on icon at bounding box center [374, 427] width 11 height 11
click at [379, 428] on icon at bounding box center [374, 427] width 11 height 11
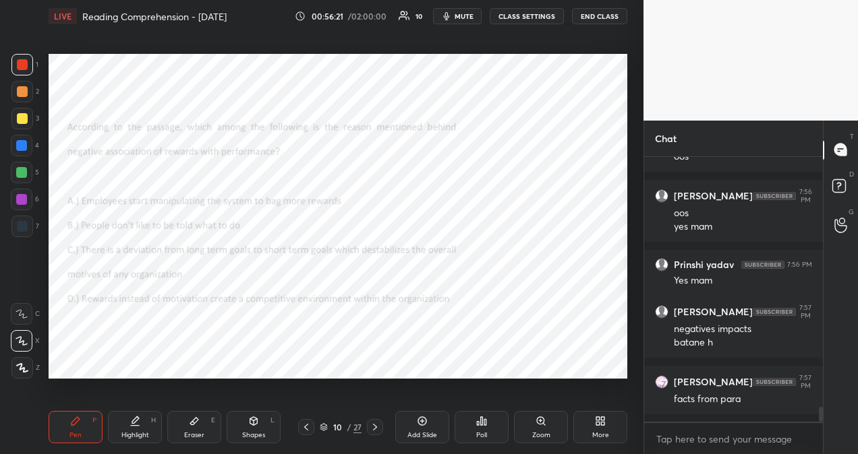
scroll to position [4576, 0]
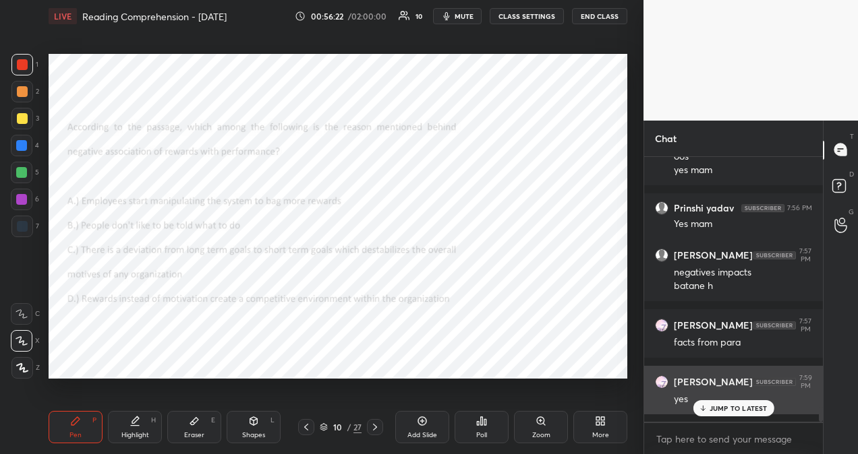
click at [715, 409] on p "JUMP TO LATEST" at bounding box center [738, 409] width 58 height 8
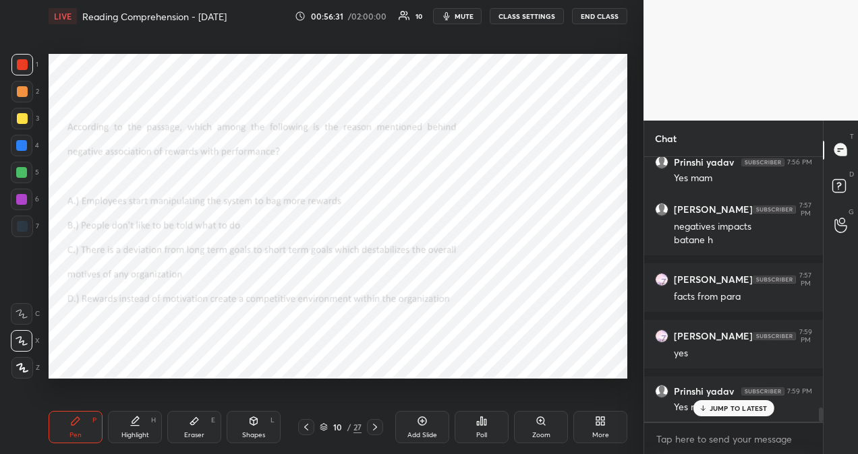
scroll to position [4679, 0]
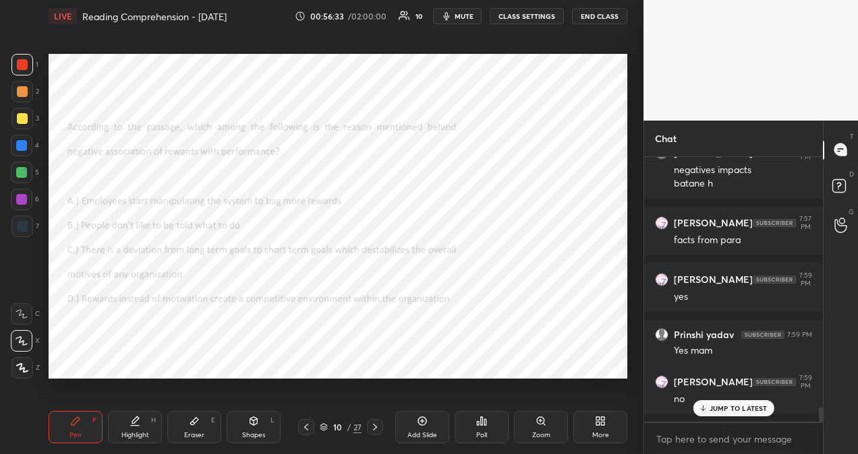
click at [727, 409] on p "JUMP TO LATEST" at bounding box center [738, 409] width 58 height 8
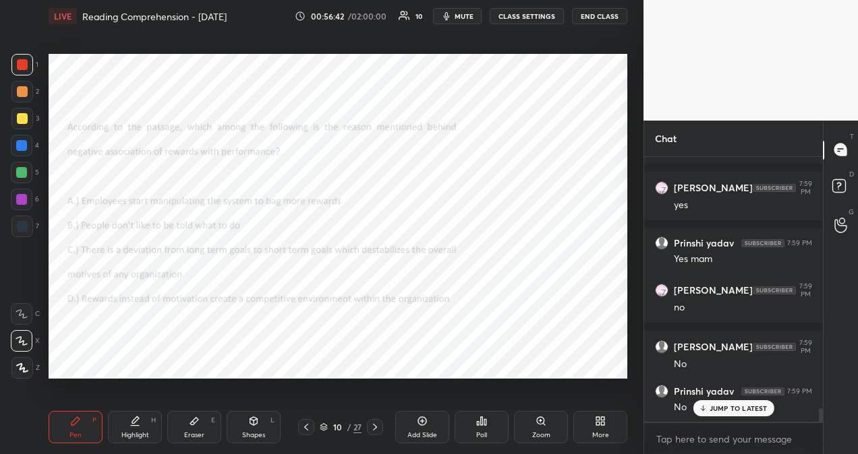
scroll to position [4827, 0]
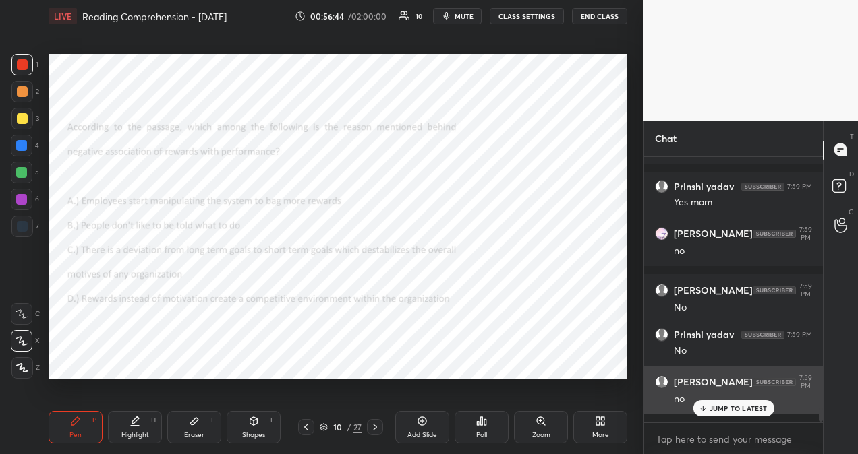
click at [730, 409] on p "JUMP TO LATEST" at bounding box center [738, 409] width 58 height 8
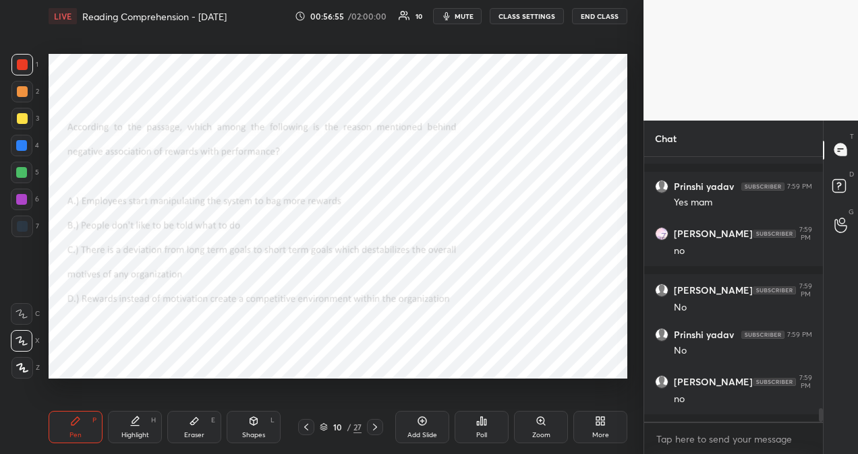
click at [306, 427] on icon at bounding box center [306, 427] width 11 height 11
click at [308, 429] on icon at bounding box center [306, 427] width 11 height 11
click at [308, 428] on icon at bounding box center [306, 427] width 11 height 11
click at [309, 428] on icon at bounding box center [306, 427] width 11 height 11
click at [310, 428] on icon at bounding box center [306, 427] width 11 height 11
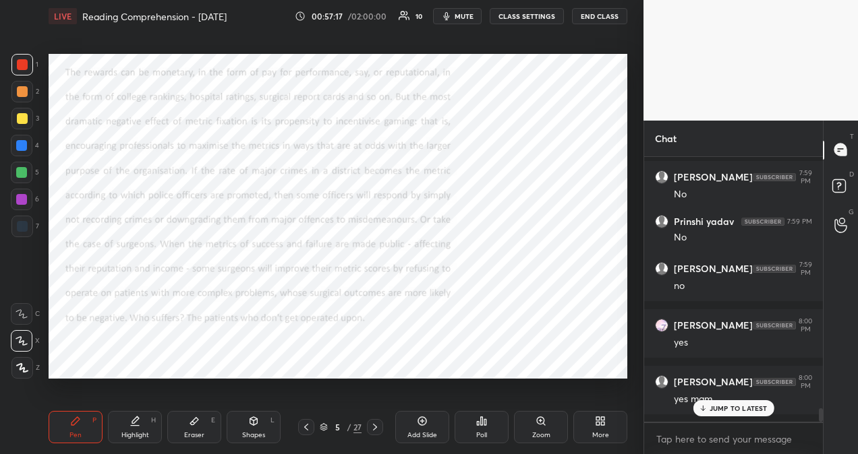
scroll to position [4986, 0]
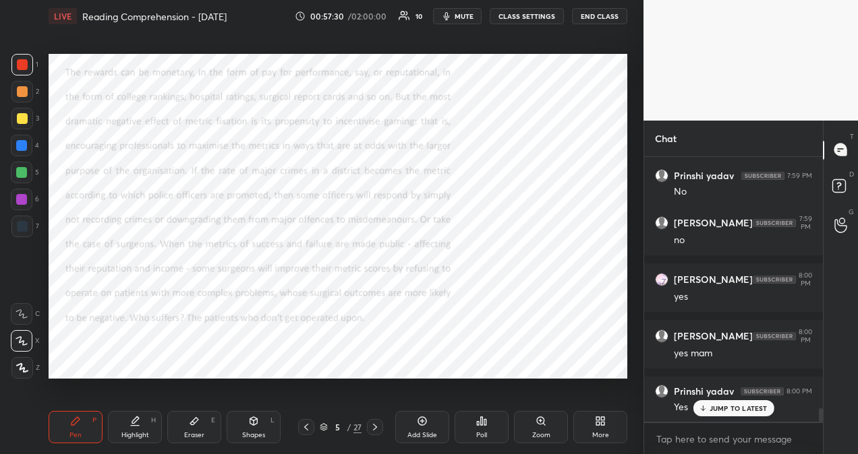
click at [375, 429] on icon at bounding box center [375, 427] width 4 height 7
click at [376, 431] on icon at bounding box center [374, 427] width 11 height 11
click at [375, 429] on icon at bounding box center [374, 427] width 11 height 11
click at [375, 430] on icon at bounding box center [374, 427] width 11 height 11
click at [376, 430] on icon at bounding box center [374, 427] width 11 height 11
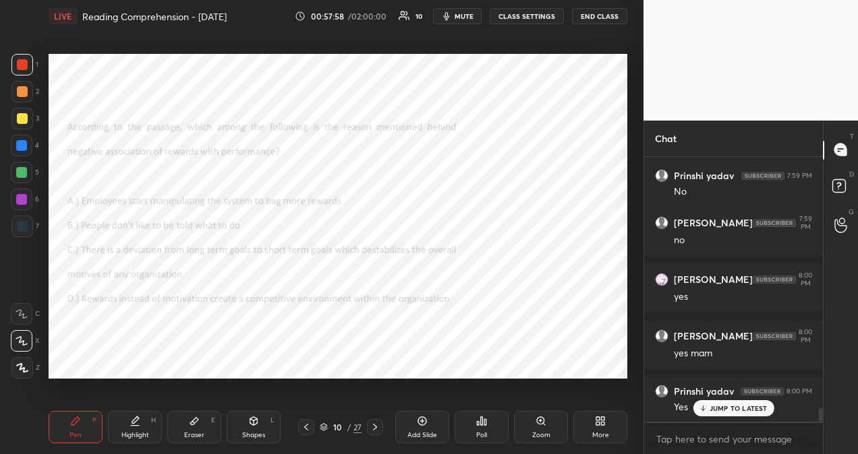
scroll to position [5043, 0]
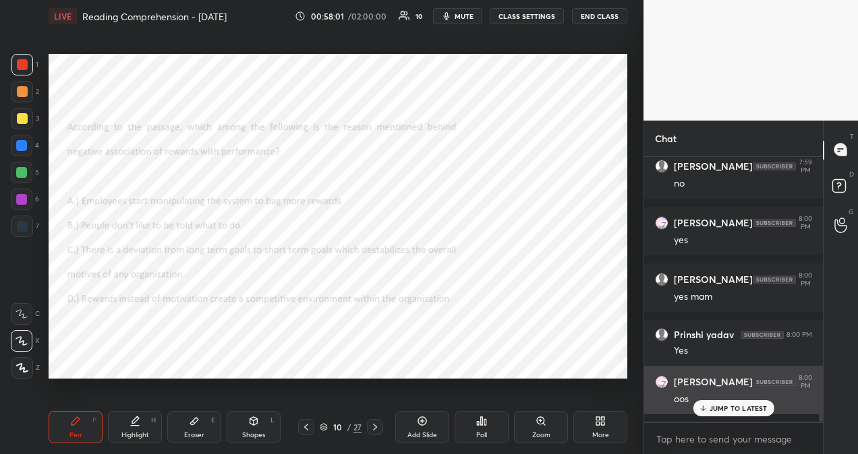
click at [762, 409] on p "JUMP TO LATEST" at bounding box center [738, 409] width 58 height 8
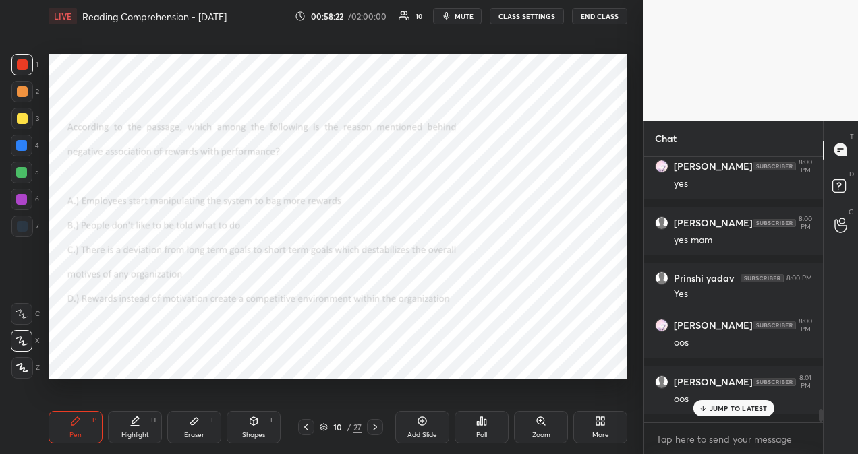
scroll to position [5156, 0]
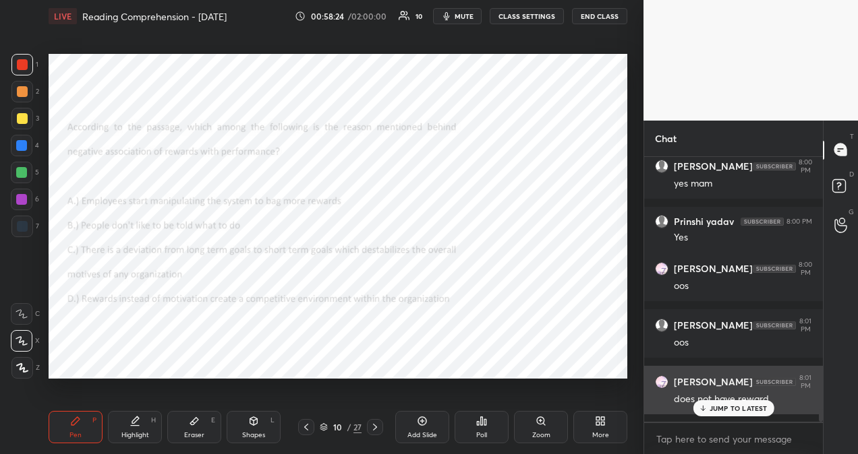
click at [723, 407] on p "JUMP TO LATEST" at bounding box center [738, 409] width 58 height 8
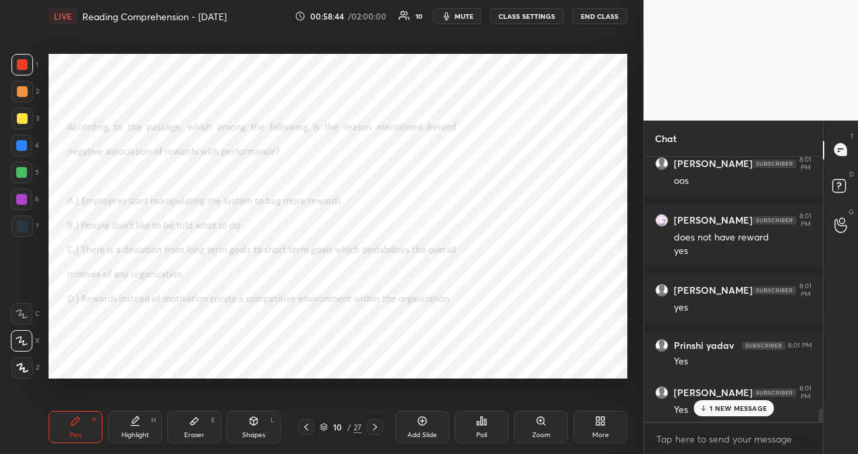
scroll to position [5375, 0]
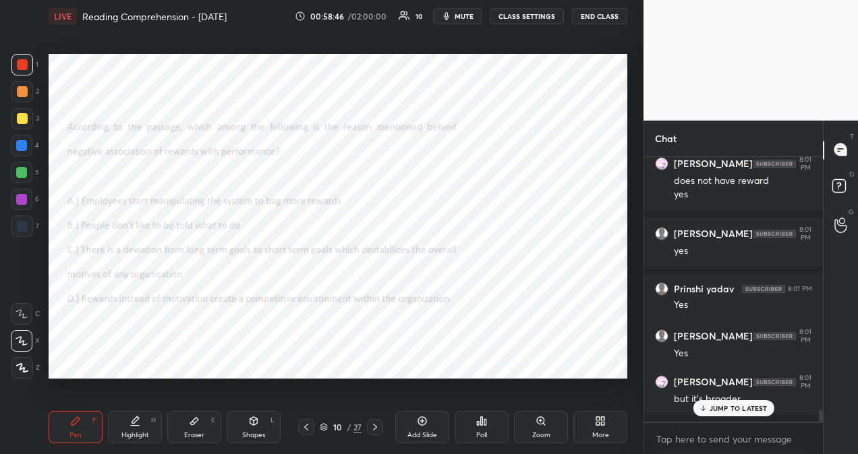
click at [759, 411] on p "JUMP TO LATEST" at bounding box center [738, 409] width 58 height 8
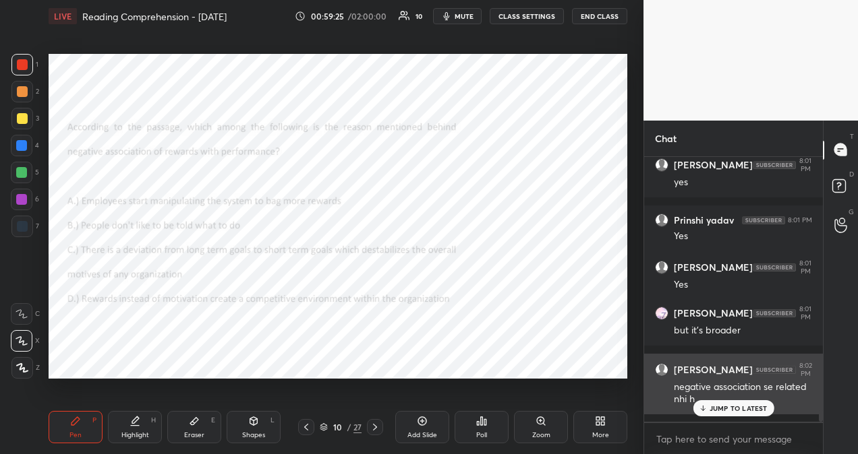
click at [755, 409] on p "JUMP TO LATEST" at bounding box center [738, 409] width 58 height 8
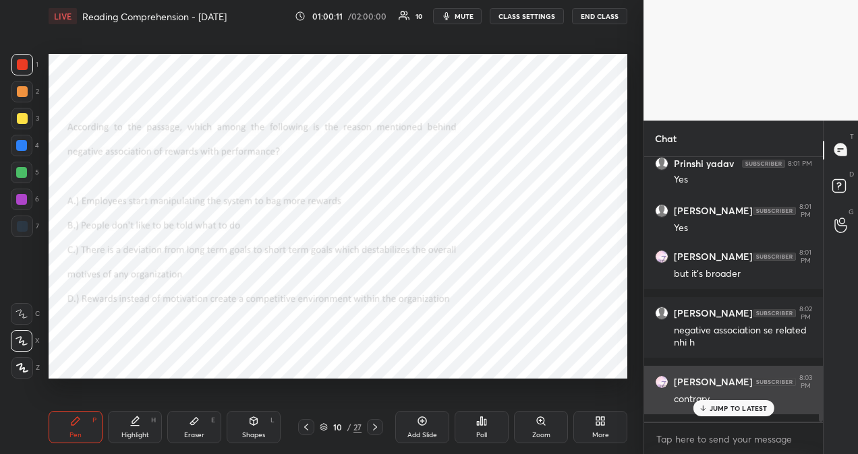
click at [721, 407] on p "JUMP TO LATEST" at bounding box center [738, 409] width 58 height 8
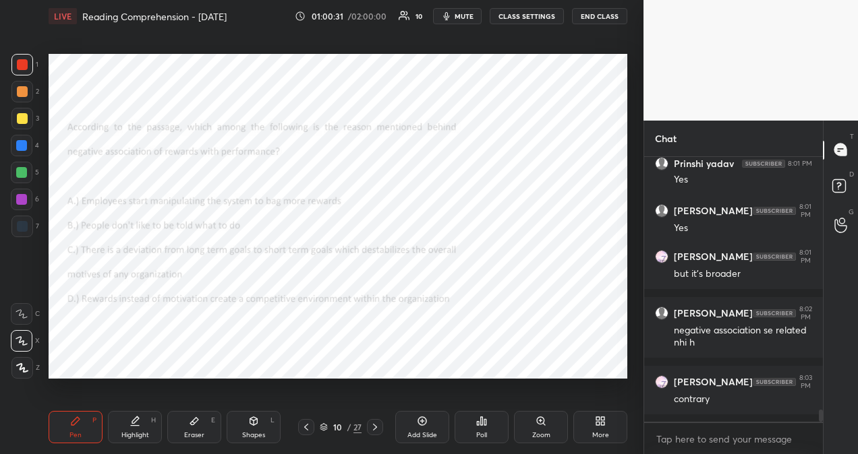
click at [306, 430] on icon at bounding box center [306, 427] width 11 height 11
click at [305, 431] on icon at bounding box center [306, 427] width 11 height 11
click at [305, 433] on div at bounding box center [306, 427] width 16 height 16
click at [305, 434] on div at bounding box center [306, 427] width 16 height 16
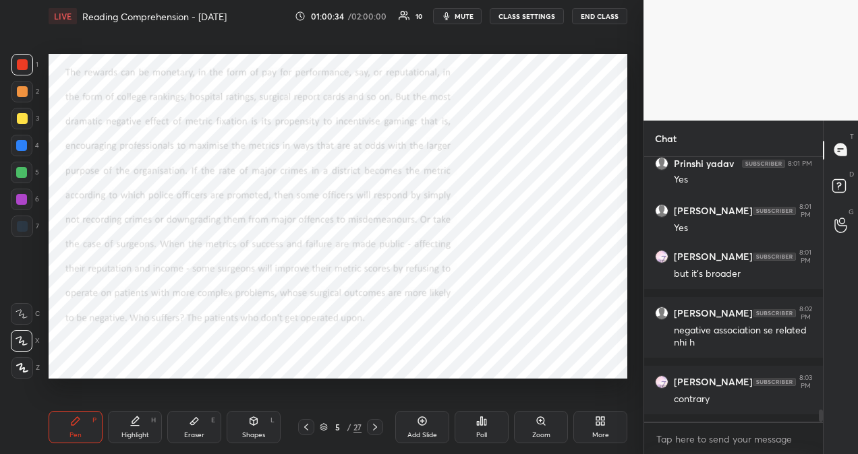
scroll to position [5569, 0]
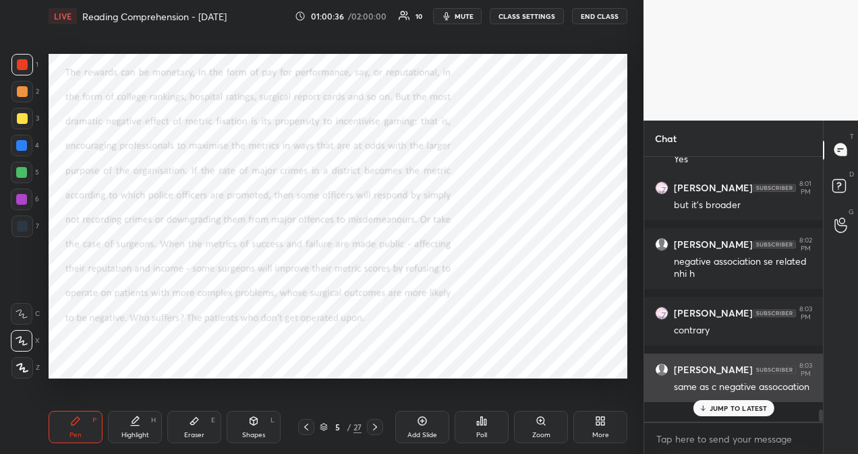
click at [725, 405] on p "JUMP TO LATEST" at bounding box center [738, 409] width 58 height 8
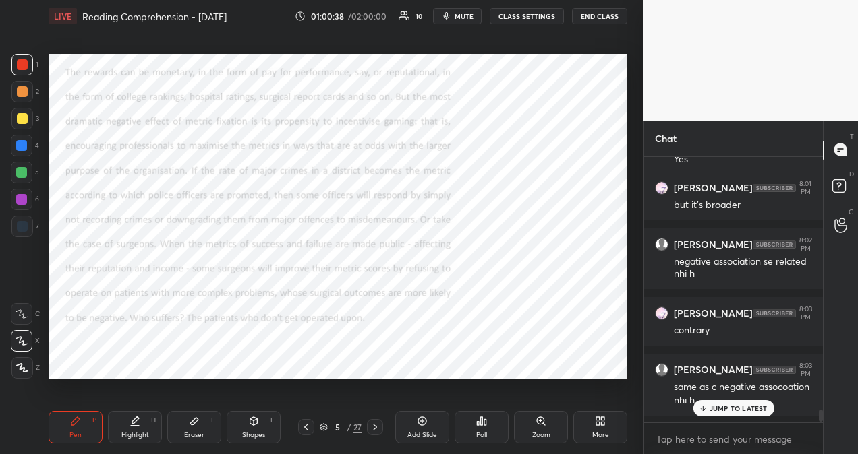
scroll to position [5582, 0]
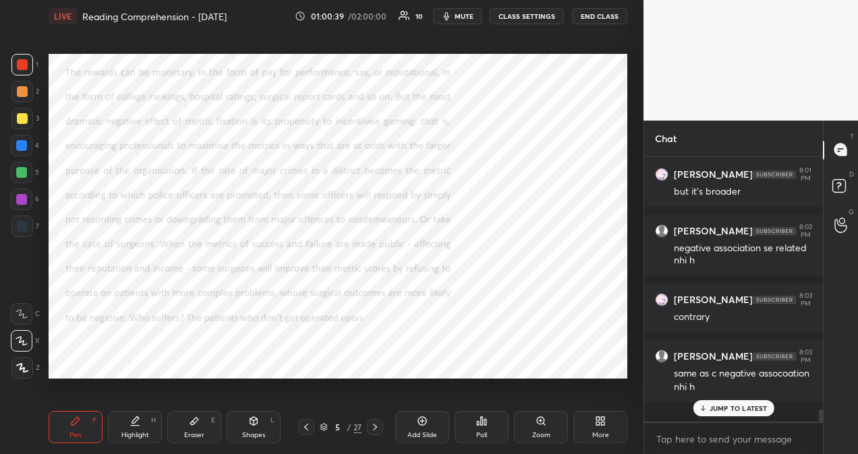
click at [758, 409] on p "JUMP TO LATEST" at bounding box center [738, 409] width 58 height 8
click at [309, 427] on icon at bounding box center [306, 427] width 11 height 11
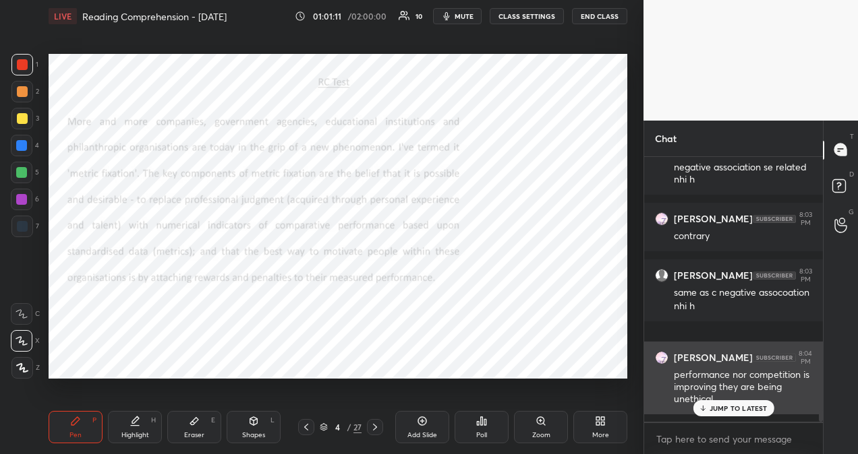
click at [711, 407] on p "JUMP TO LATEST" at bounding box center [738, 409] width 58 height 8
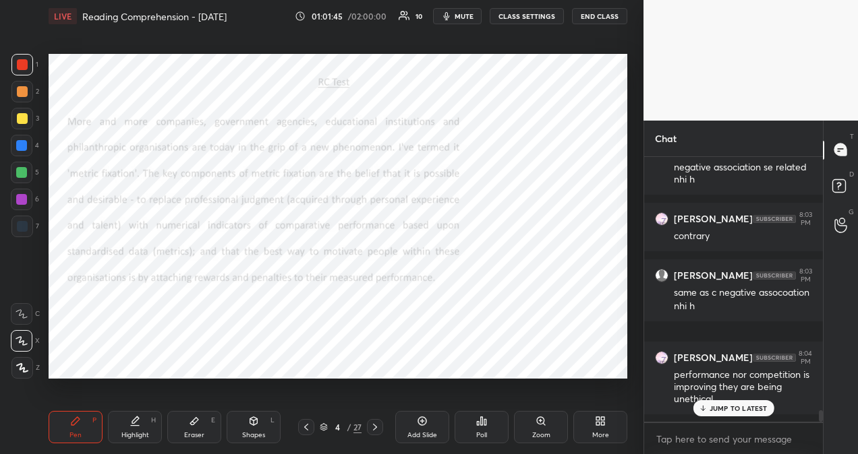
scroll to position [5720, 0]
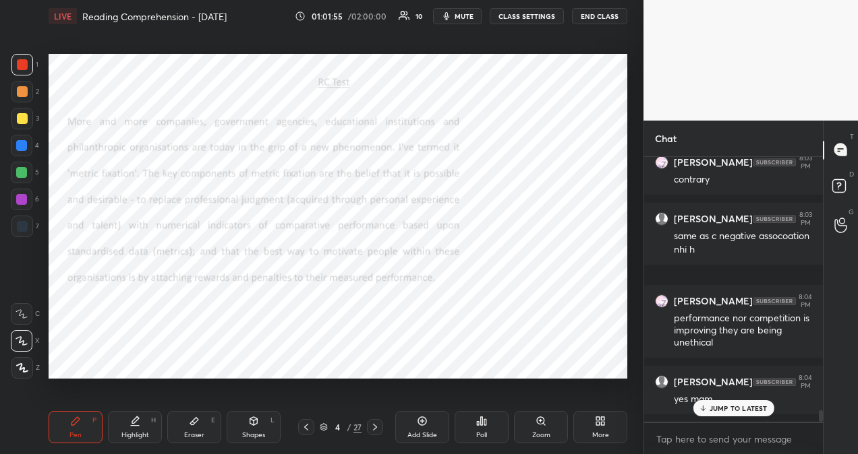
click at [376, 428] on icon at bounding box center [374, 427] width 11 height 11
click at [378, 429] on icon at bounding box center [374, 427] width 11 height 11
click at [376, 428] on icon at bounding box center [374, 427] width 11 height 11
click at [376, 429] on icon at bounding box center [374, 427] width 11 height 11
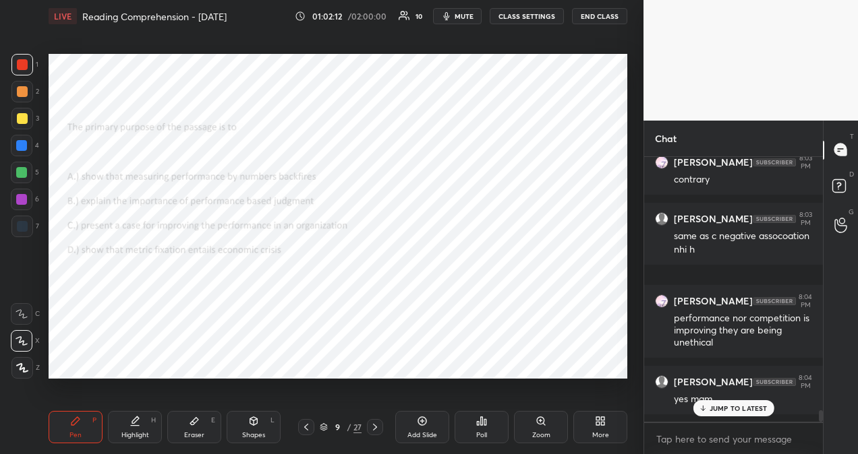
click at [375, 430] on icon at bounding box center [374, 427] width 11 height 11
click at [376, 428] on icon at bounding box center [375, 427] width 4 height 7
click at [305, 427] on icon at bounding box center [306, 427] width 11 height 11
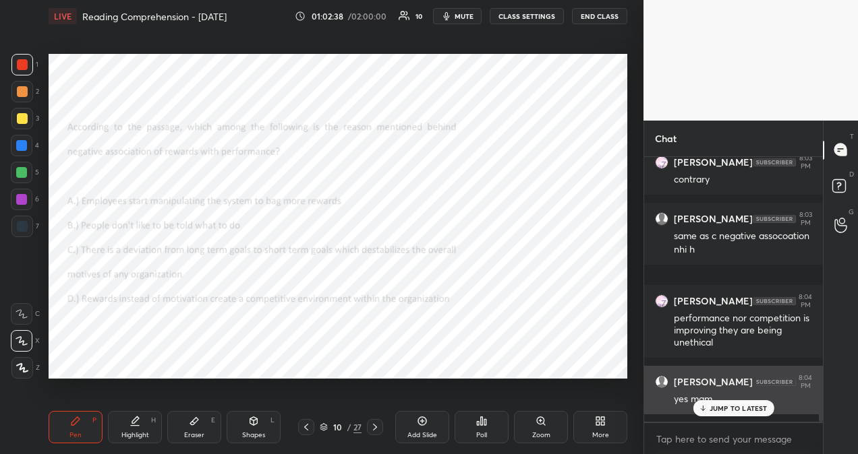
click at [718, 409] on p "JUMP TO LATEST" at bounding box center [738, 409] width 58 height 8
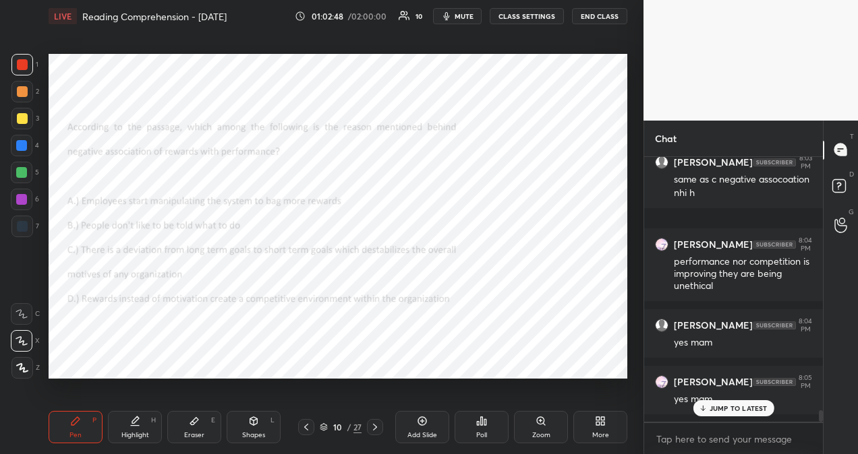
scroll to position [5822, 0]
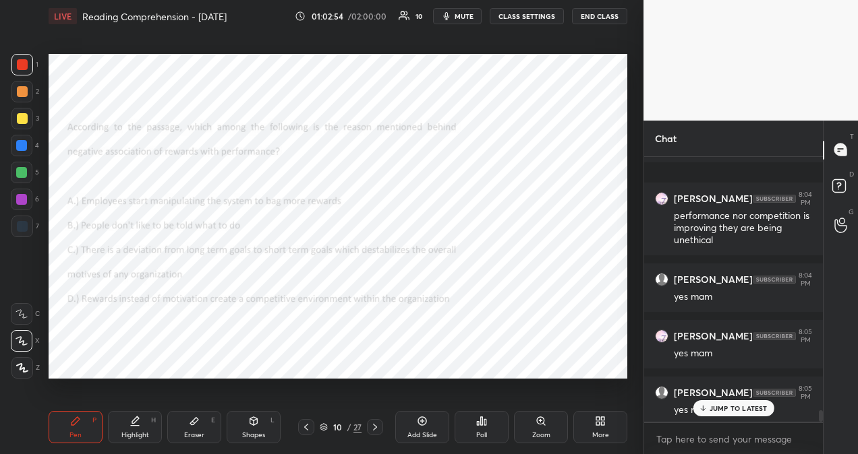
click at [724, 409] on p "JUMP TO LATEST" at bounding box center [738, 409] width 58 height 8
click at [376, 430] on icon at bounding box center [374, 427] width 11 height 11
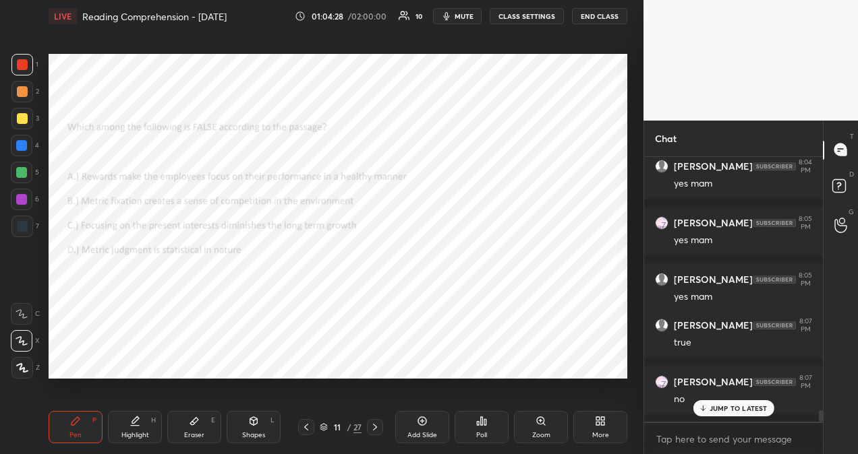
scroll to position [5981, 0]
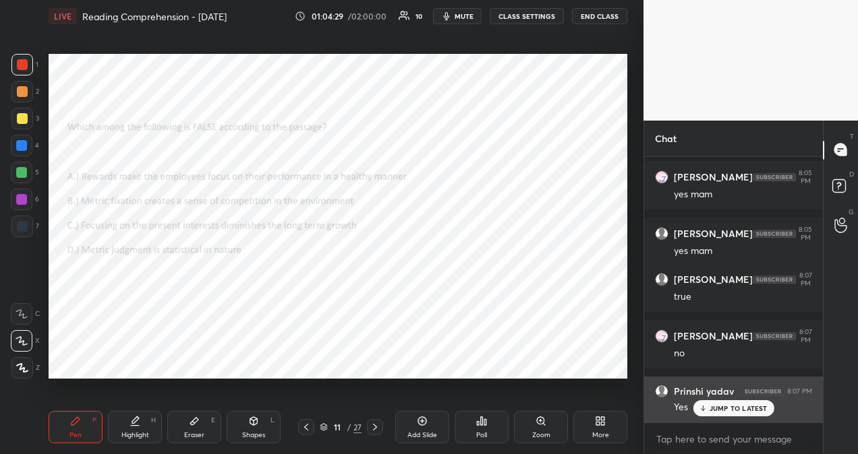
click at [721, 412] on p "JUMP TO LATEST" at bounding box center [738, 409] width 58 height 8
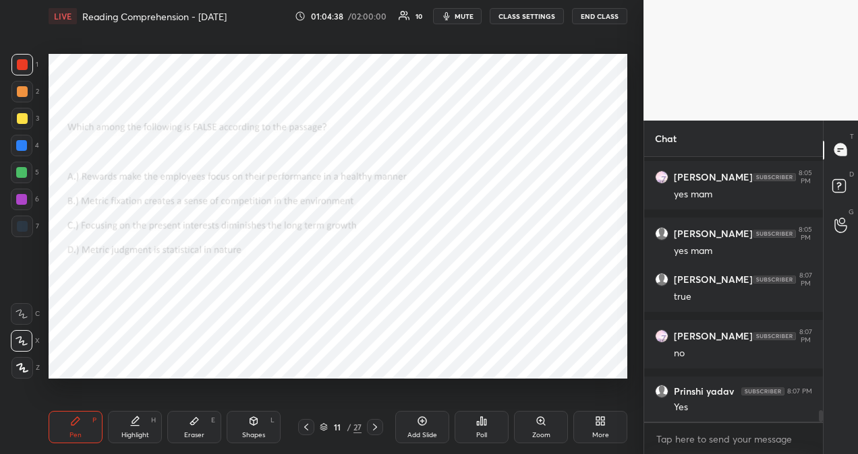
scroll to position [6038, 0]
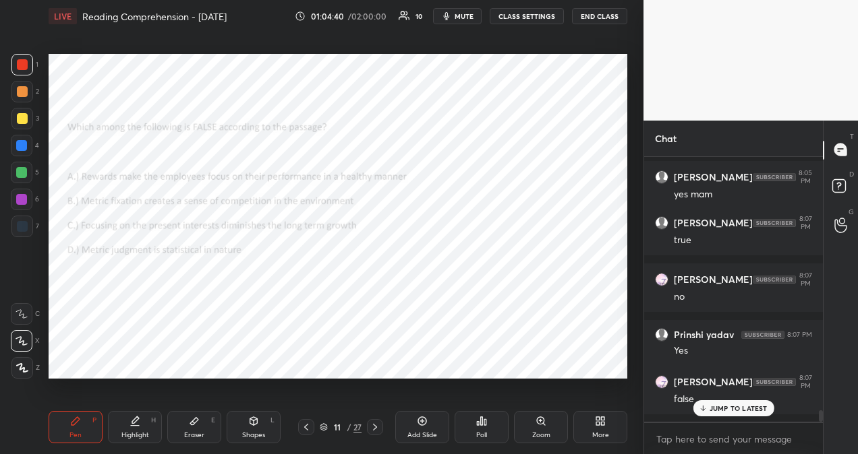
click at [710, 411] on p "JUMP TO LATEST" at bounding box center [738, 409] width 58 height 8
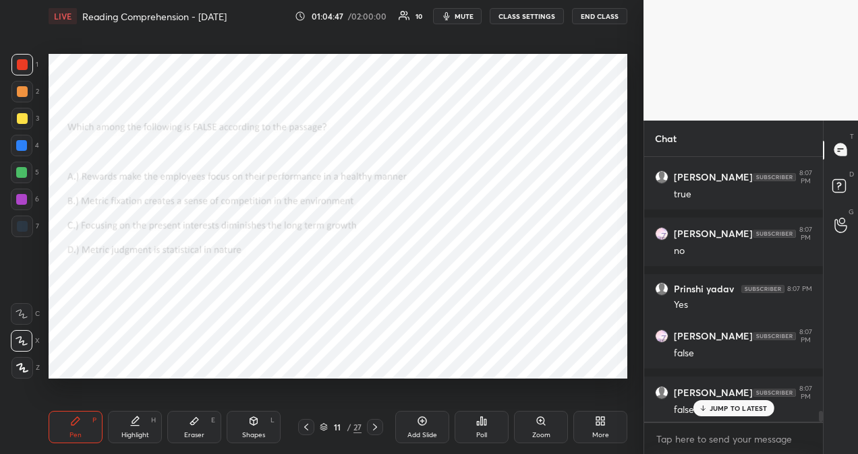
scroll to position [6140, 0]
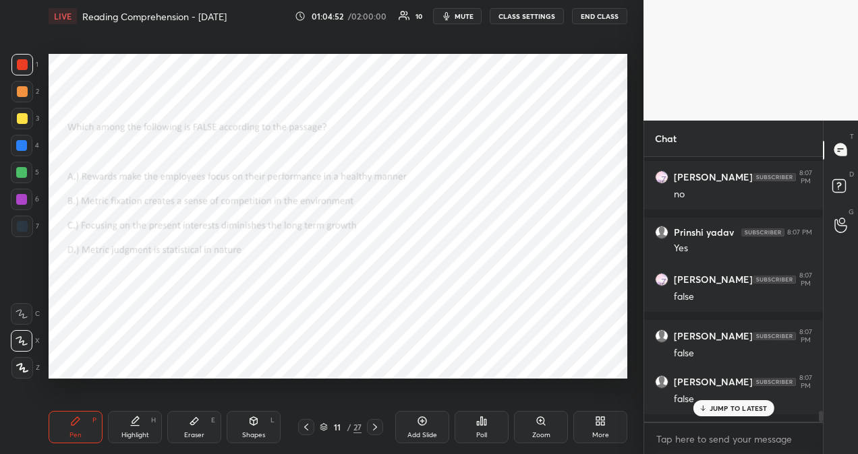
click at [751, 410] on p "JUMP TO LATEST" at bounding box center [738, 409] width 58 height 8
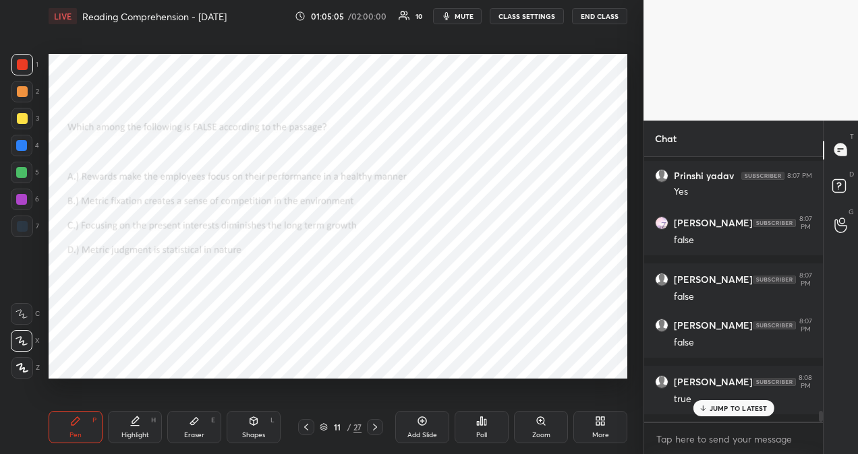
click at [723, 410] on p "JUMP TO LATEST" at bounding box center [738, 409] width 58 height 8
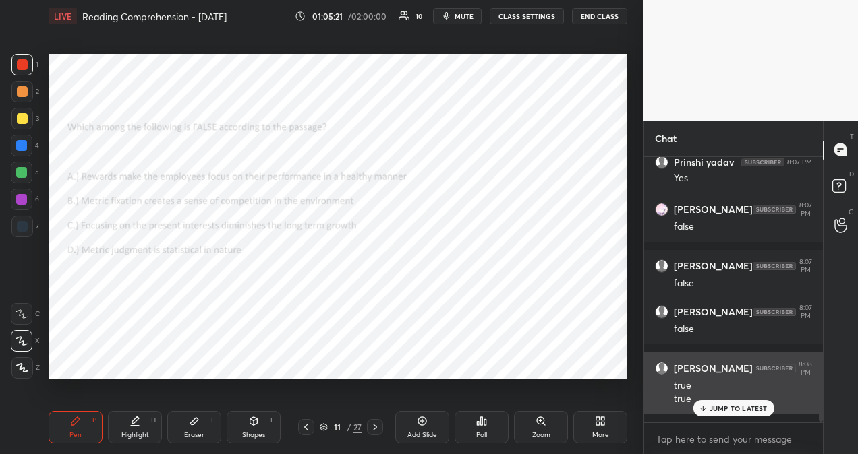
click at [742, 407] on p "JUMP TO LATEST" at bounding box center [738, 409] width 58 height 8
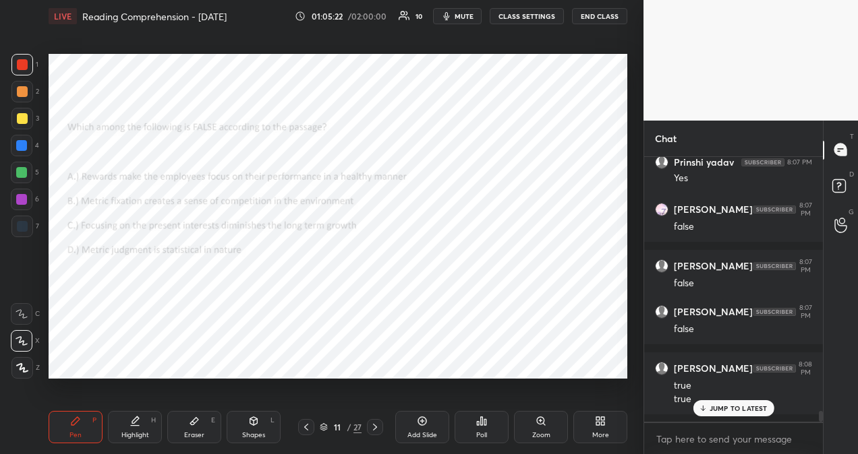
scroll to position [6256, 0]
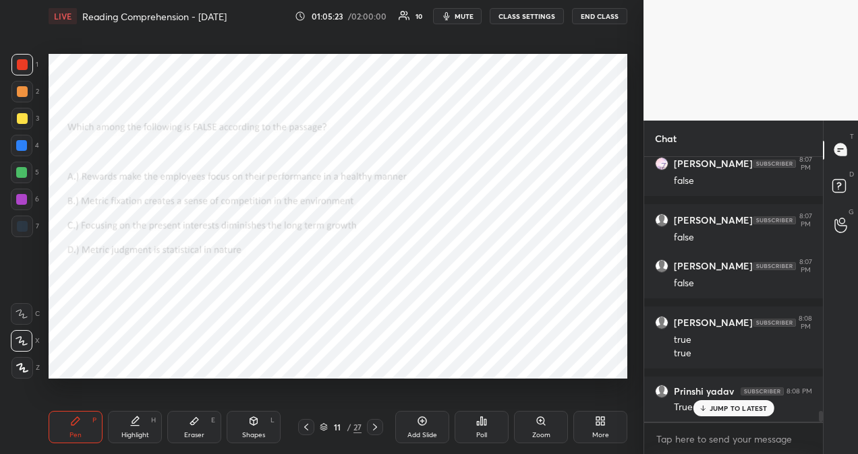
click at [306, 429] on icon at bounding box center [306, 427] width 11 height 11
click at [307, 429] on icon at bounding box center [306, 427] width 11 height 11
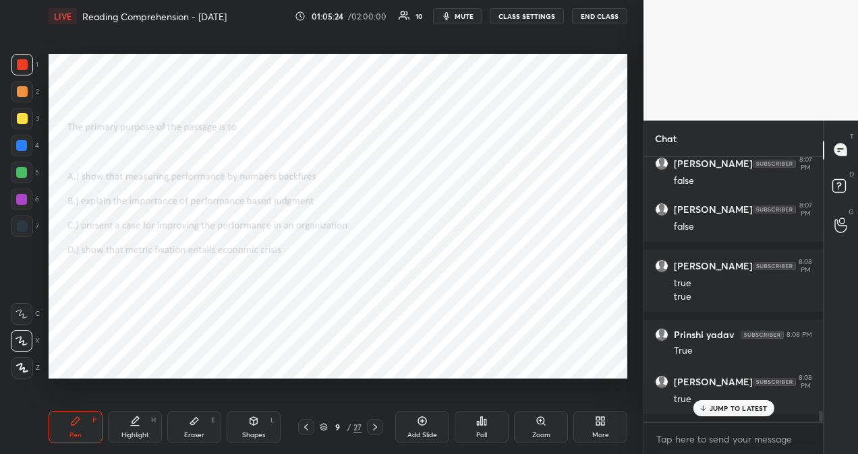
click at [309, 429] on icon at bounding box center [306, 427] width 11 height 11
click at [305, 429] on icon at bounding box center [306, 427] width 11 height 11
click at [376, 427] on icon at bounding box center [375, 427] width 4 height 7
click at [376, 428] on icon at bounding box center [374, 427] width 11 height 11
click at [378, 427] on icon at bounding box center [374, 427] width 11 height 11
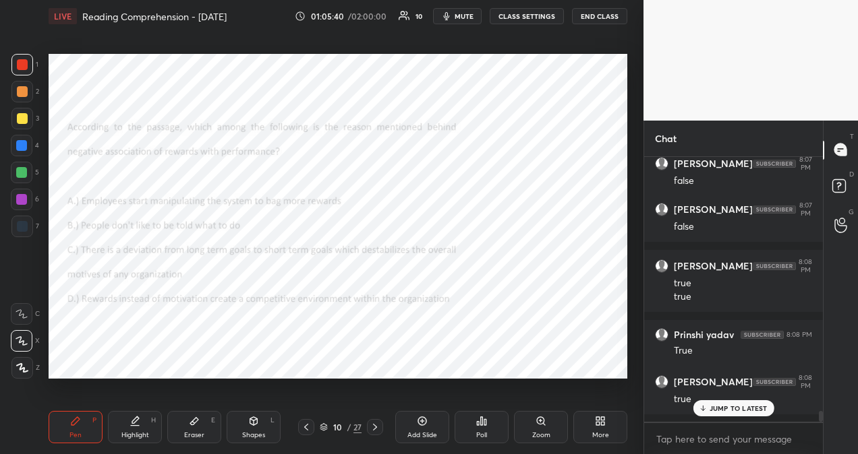
click at [378, 427] on icon at bounding box center [374, 427] width 11 height 11
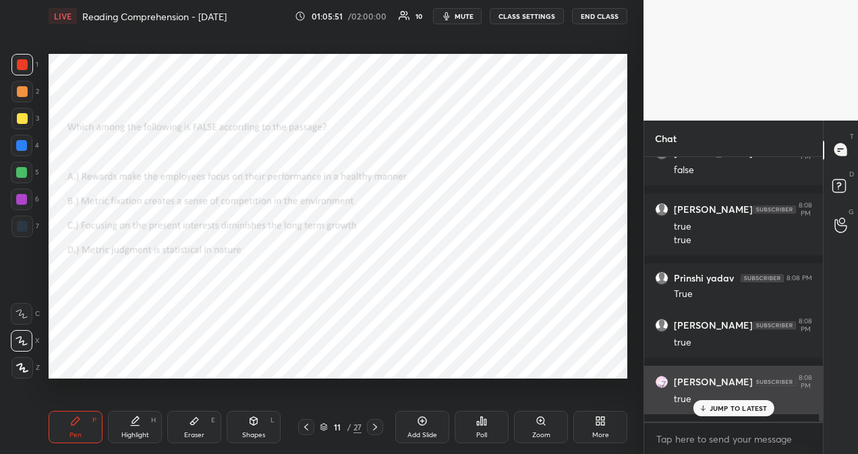
click at [715, 405] on p "JUMP TO LATEST" at bounding box center [738, 409] width 58 height 8
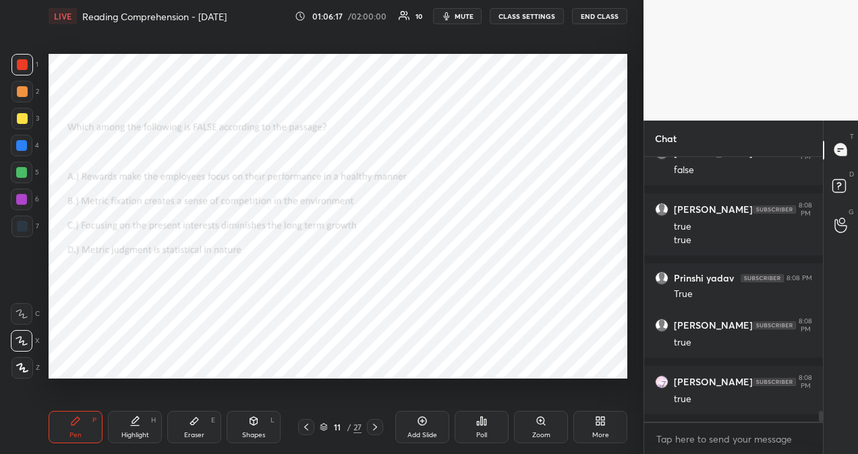
scroll to position [6438, 0]
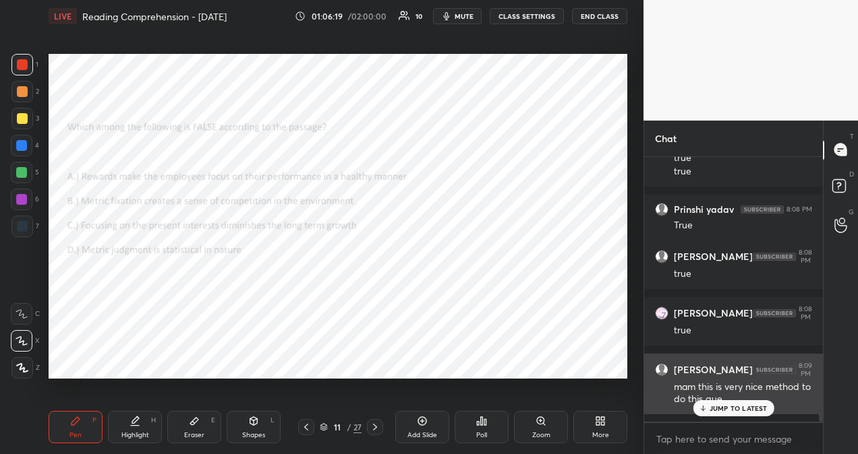
click at [732, 409] on p "JUMP TO LATEST" at bounding box center [738, 409] width 58 height 8
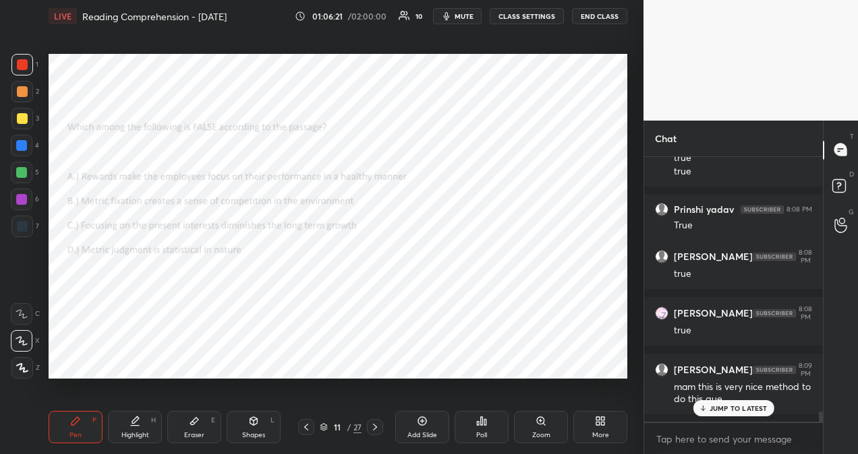
scroll to position [6495, 0]
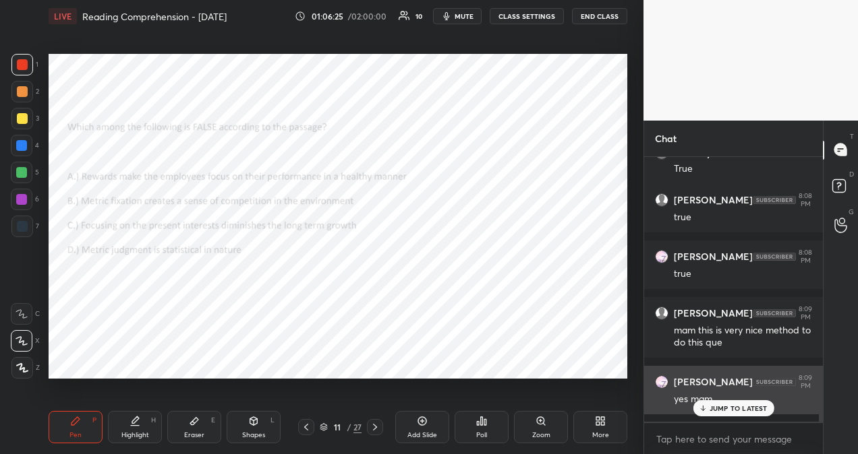
click at [721, 405] on p "JUMP TO LATEST" at bounding box center [738, 409] width 58 height 8
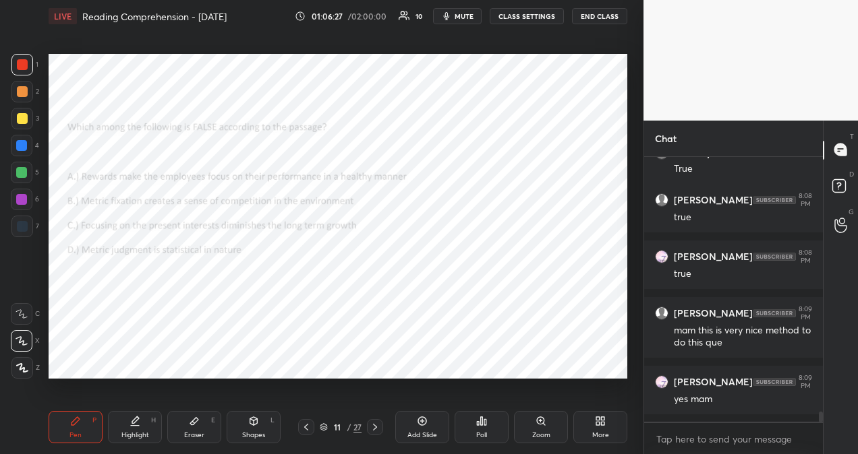
scroll to position [6541, 0]
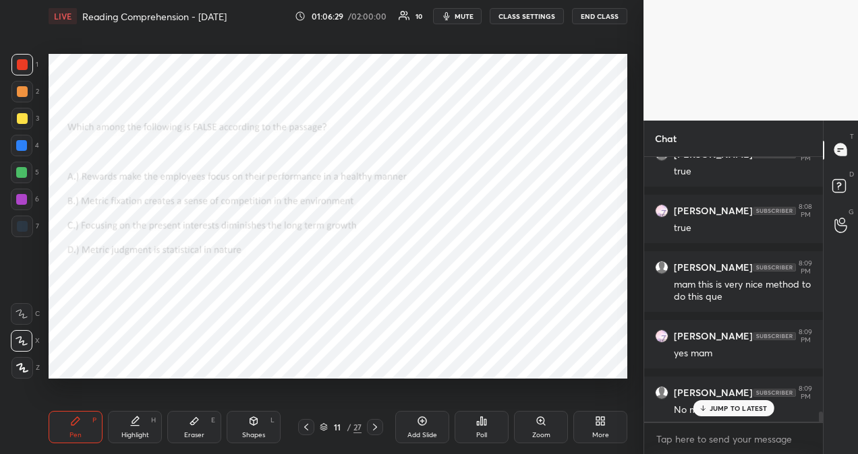
click at [705, 409] on icon at bounding box center [702, 410] width 4 height 2
click at [376, 429] on icon at bounding box center [374, 427] width 11 height 11
click at [202, 423] on div "Eraser E" at bounding box center [194, 427] width 54 height 32
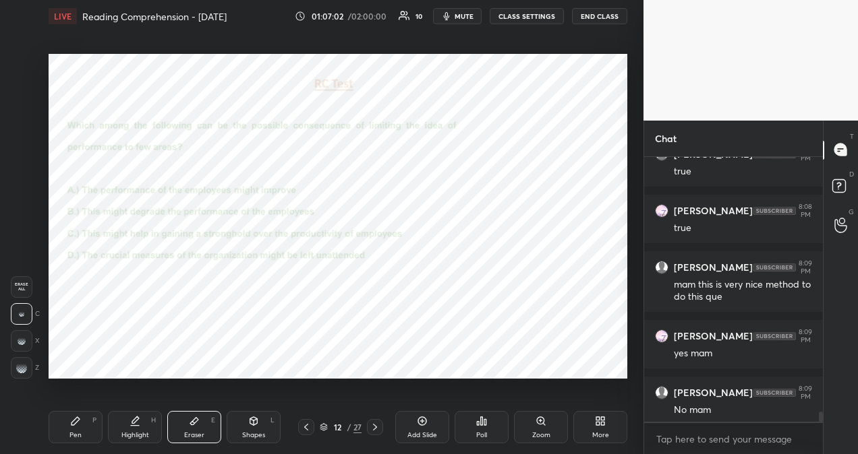
click at [82, 431] on div "Pen P" at bounding box center [76, 427] width 54 height 32
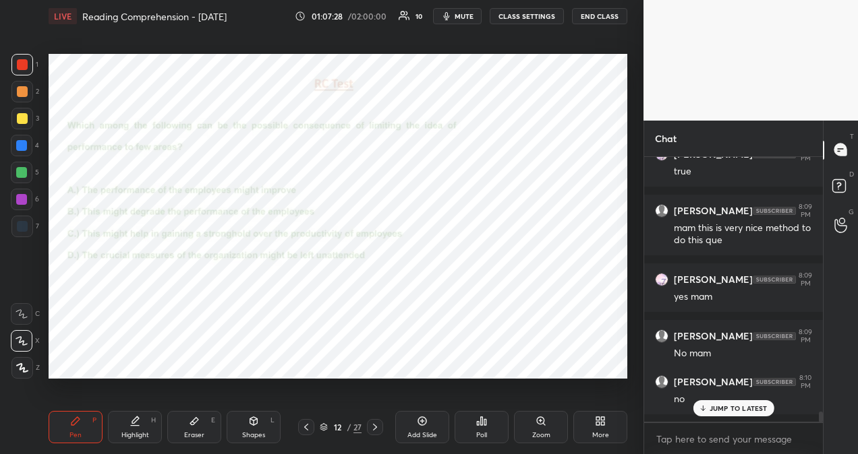
scroll to position [6654, 0]
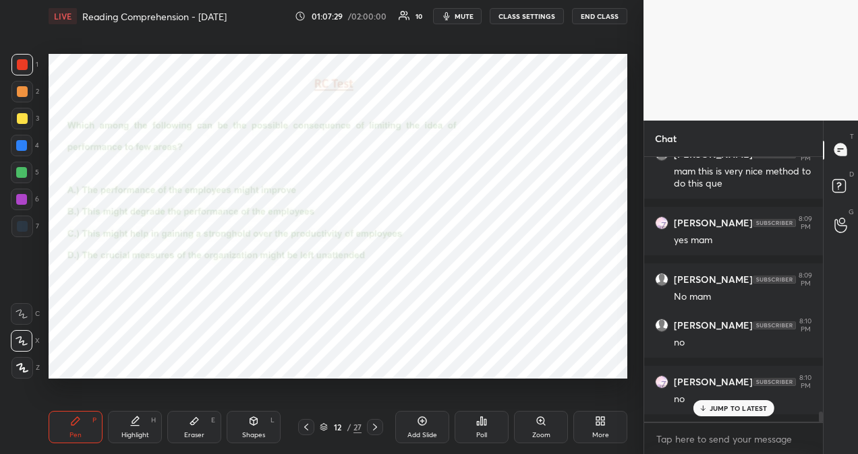
click at [726, 406] on p "JUMP TO LATEST" at bounding box center [738, 409] width 58 height 8
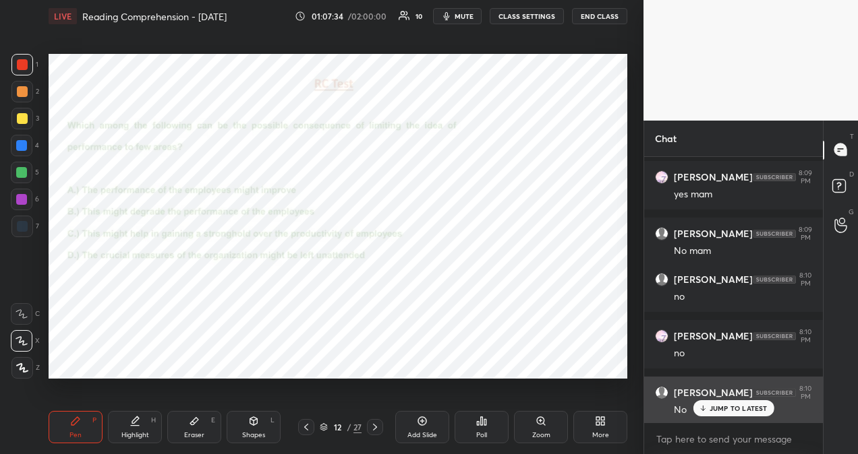
click at [764, 407] on p "JUMP TO LATEST" at bounding box center [738, 409] width 58 height 8
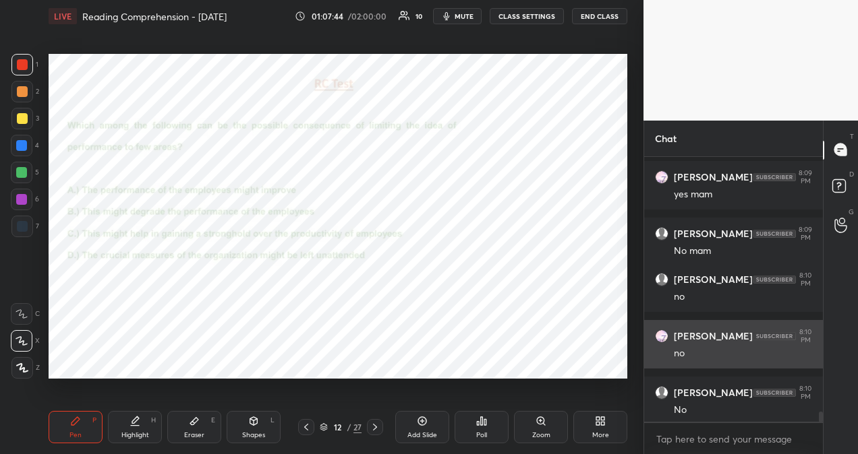
scroll to position [6757, 0]
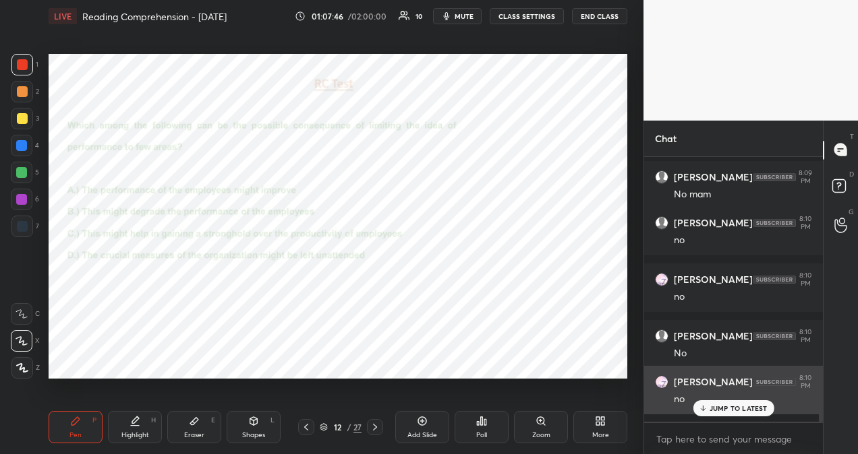
click at [727, 407] on p "JUMP TO LATEST" at bounding box center [738, 409] width 58 height 8
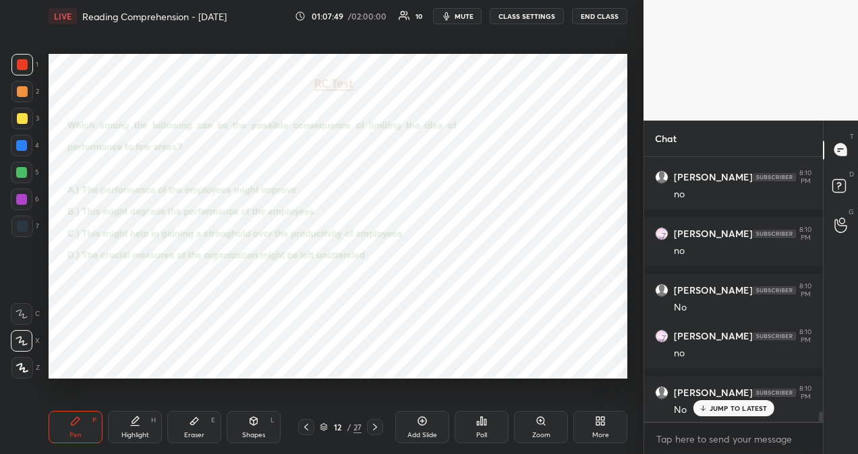
scroll to position [6859, 0]
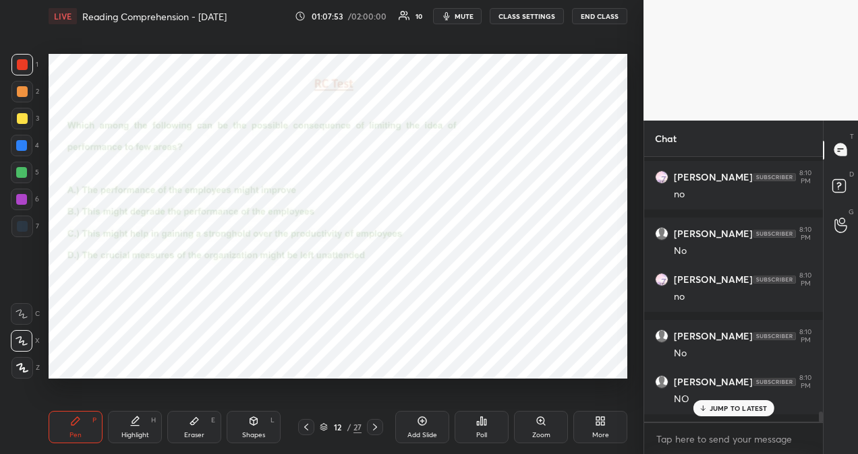
click at [307, 429] on icon at bounding box center [306, 427] width 11 height 11
click at [308, 429] on icon at bounding box center [306, 427] width 11 height 11
click at [309, 429] on icon at bounding box center [306, 427] width 11 height 11
click at [310, 429] on icon at bounding box center [306, 427] width 11 height 11
click at [311, 429] on icon at bounding box center [306, 427] width 11 height 11
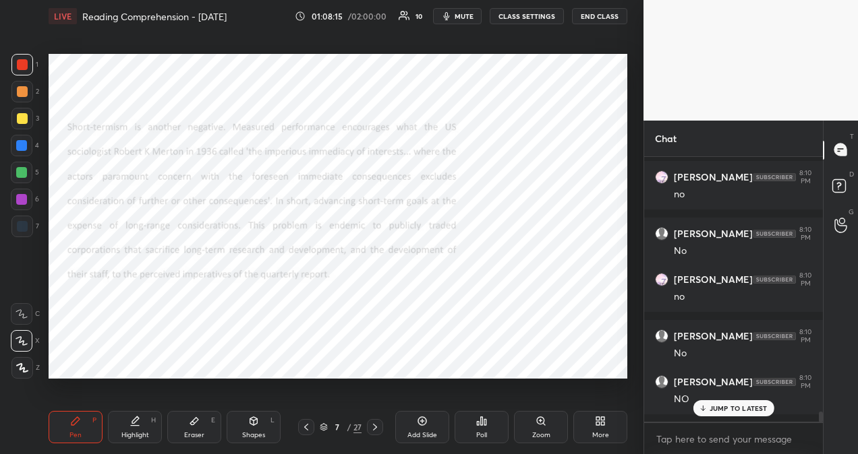
click at [375, 427] on icon at bounding box center [374, 427] width 11 height 11
click at [378, 427] on icon at bounding box center [374, 427] width 11 height 11
click at [379, 427] on icon at bounding box center [374, 427] width 11 height 11
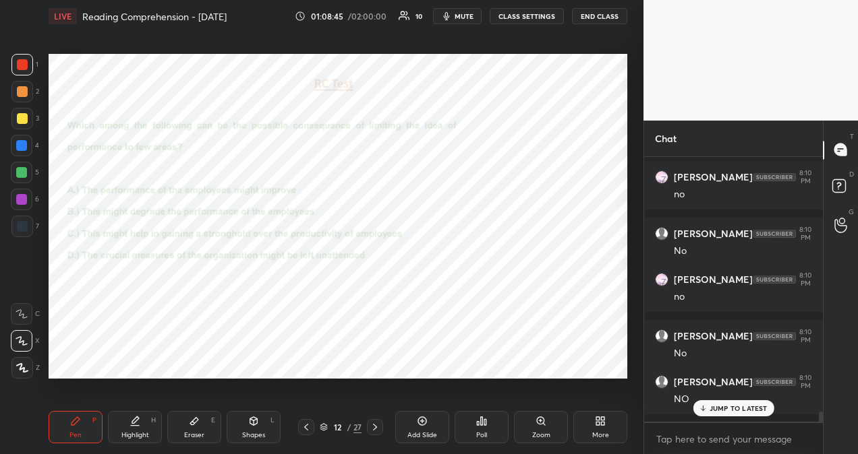
click at [729, 410] on p "JUMP TO LATEST" at bounding box center [738, 409] width 58 height 8
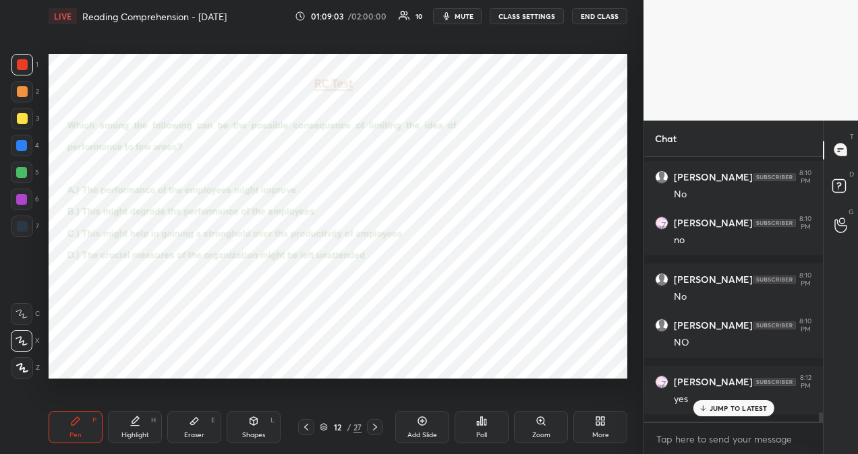
scroll to position [6962, 0]
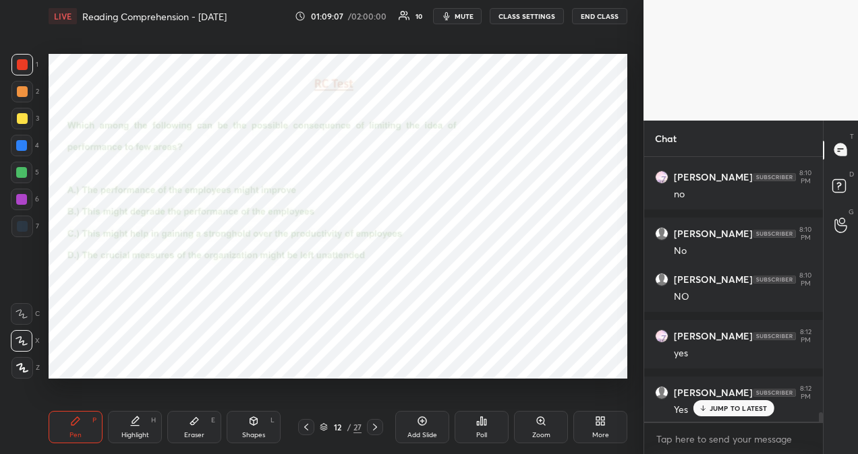
click at [307, 427] on icon at bounding box center [306, 427] width 11 height 11
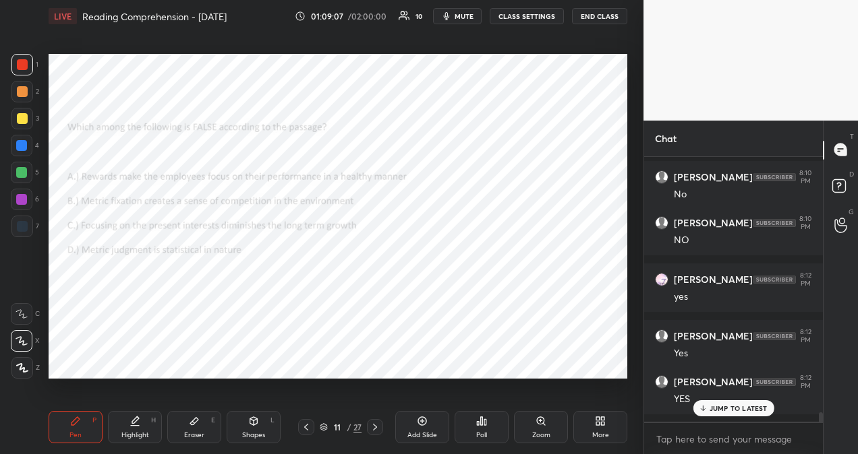
click at [310, 427] on icon at bounding box center [306, 427] width 11 height 11
click at [309, 429] on icon at bounding box center [306, 427] width 11 height 11
click at [311, 429] on div at bounding box center [306, 427] width 16 height 16
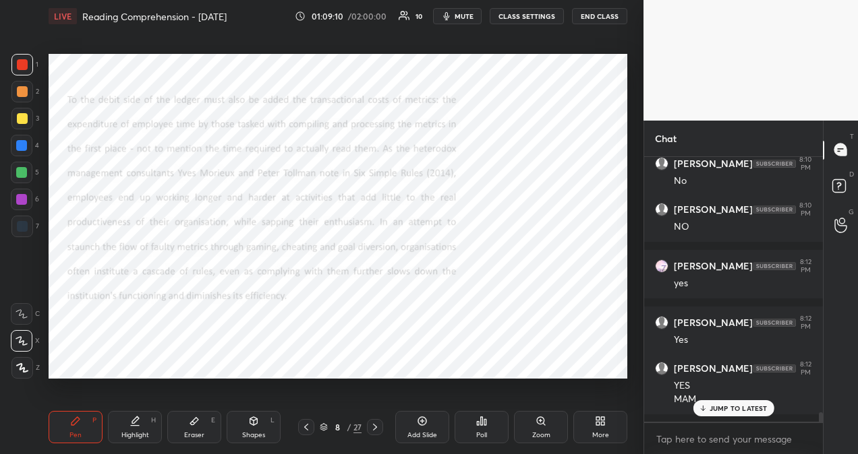
click at [305, 428] on icon at bounding box center [306, 427] width 4 height 7
click at [376, 423] on icon at bounding box center [374, 427] width 11 height 11
click at [377, 427] on icon at bounding box center [374, 427] width 11 height 11
click at [378, 427] on icon at bounding box center [374, 427] width 11 height 11
click at [379, 428] on icon at bounding box center [374, 427] width 11 height 11
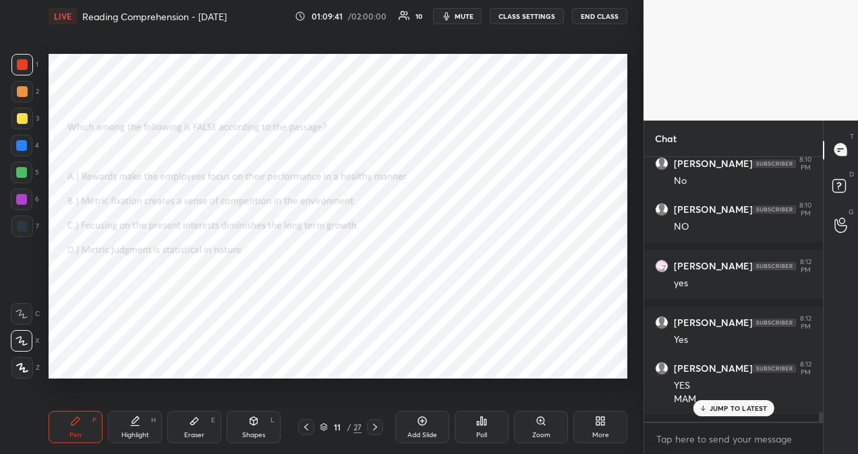
click at [379, 428] on icon at bounding box center [374, 427] width 11 height 11
click at [755, 403] on div "JUMP TO LATEST" at bounding box center [732, 408] width 81 height 16
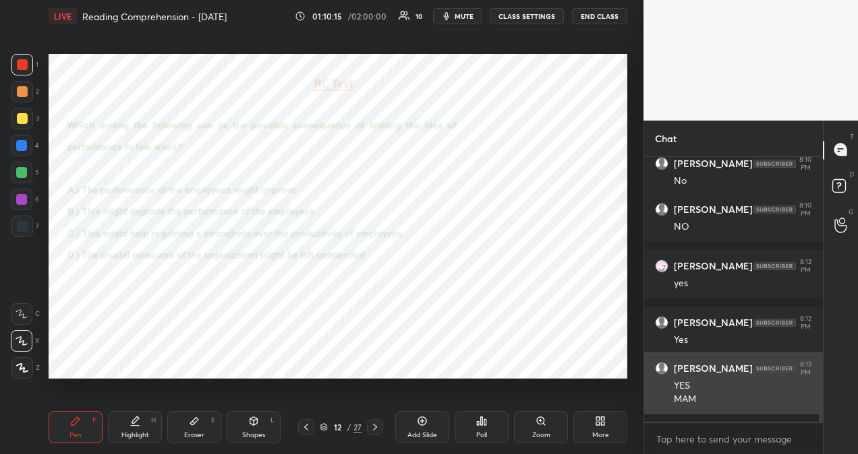
scroll to position [7078, 0]
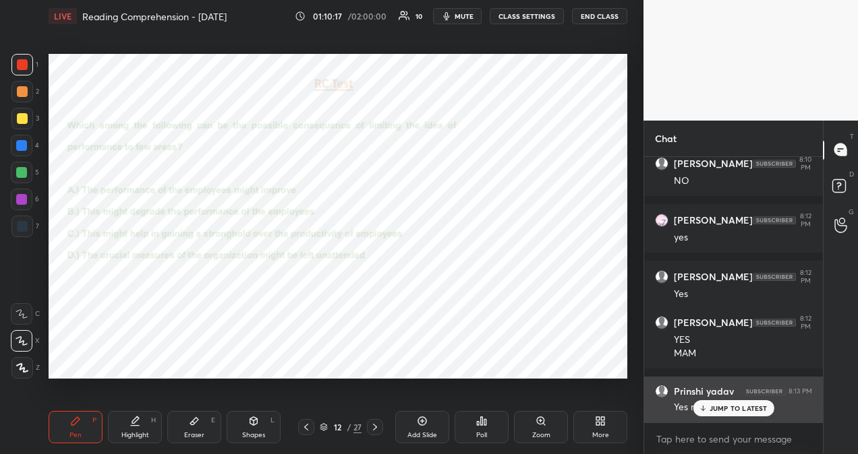
click at [736, 410] on p "JUMP TO LATEST" at bounding box center [738, 409] width 58 height 8
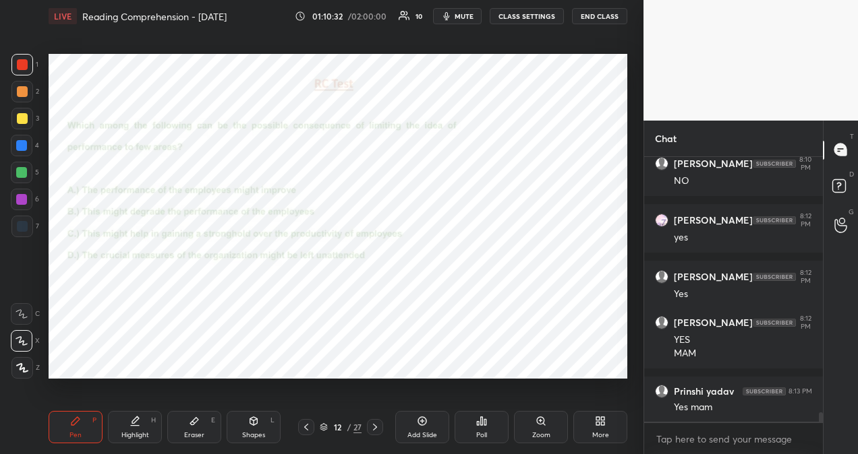
click at [305, 428] on icon at bounding box center [306, 427] width 11 height 11
click at [483, 432] on div "Poll" at bounding box center [481, 435] width 11 height 7
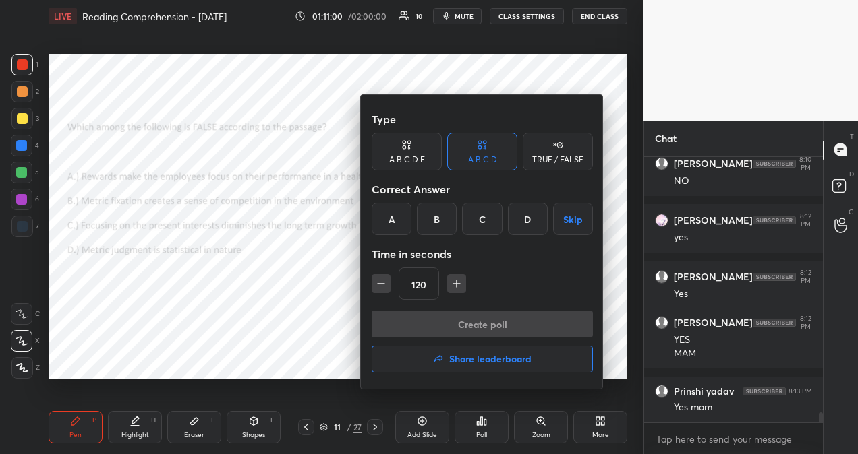
click at [470, 361] on h4 "Share leaderboard" at bounding box center [490, 359] width 82 height 9
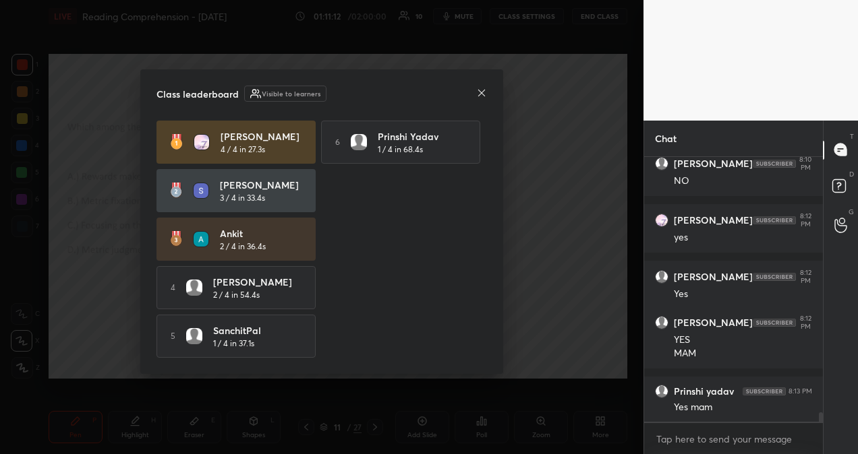
click at [484, 90] on icon at bounding box center [481, 93] width 11 height 11
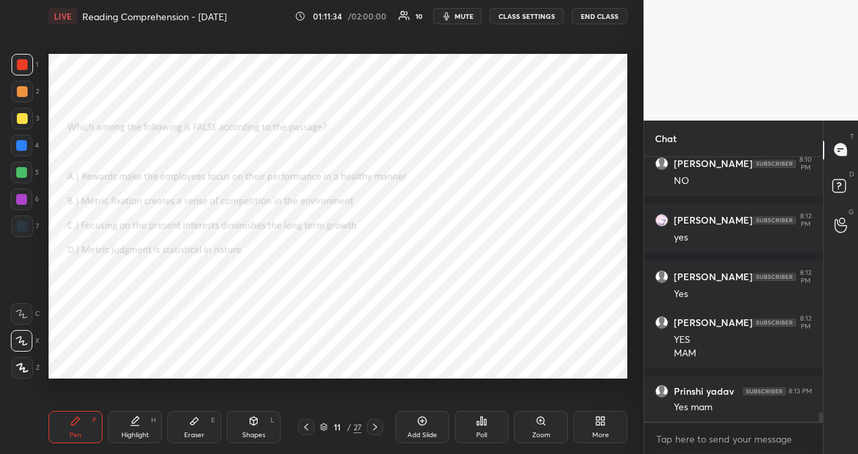
click at [426, 419] on icon at bounding box center [422, 421] width 11 height 11
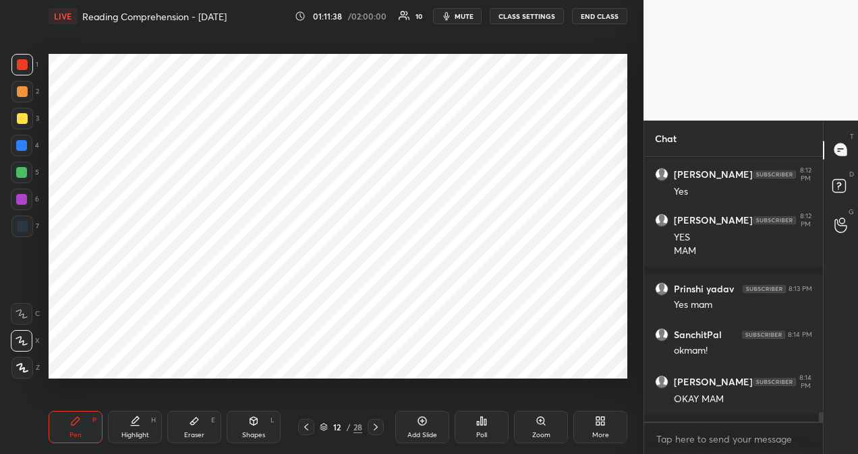
scroll to position [7226, 0]
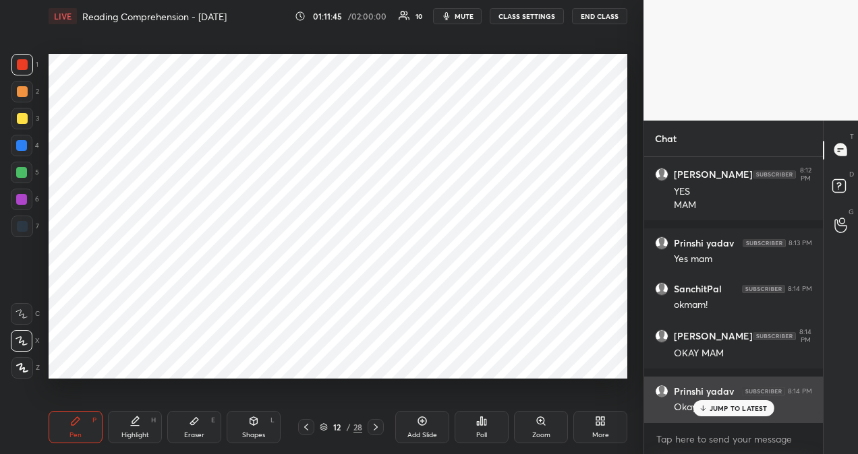
click at [717, 405] on p "JUMP TO LATEST" at bounding box center [738, 409] width 58 height 8
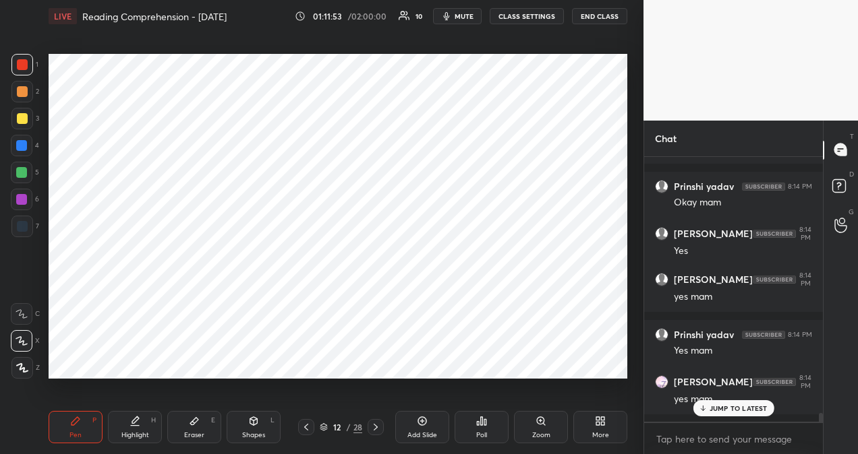
scroll to position [7487, 0]
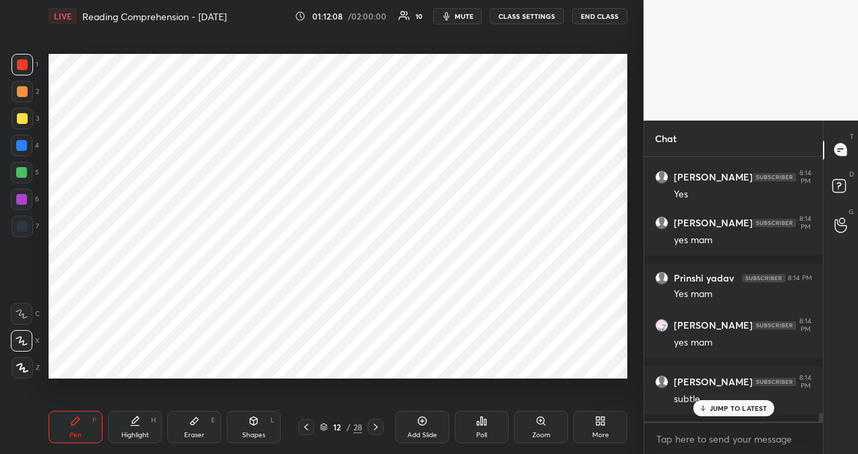
click at [306, 429] on icon at bounding box center [306, 427] width 11 height 11
click at [309, 427] on icon at bounding box center [306, 427] width 11 height 11
click at [309, 428] on icon at bounding box center [306, 427] width 11 height 11
click at [378, 429] on icon at bounding box center [375, 427] width 11 height 11
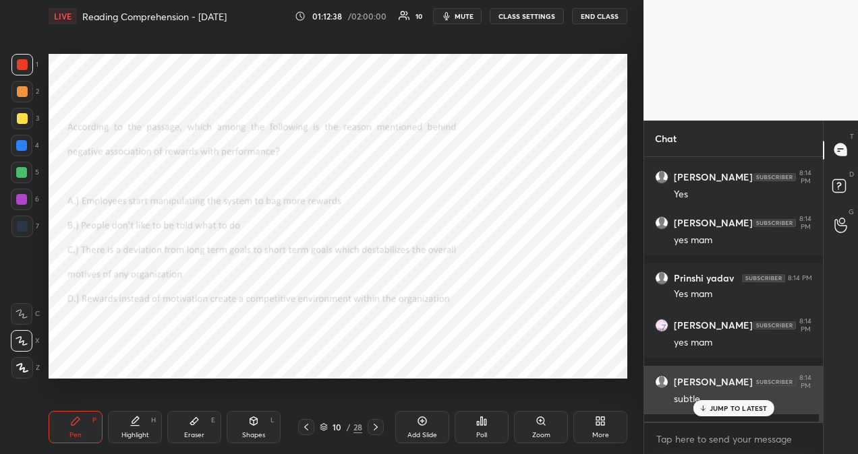
click at [727, 407] on p "JUMP TO LATEST" at bounding box center [738, 409] width 58 height 8
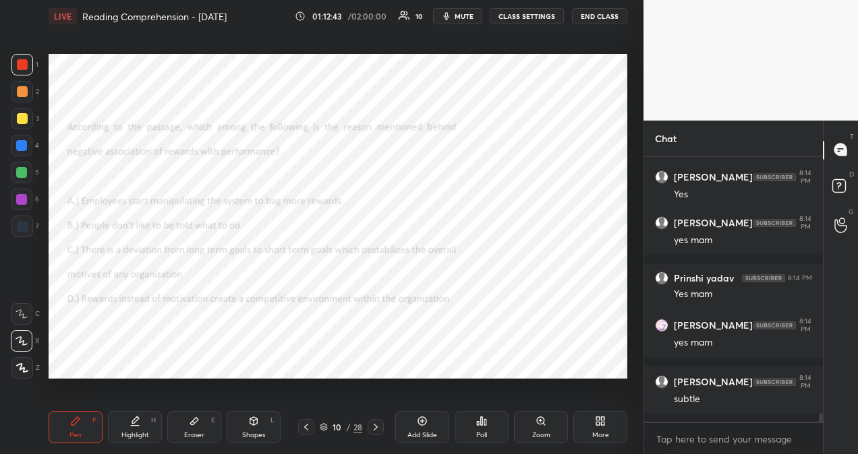
click at [376, 429] on icon at bounding box center [375, 427] width 11 height 11
click at [378, 429] on icon at bounding box center [375, 427] width 11 height 11
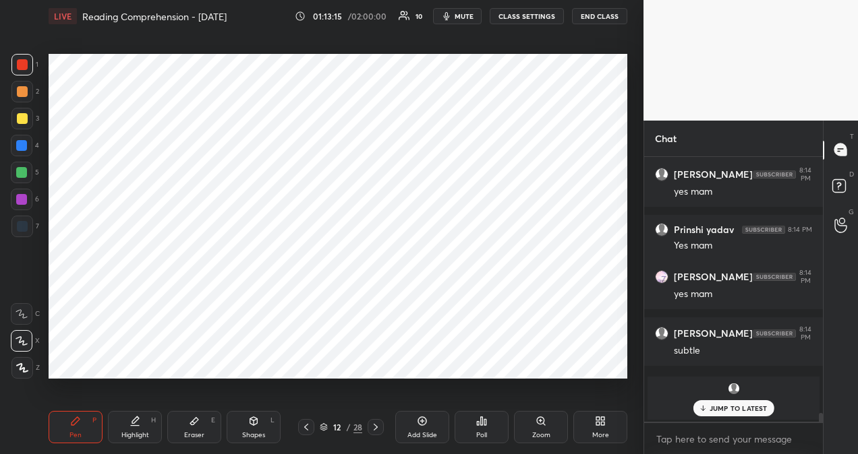
click at [740, 403] on div "JUMP TO LATEST" at bounding box center [732, 408] width 81 height 16
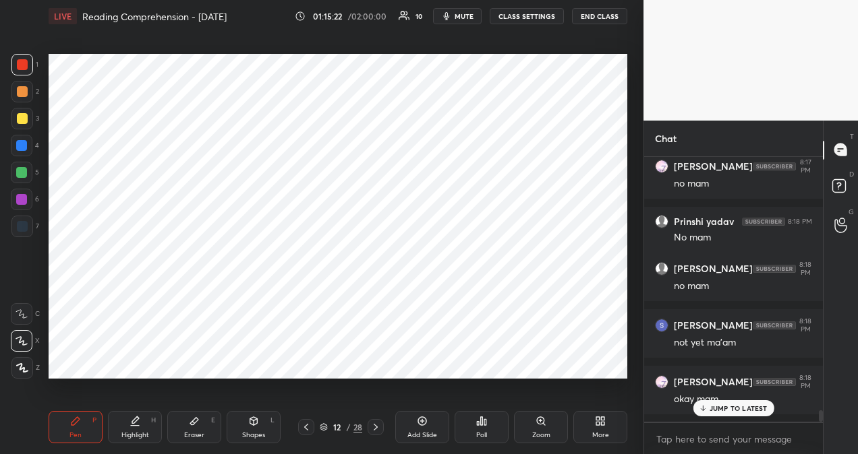
scroll to position [5939, 0]
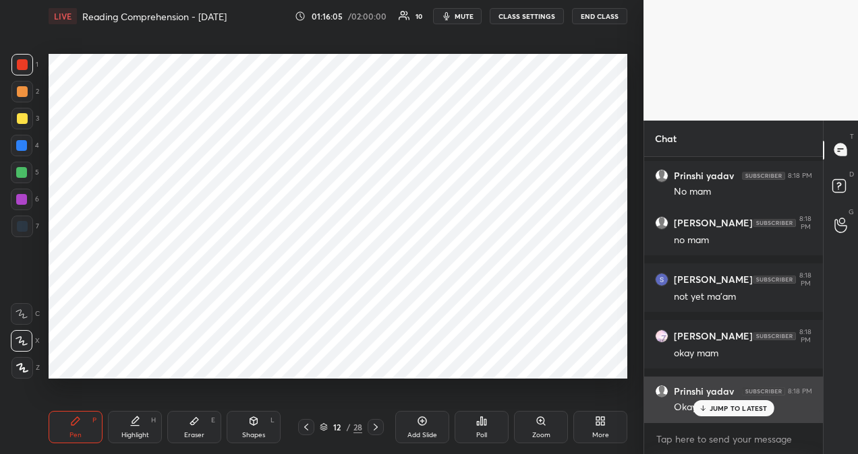
click at [739, 410] on p "JUMP TO LATEST" at bounding box center [738, 409] width 58 height 8
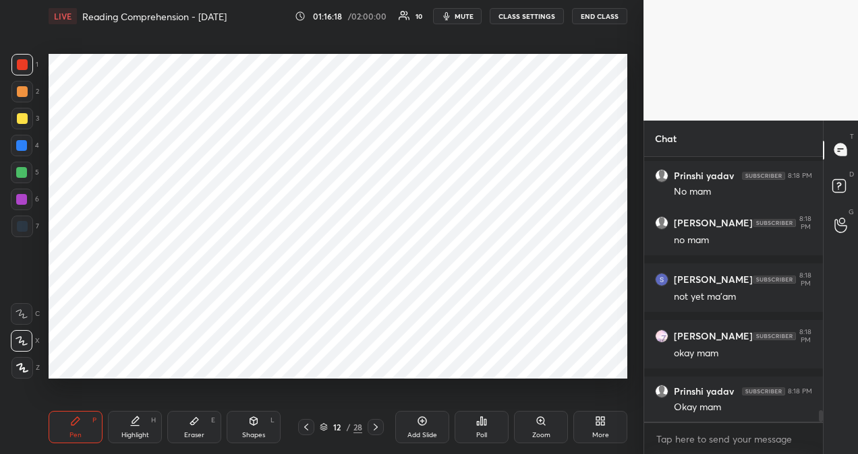
click at [422, 425] on icon at bounding box center [422, 421] width 9 height 9
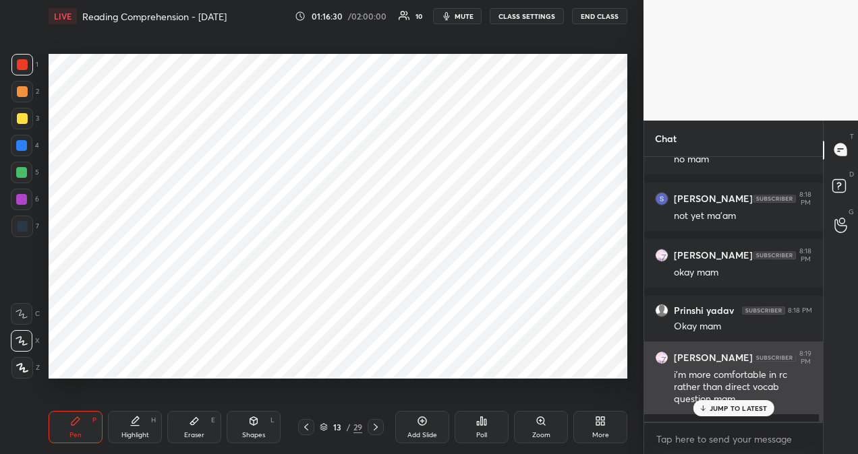
click at [760, 403] on div "JUMP TO LATEST" at bounding box center [732, 408] width 81 height 16
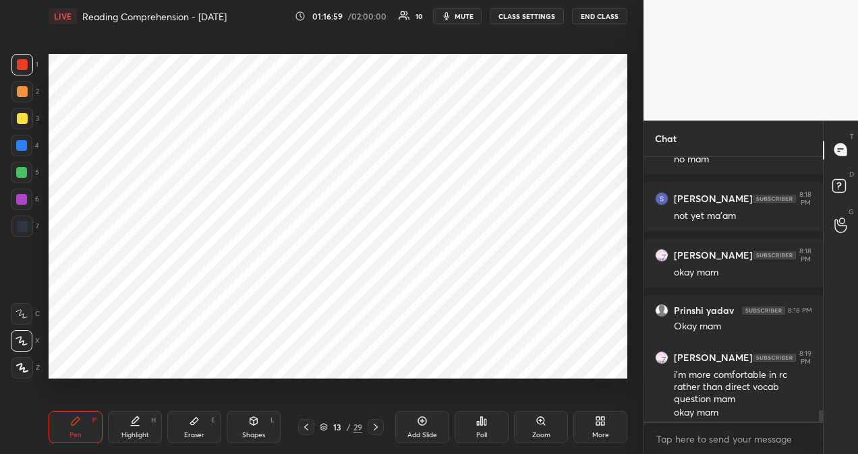
scroll to position [6034, 0]
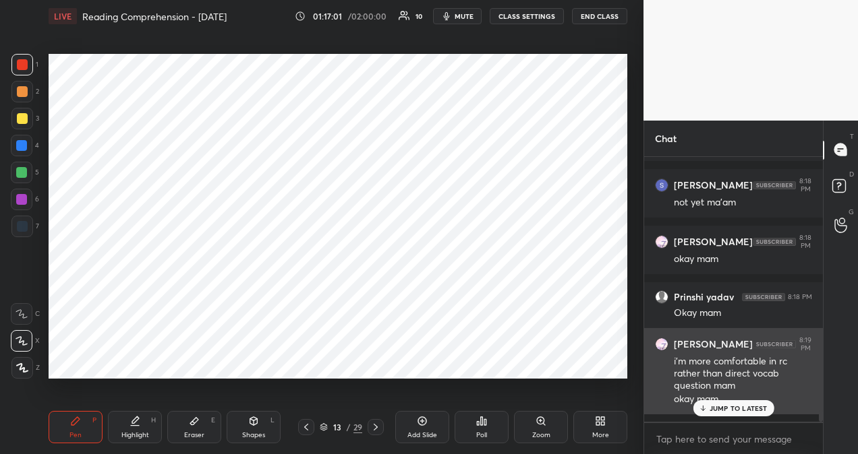
click at [719, 411] on p "JUMP TO LATEST" at bounding box center [738, 409] width 58 height 8
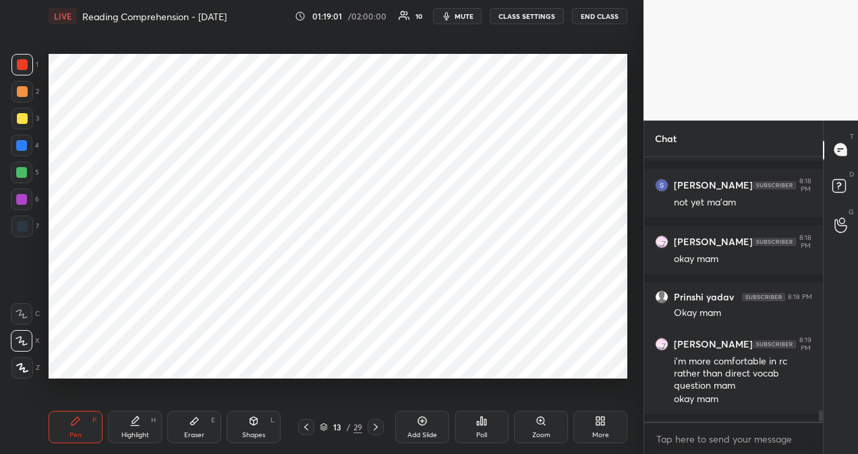
scroll to position [6080, 0]
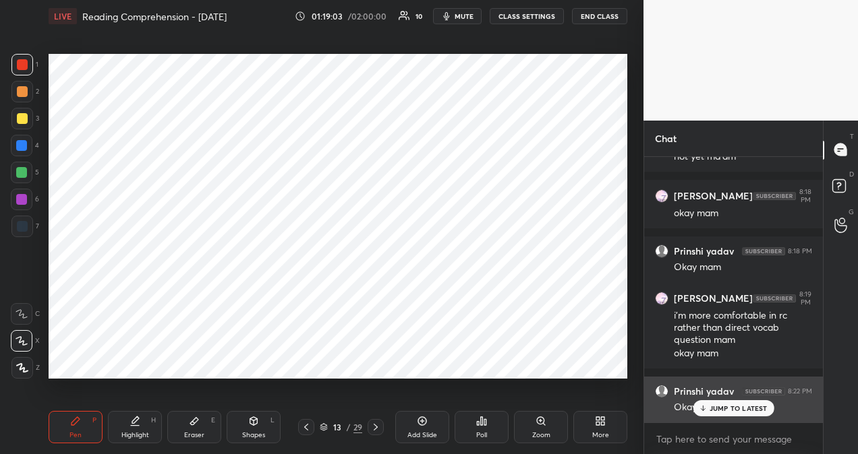
click at [711, 405] on p "JUMP TO LATEST" at bounding box center [738, 409] width 58 height 8
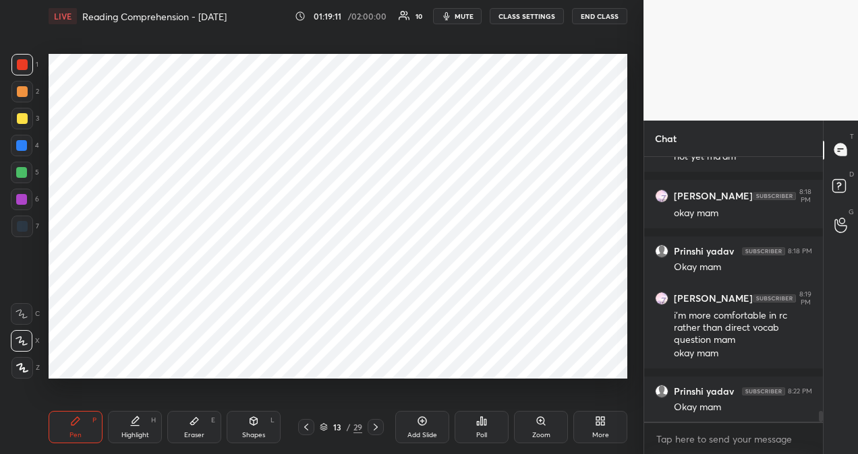
click at [421, 425] on icon at bounding box center [422, 421] width 9 height 9
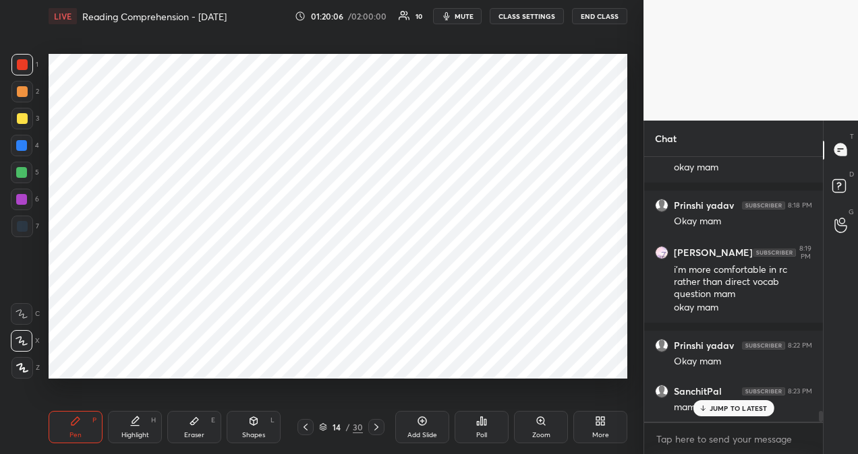
click at [711, 409] on p "JUMP TO LATEST" at bounding box center [738, 409] width 58 height 8
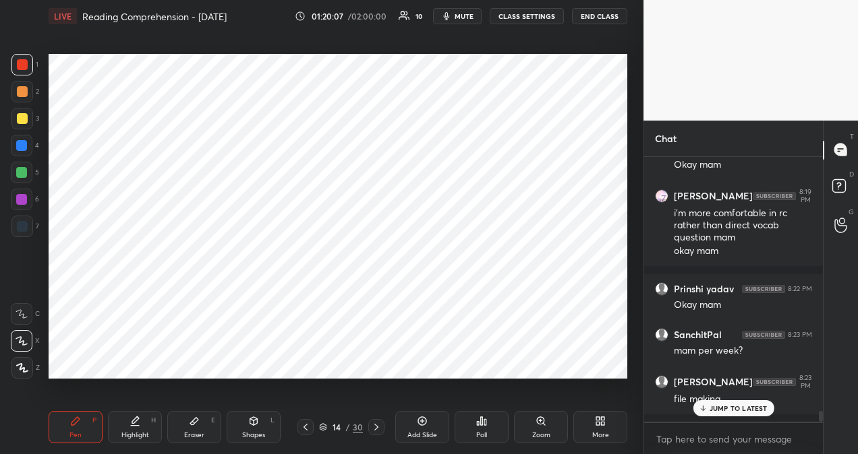
click at [760, 410] on p "JUMP TO LATEST" at bounding box center [738, 409] width 58 height 8
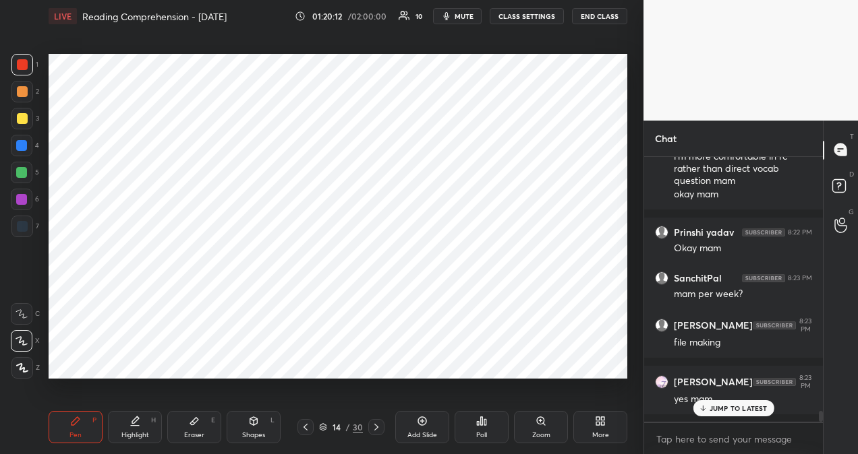
scroll to position [6285, 0]
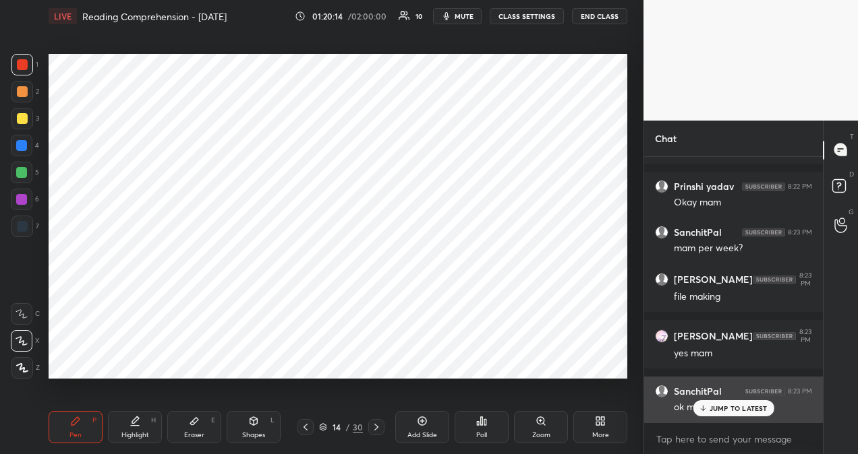
click at [717, 408] on p "JUMP TO LATEST" at bounding box center [738, 409] width 58 height 8
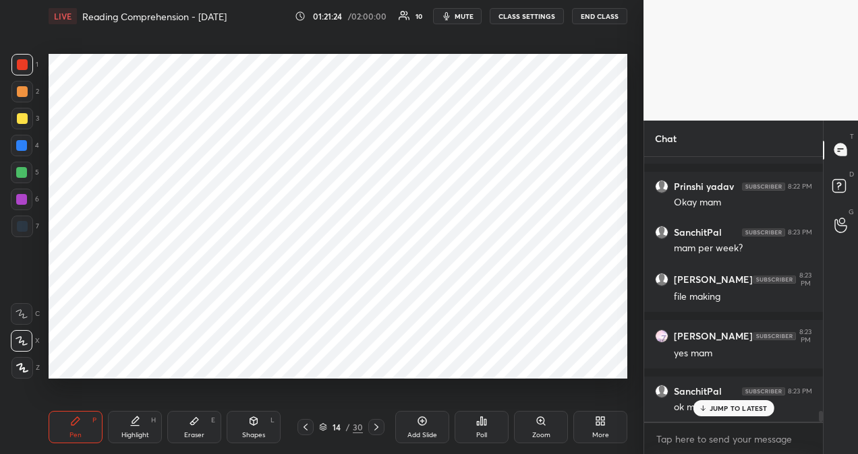
scroll to position [6341, 0]
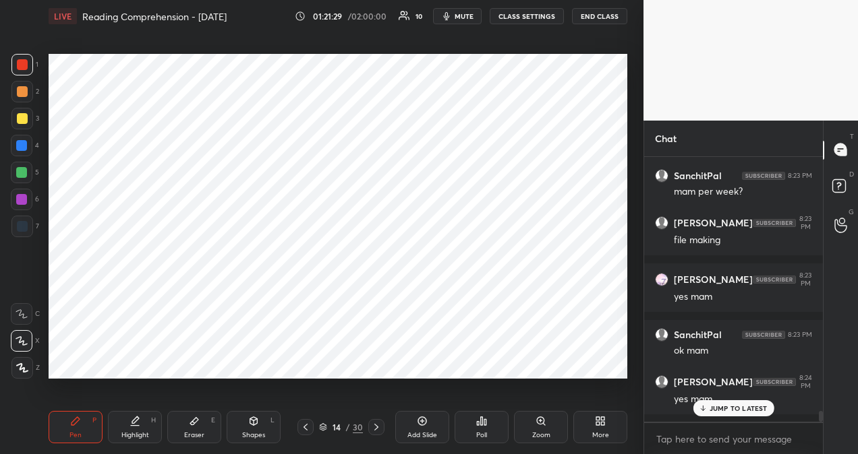
click at [740, 410] on p "JUMP TO LATEST" at bounding box center [738, 409] width 58 height 8
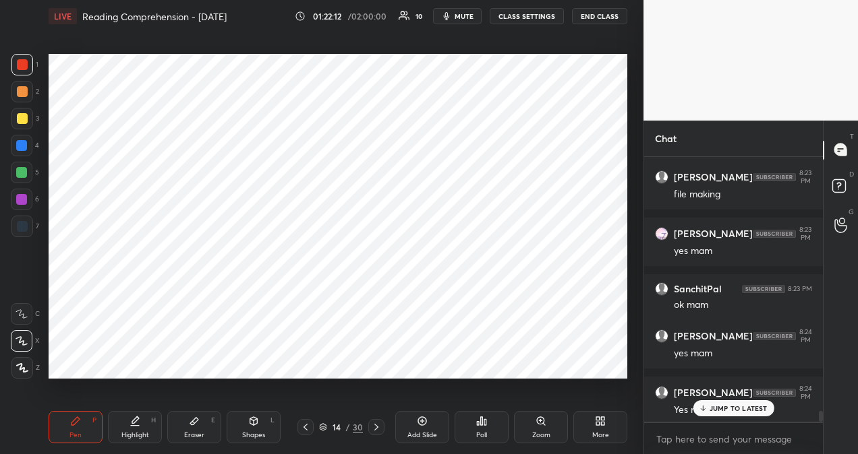
click at [766, 407] on p "JUMP TO LATEST" at bounding box center [738, 409] width 58 height 8
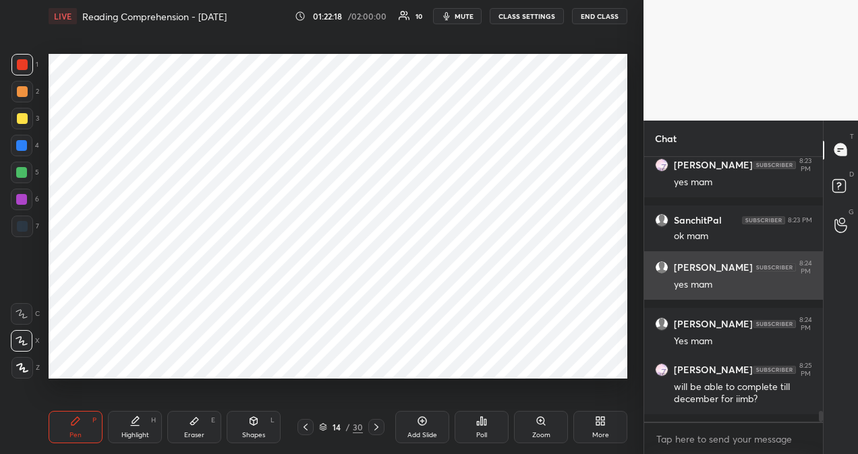
scroll to position [6513, 0]
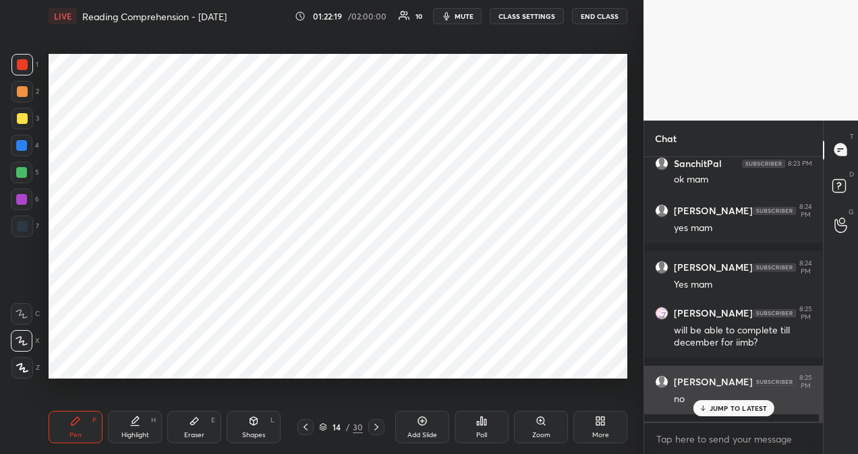
click at [721, 405] on p "JUMP TO LATEST" at bounding box center [738, 409] width 58 height 8
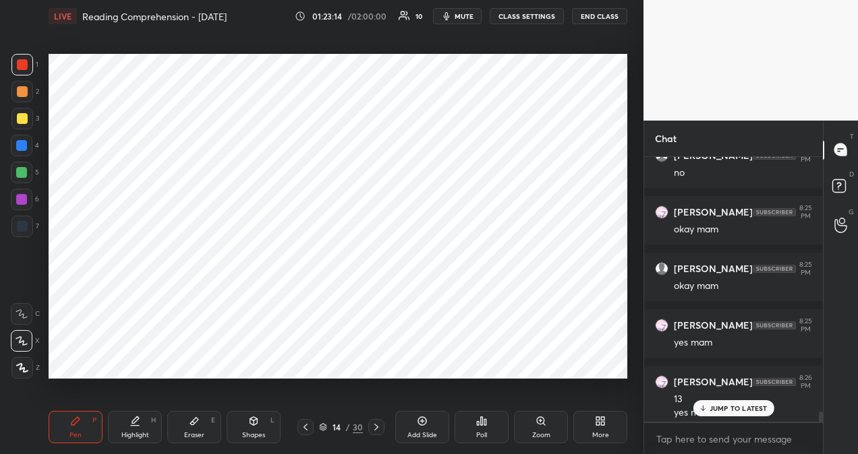
scroll to position [6753, 0]
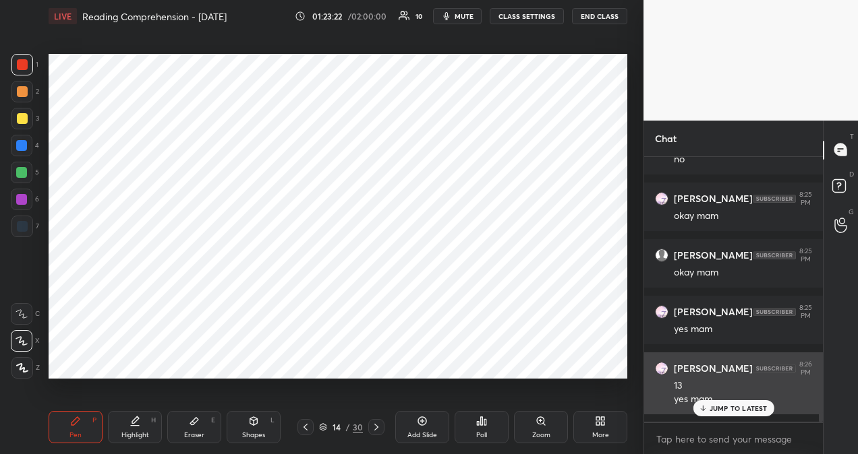
click at [738, 407] on p "JUMP TO LATEST" at bounding box center [738, 409] width 58 height 8
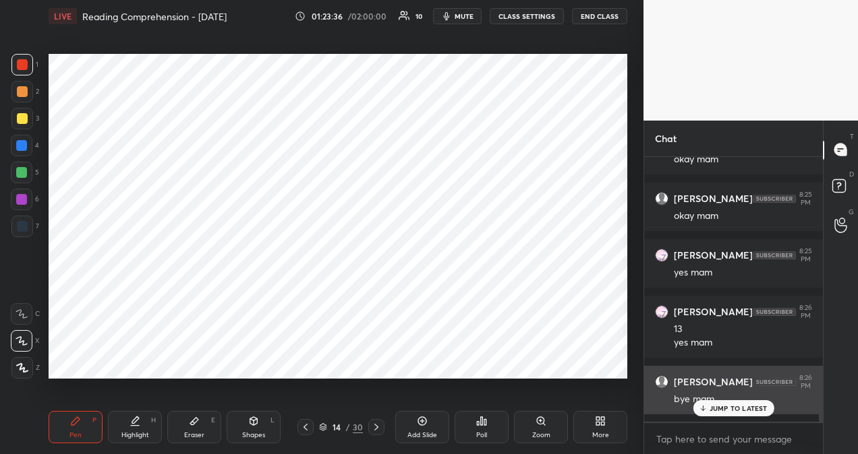
click at [709, 406] on div "JUMP TO LATEST" at bounding box center [732, 408] width 81 height 16
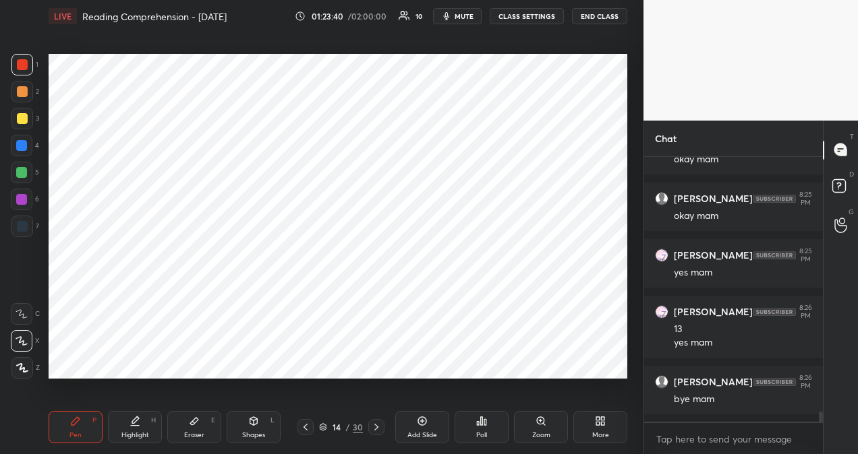
scroll to position [6855, 0]
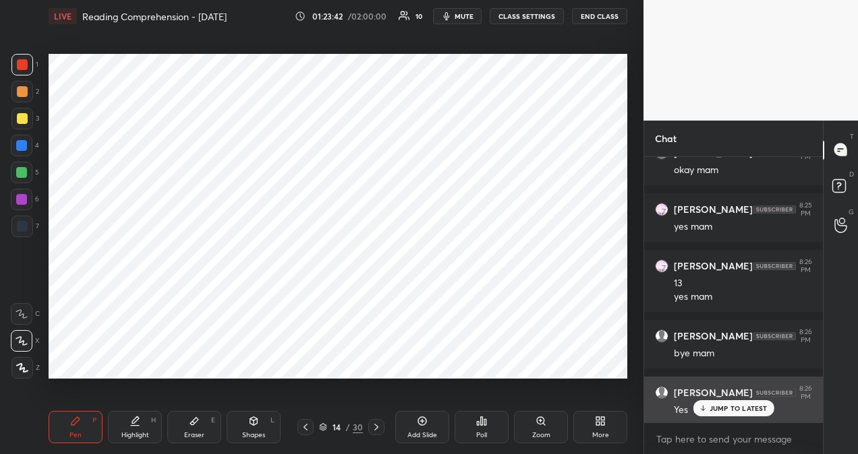
click at [730, 410] on p "JUMP TO LATEST" at bounding box center [738, 409] width 58 height 8
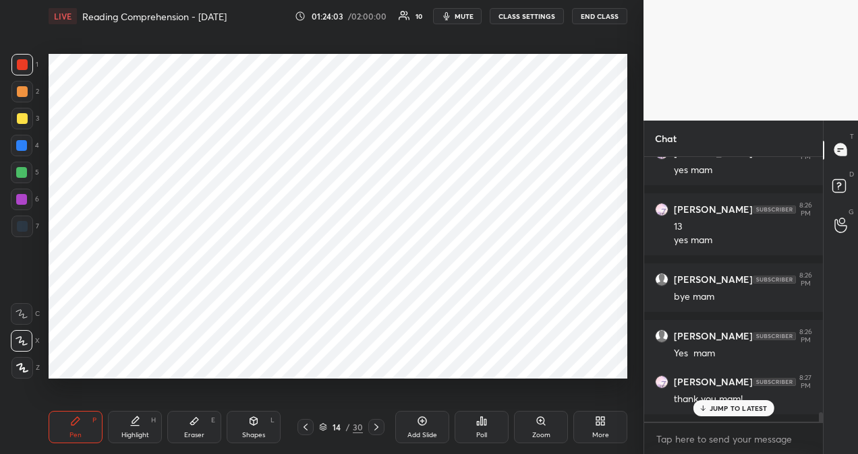
scroll to position [6958, 0]
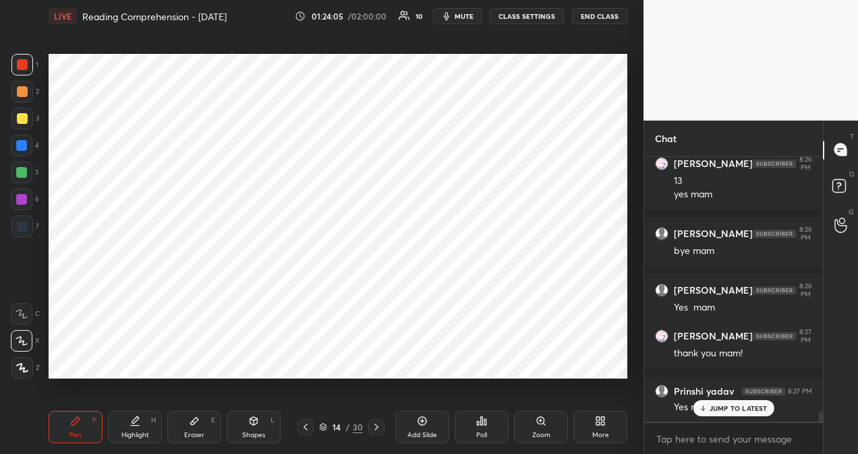
click at [599, 18] on button "END CLASS" at bounding box center [599, 16] width 55 height 16
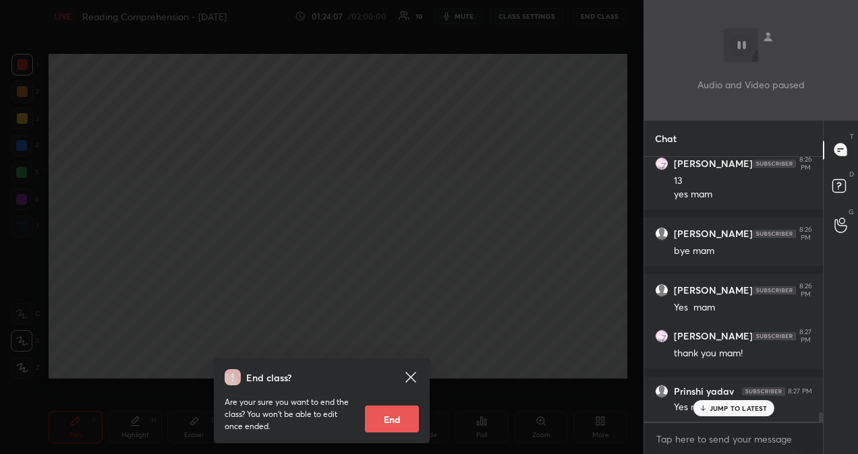
click at [401, 419] on button "End" at bounding box center [392, 419] width 54 height 27
type textarea "x"
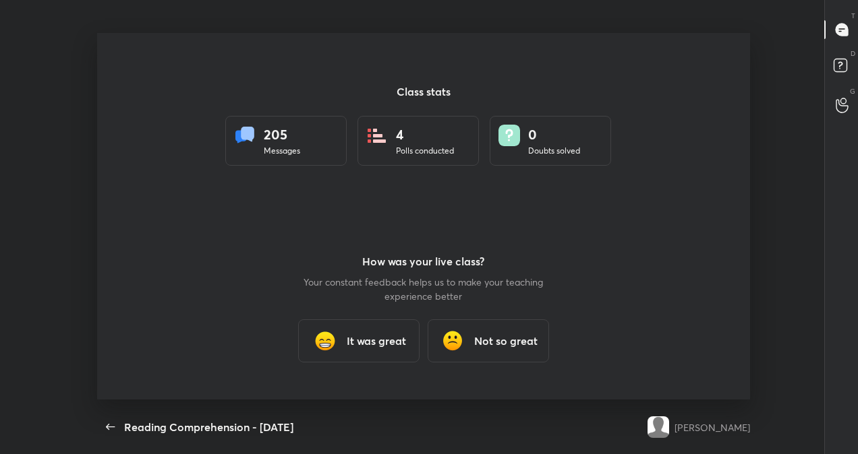
scroll to position [0, 0]
